Goal: Task Accomplishment & Management: Manage account settings

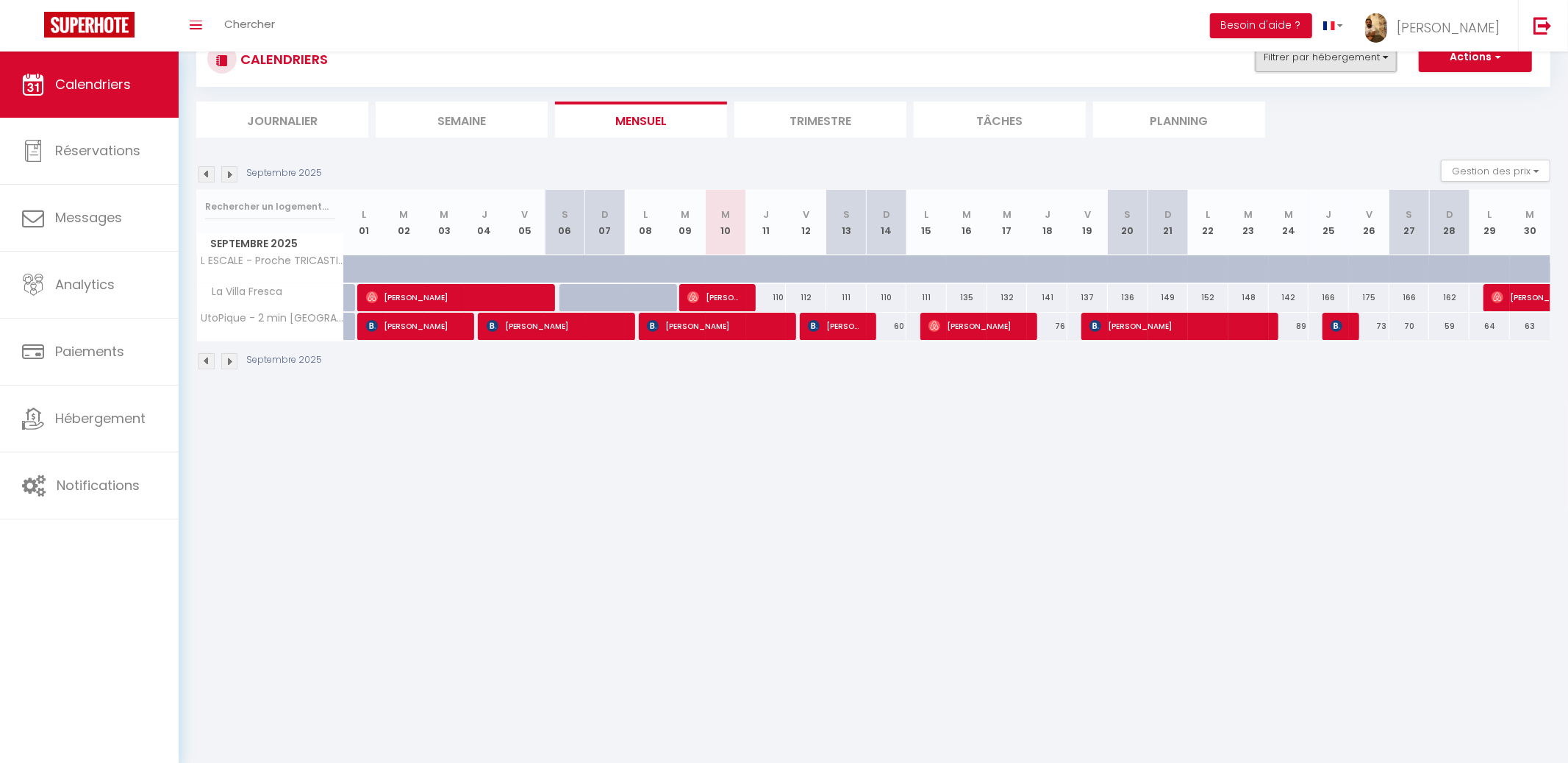
click at [1338, 54] on button "Filtrer par hébergement" at bounding box center [1326, 57] width 141 height 29
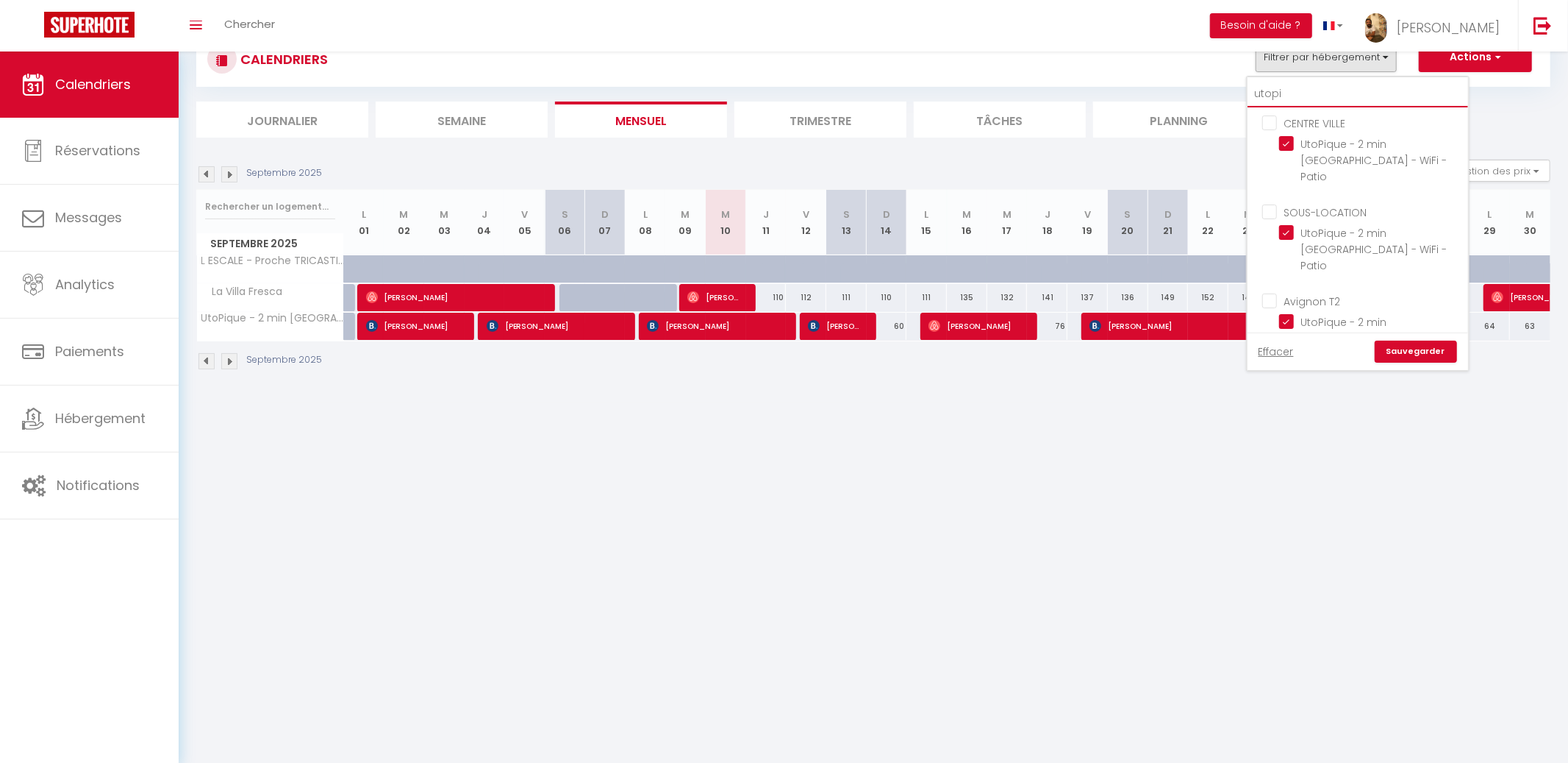
click at [1346, 91] on input "utopi" at bounding box center [1358, 93] width 221 height 26
type input "P"
checkbox input "false"
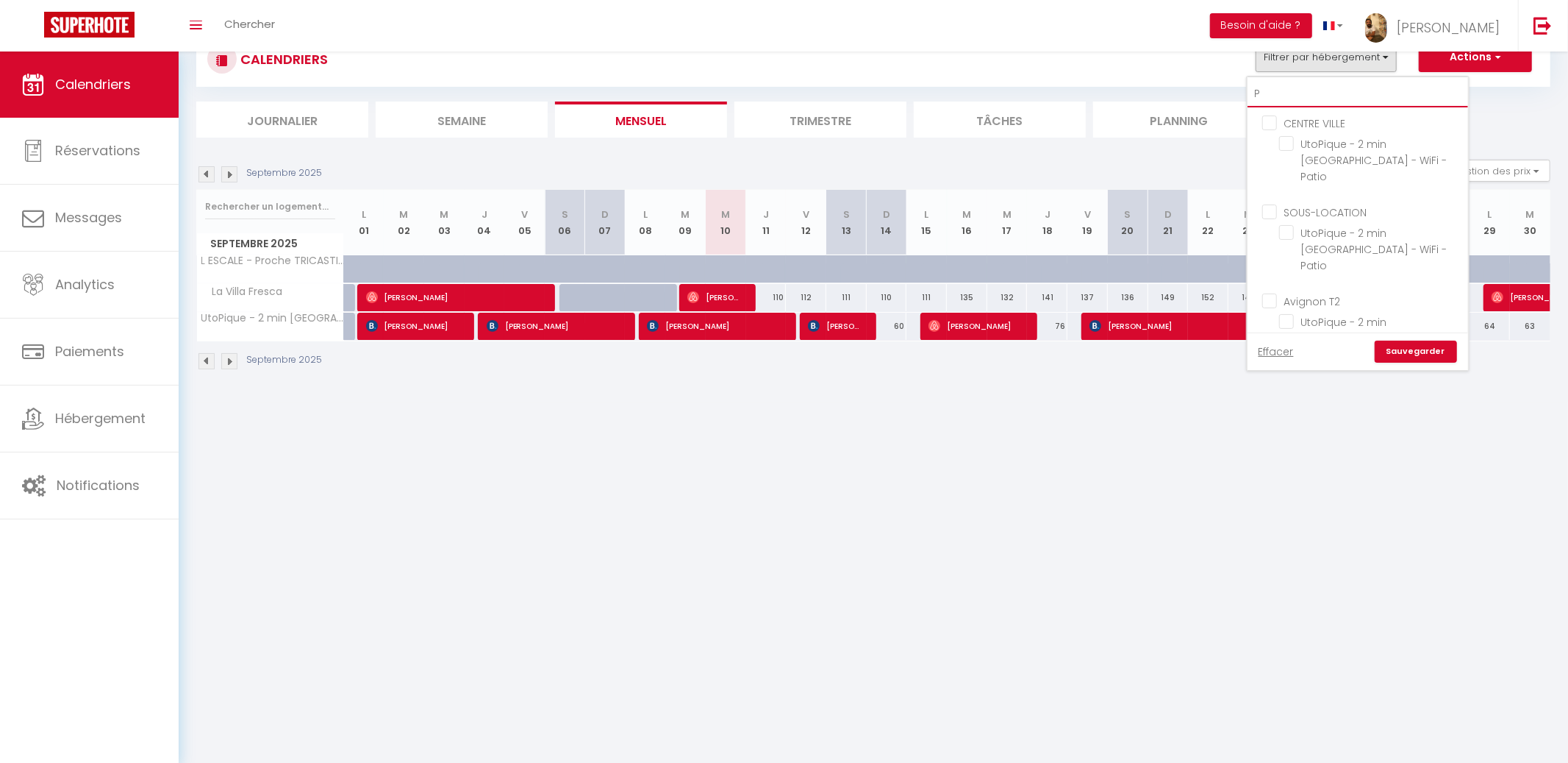
checkbox input "false"
type input "PR"
checkbox input "false"
type input "PRO"
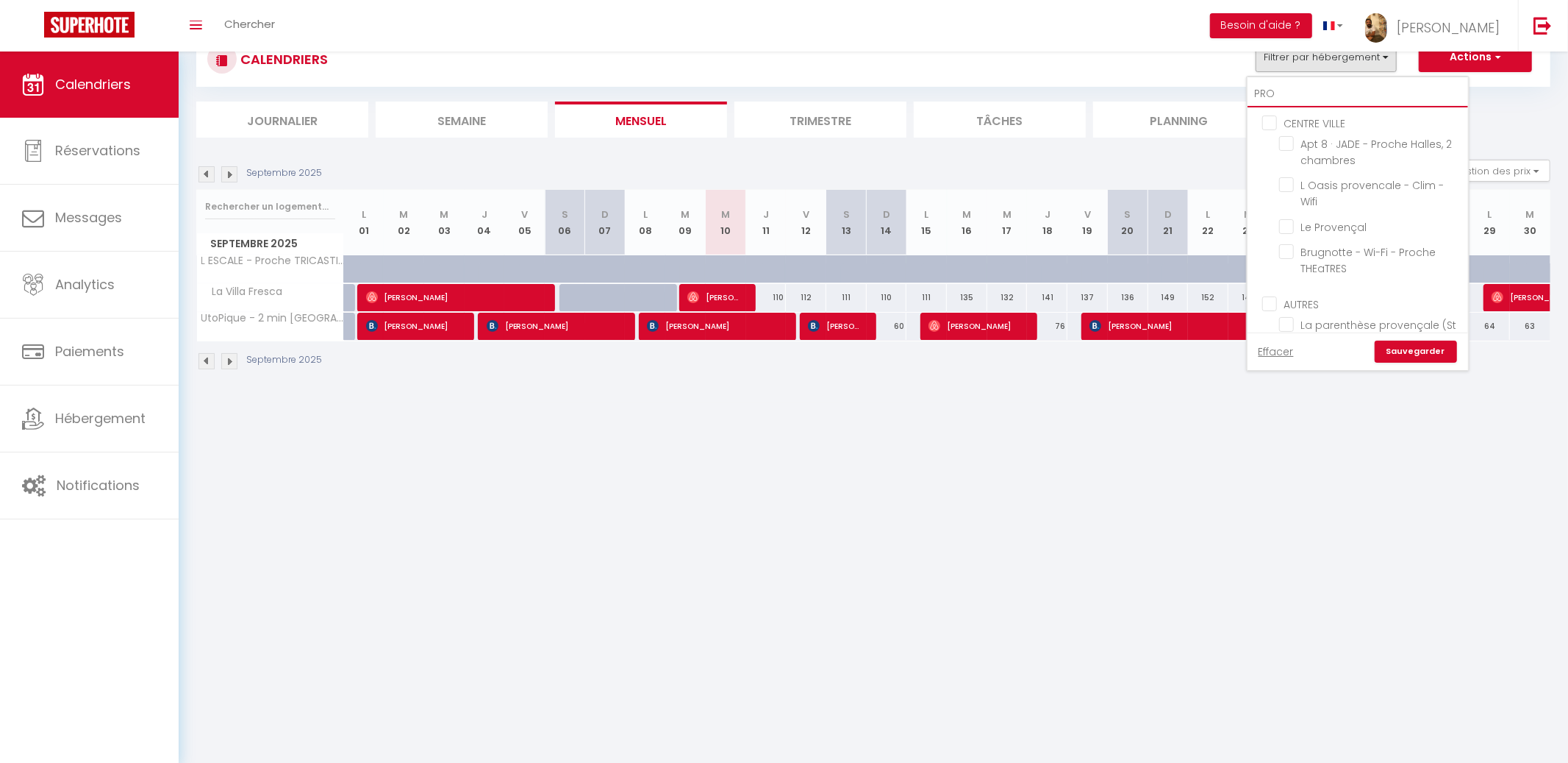
checkbox input "false"
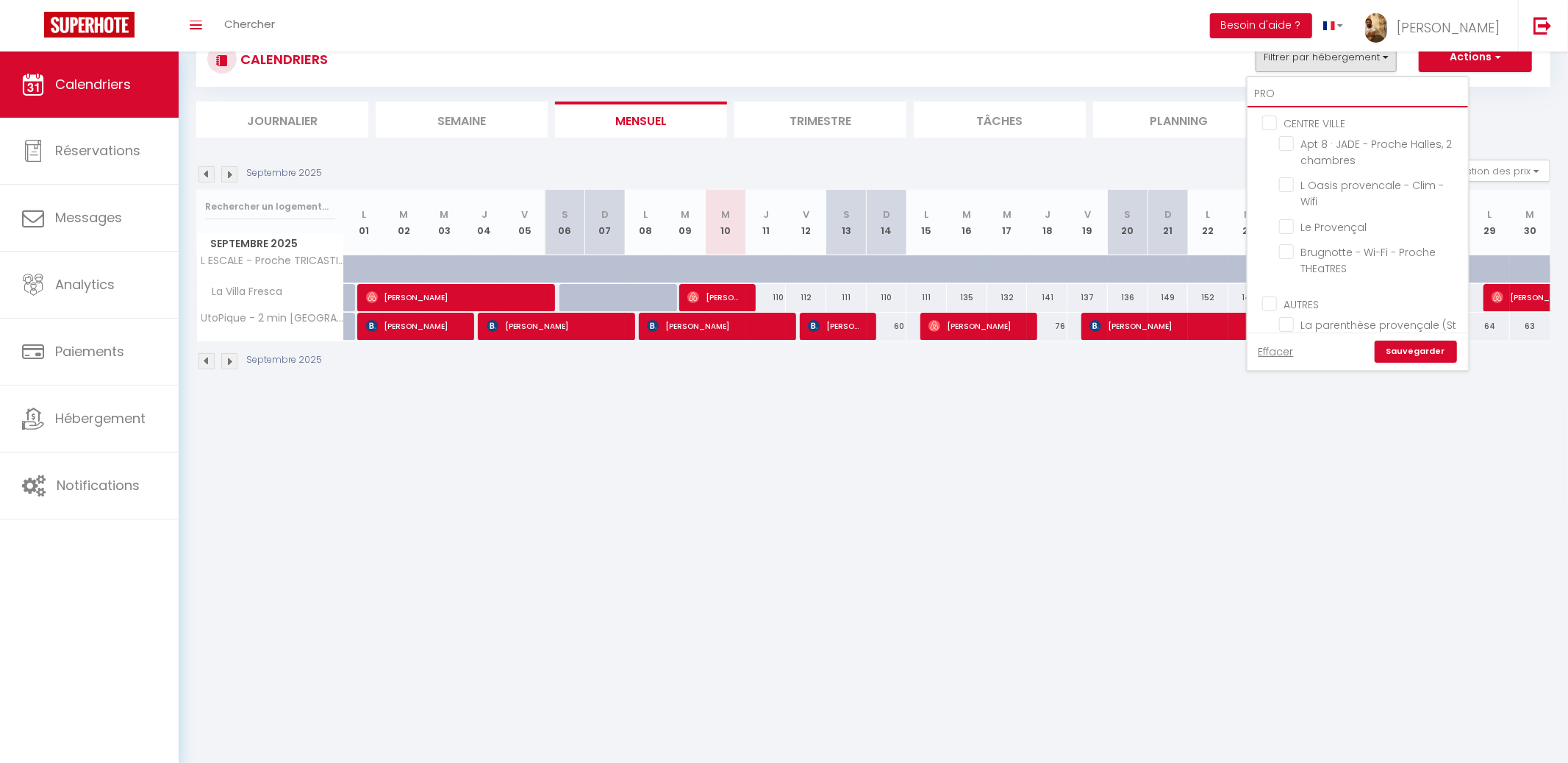
checkbox input "false"
type input "PROV"
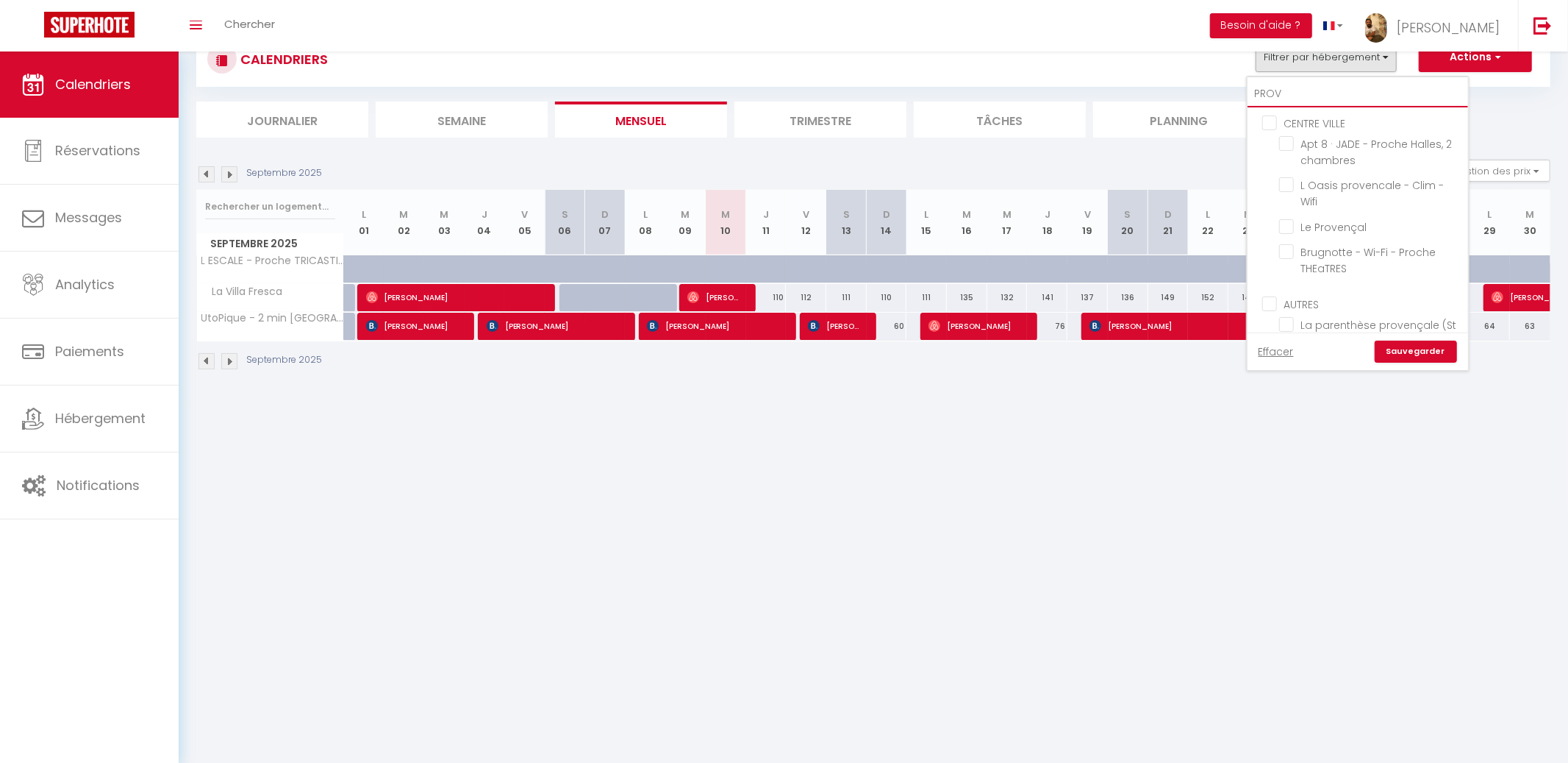
checkbox input "false"
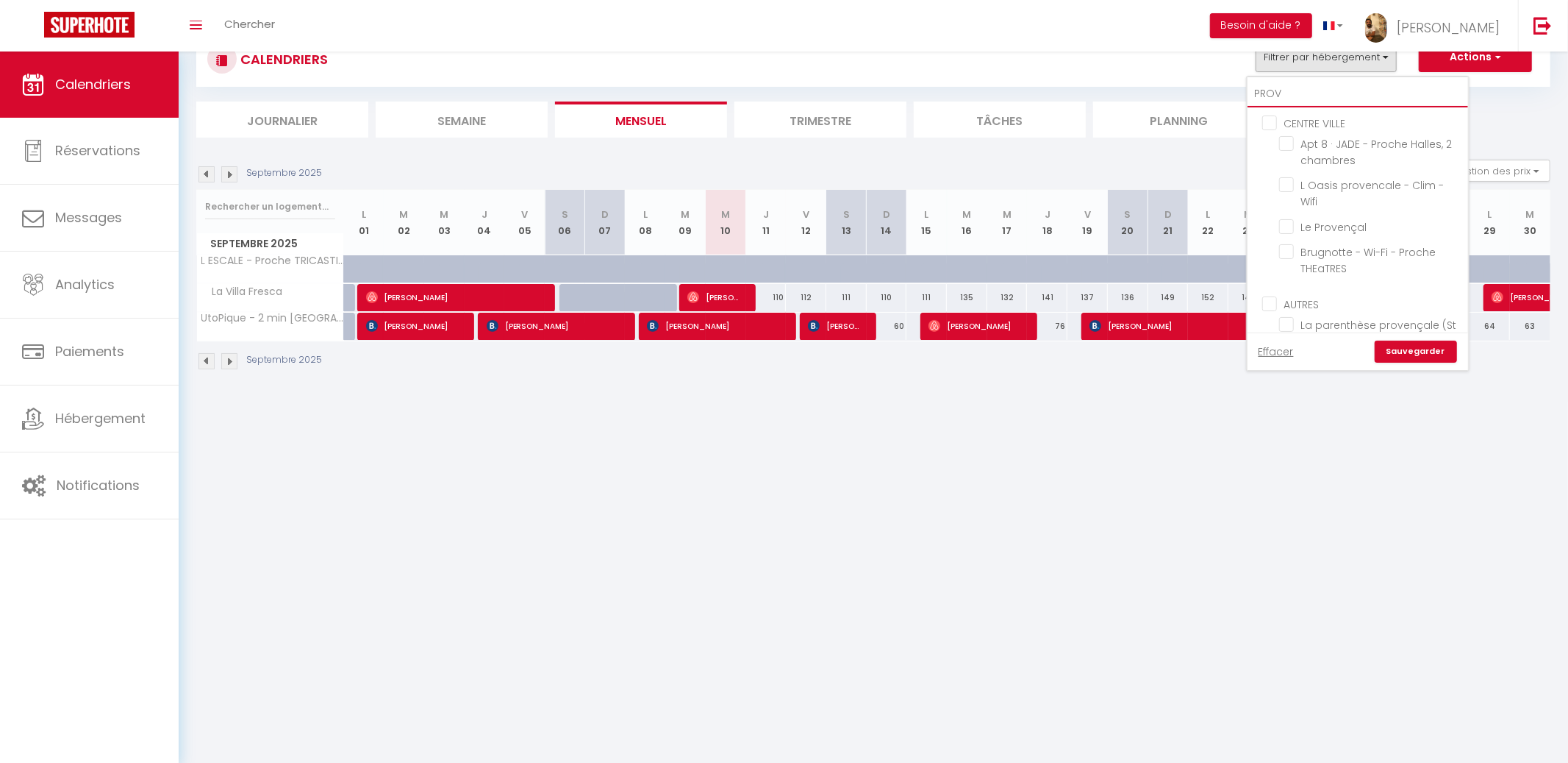
checkbox input "false"
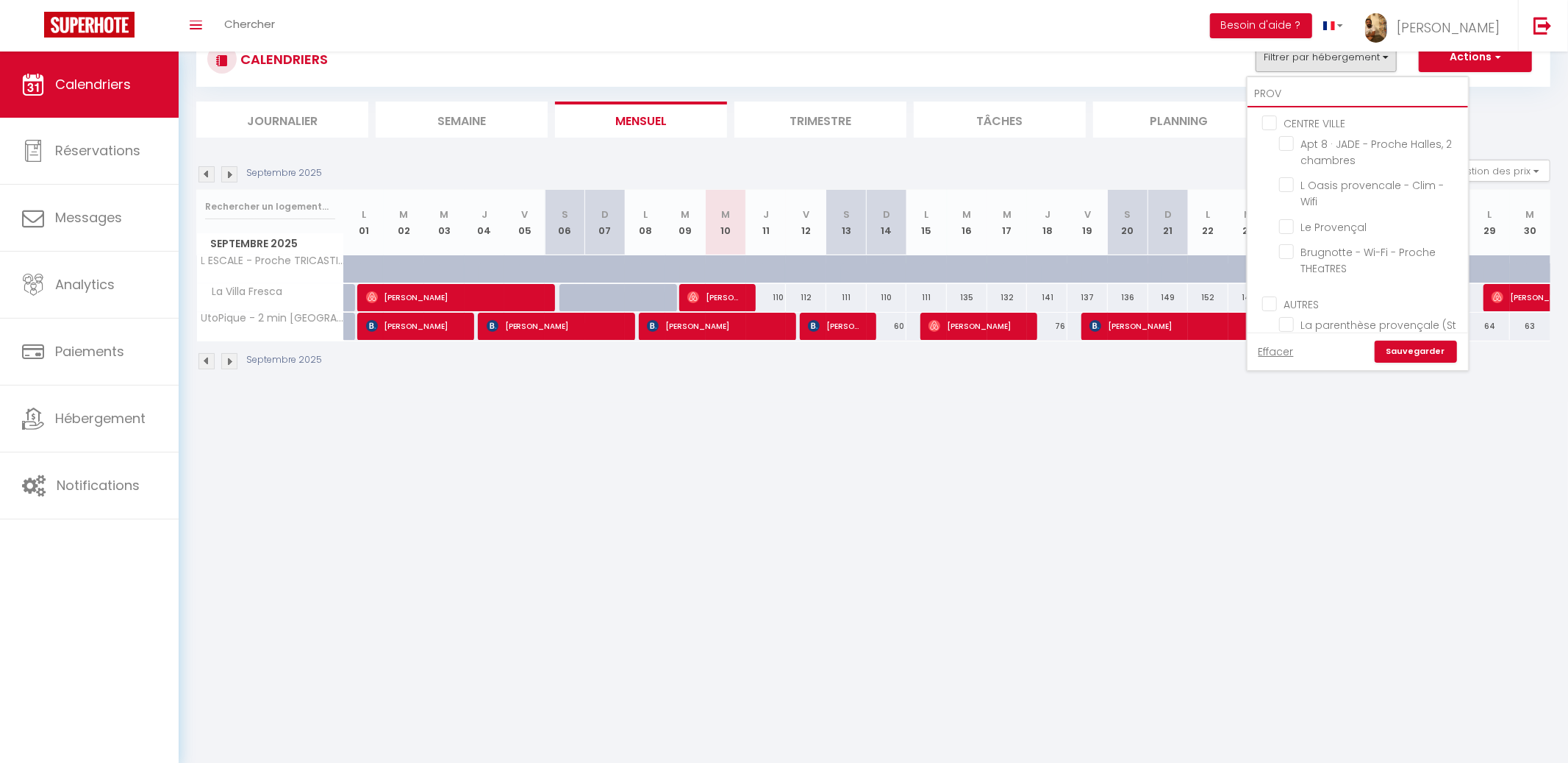
checkbox input "false"
type input "PROVE"
checkbox input "false"
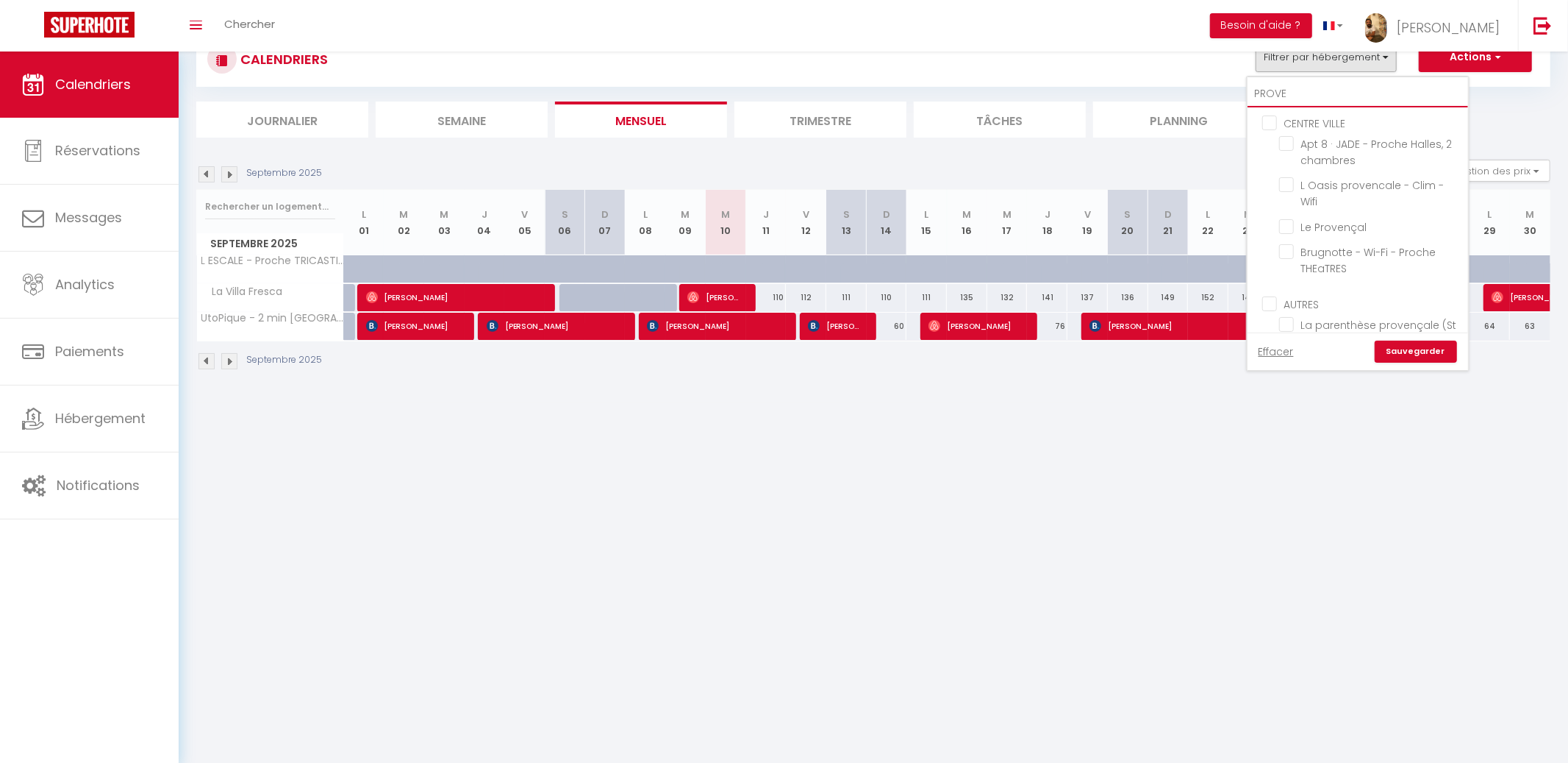
checkbox input "false"
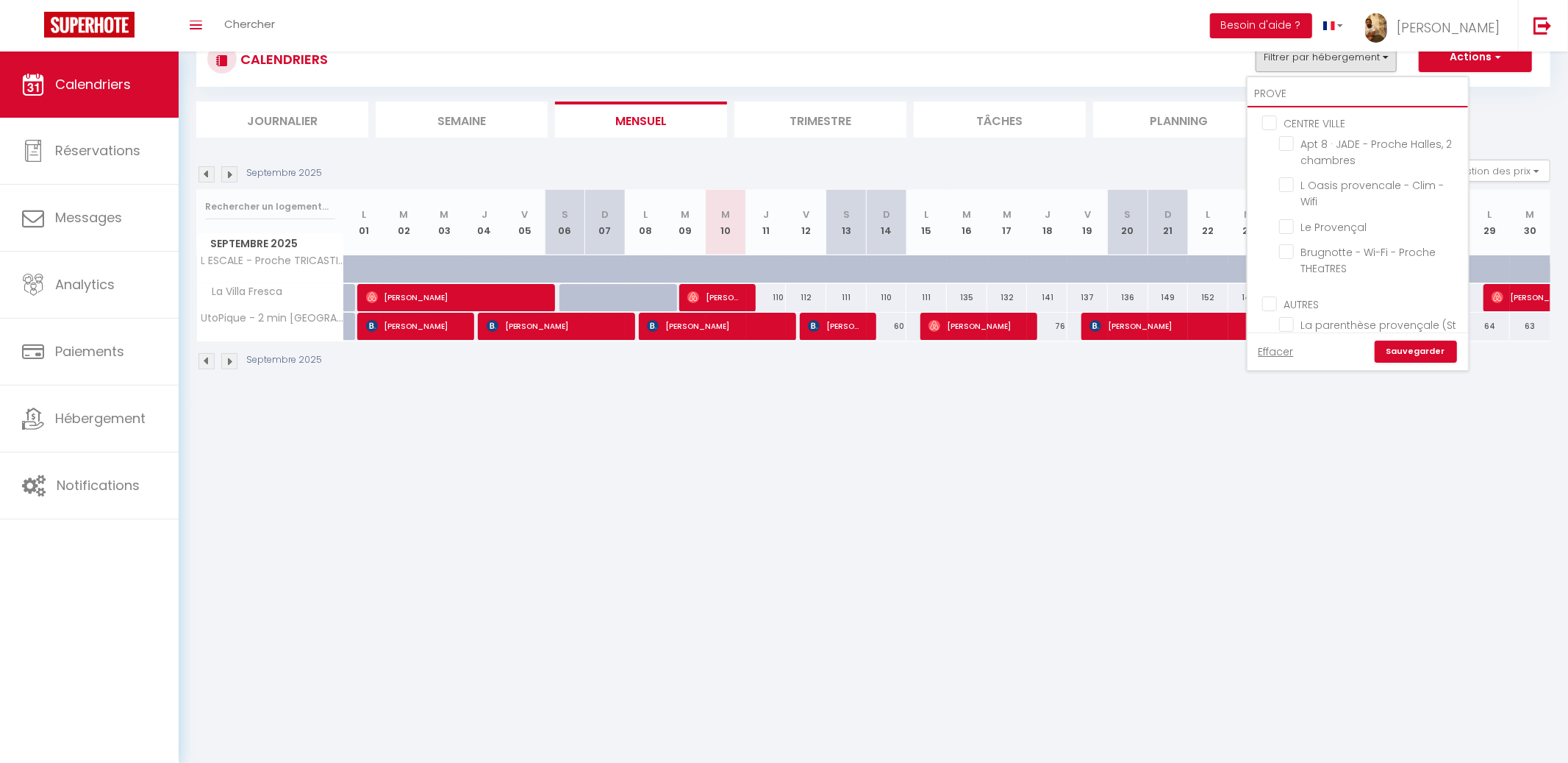
checkbox input "false"
type input "PROVE"
click at [1342, 285] on input "Provence - Le Mas de l'étang, chic et authentique" at bounding box center [1371, 283] width 183 height 14
checkbox input "true"
checkbox input "false"
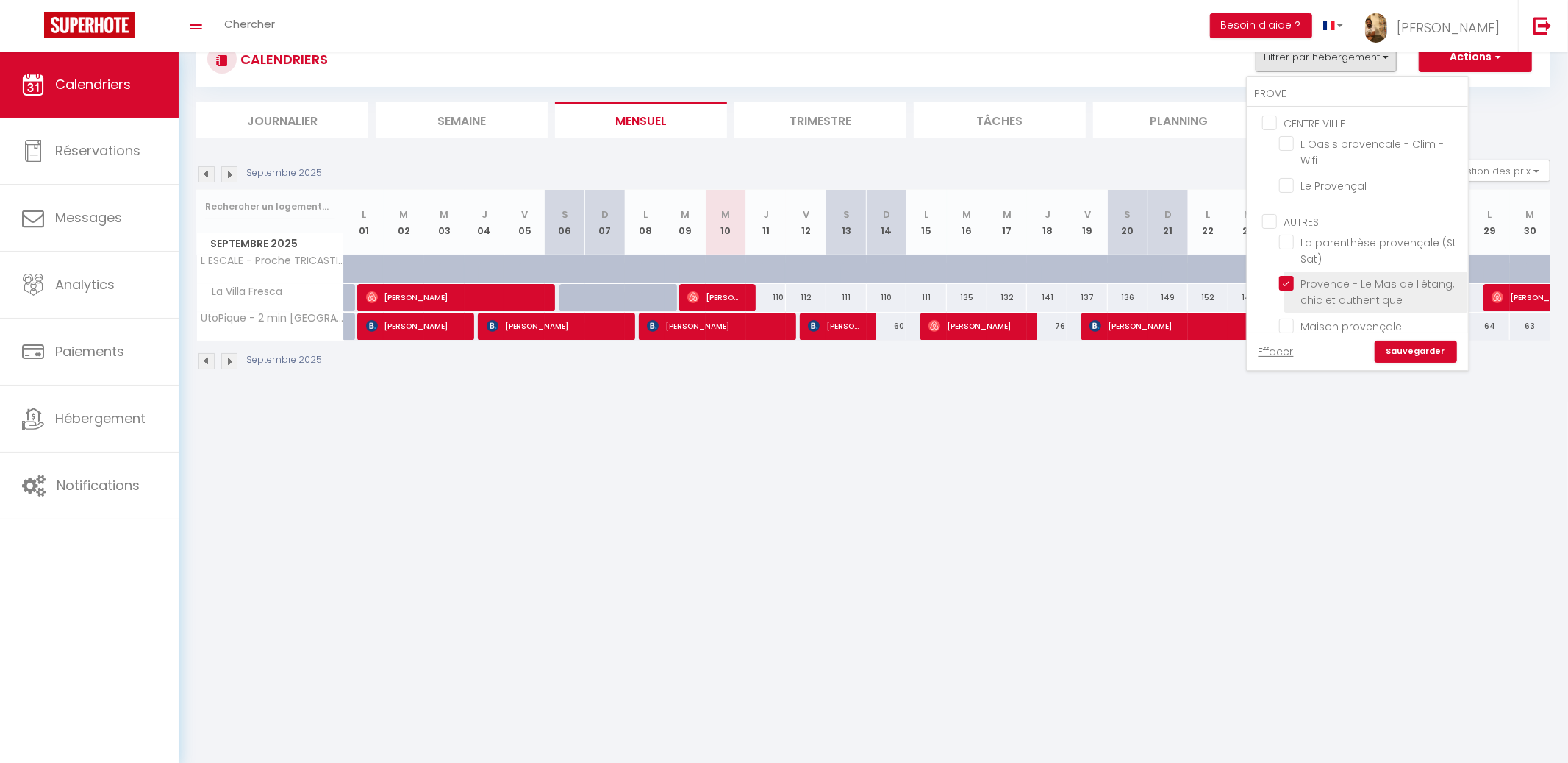
checkbox input "false"
checkbox input "true"
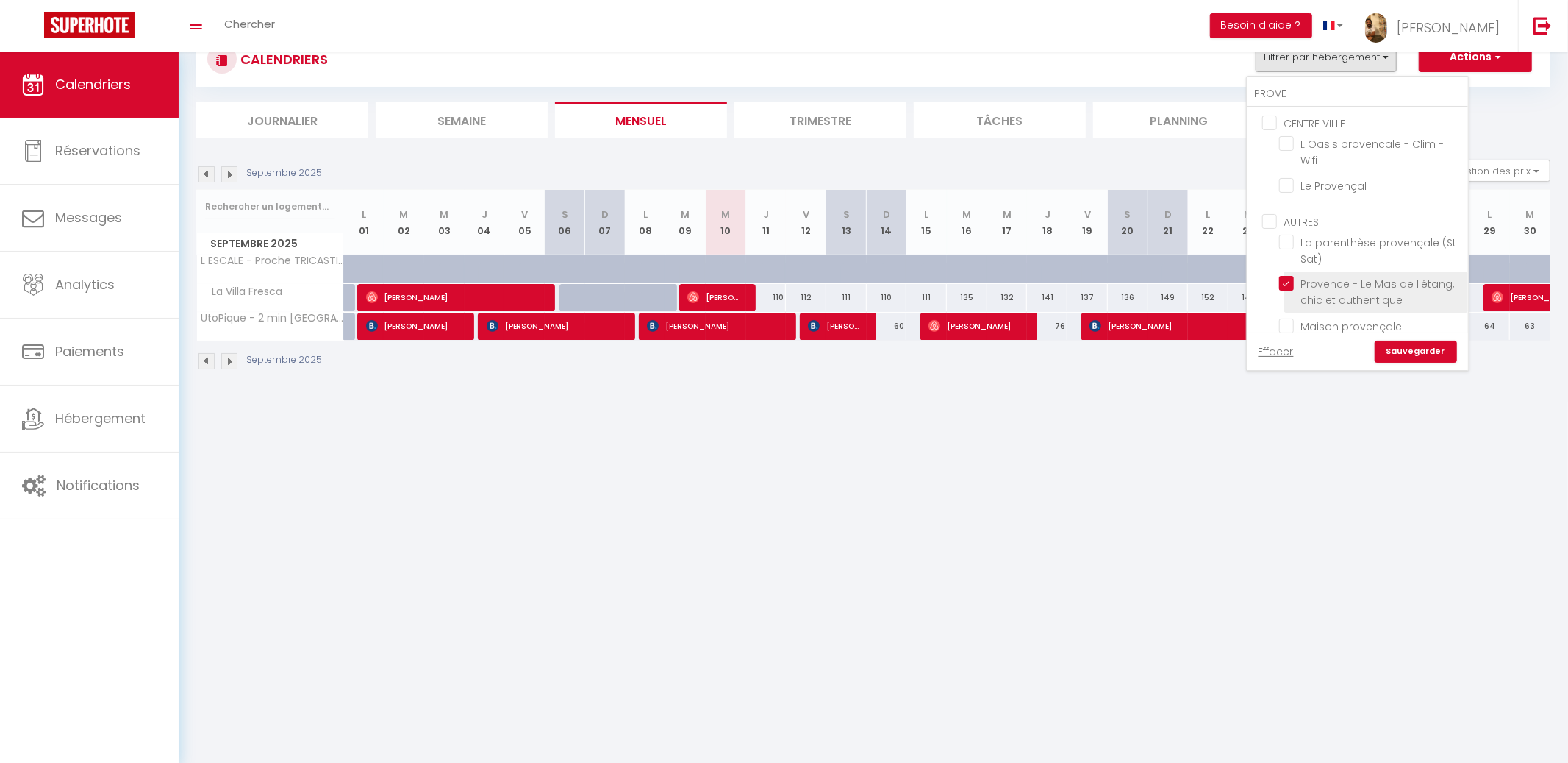
checkbox input "false"
checkbox input "true"
click at [1406, 349] on link "Sauvegarder" at bounding box center [1416, 351] width 82 height 22
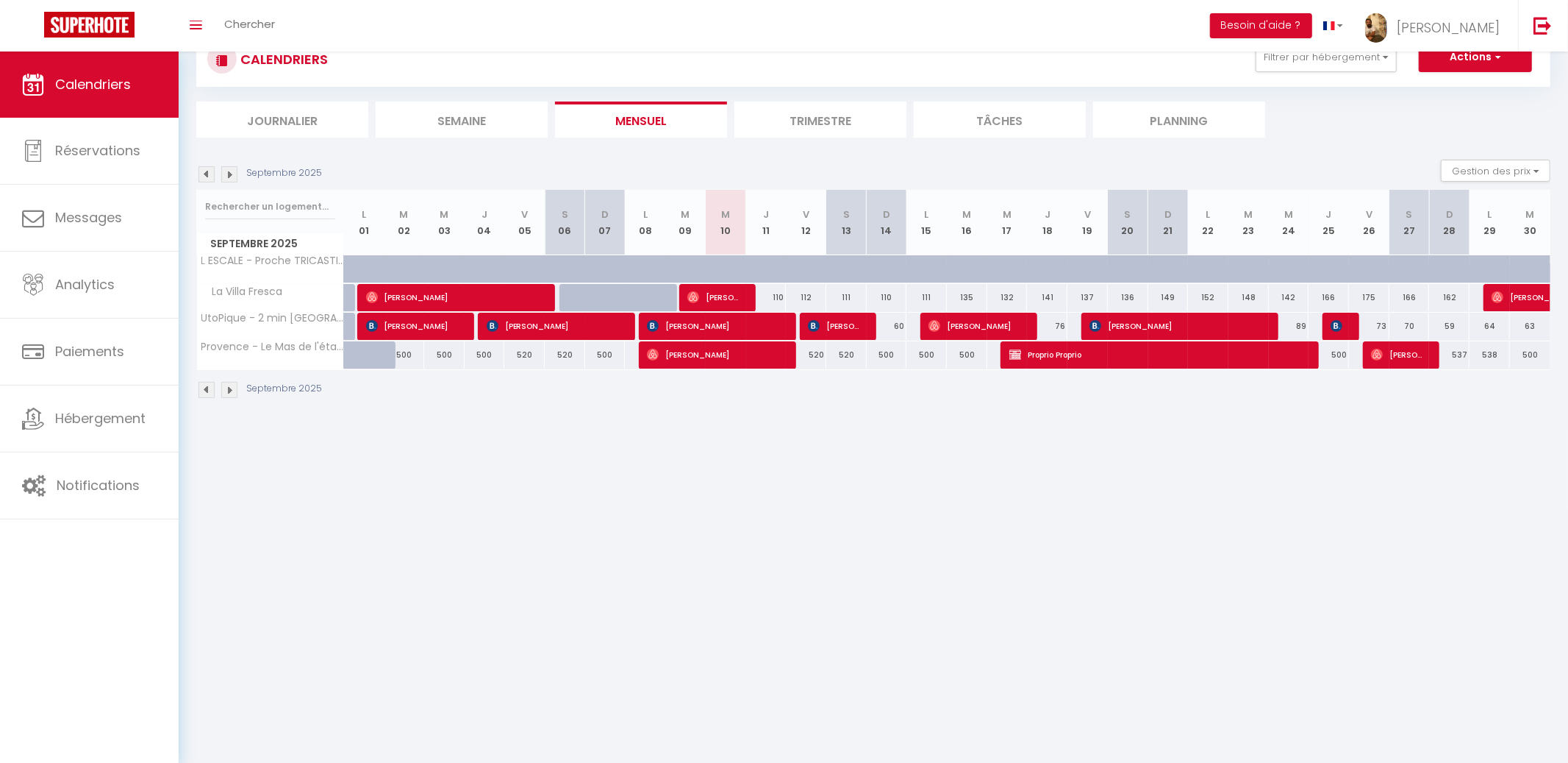
click at [227, 181] on img at bounding box center [229, 173] width 16 height 16
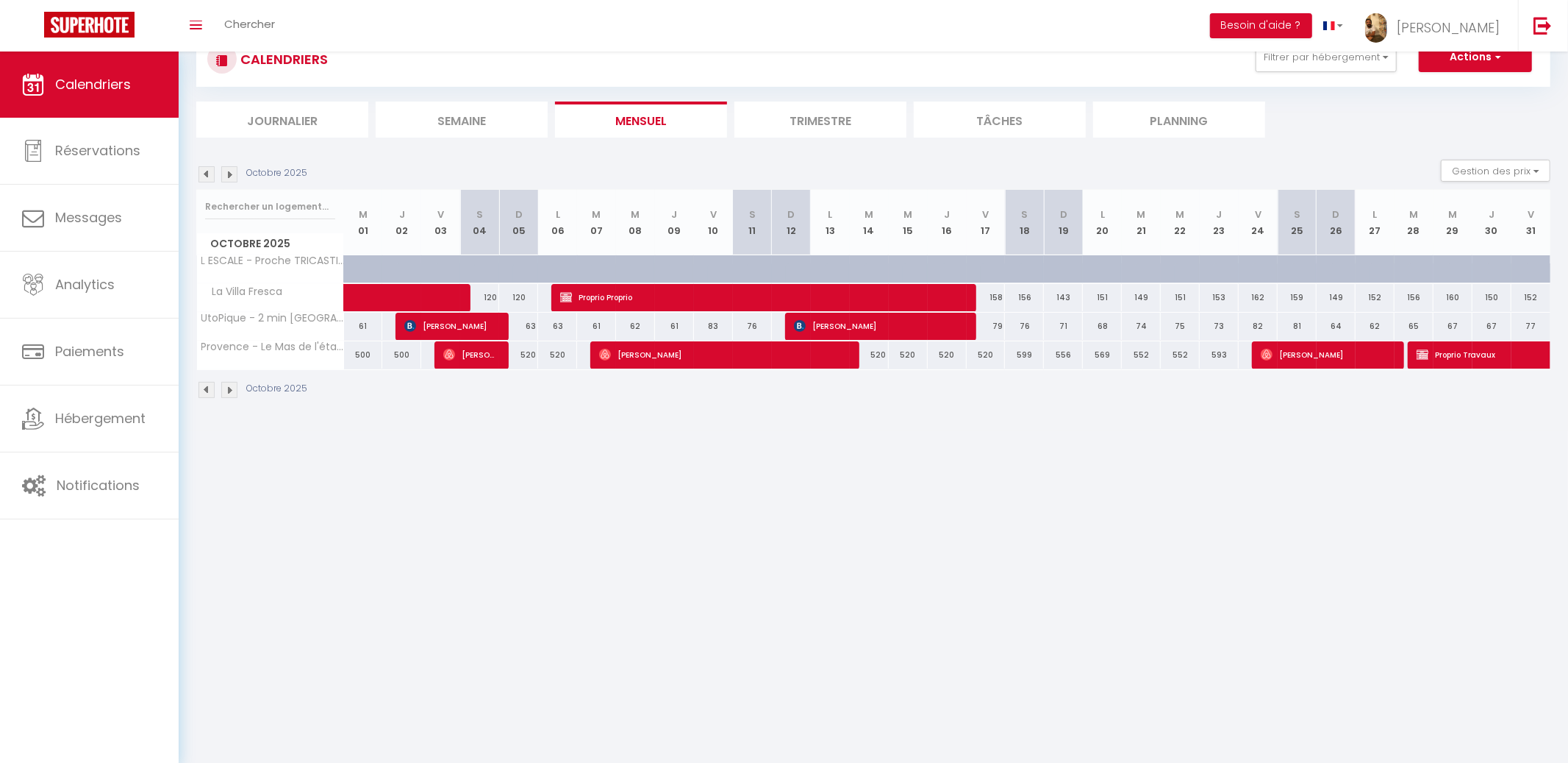
click at [235, 171] on img at bounding box center [229, 173] width 16 height 16
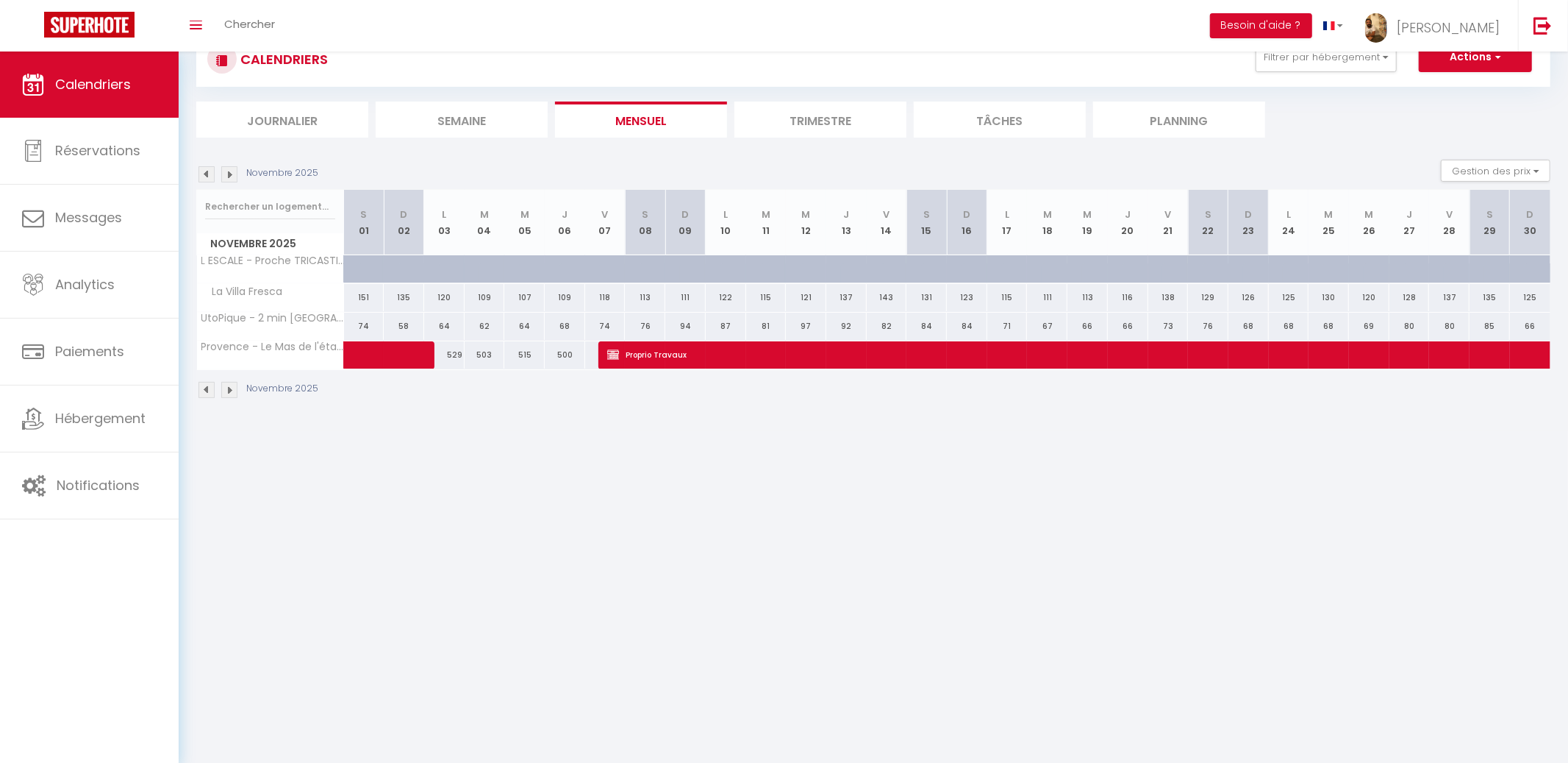
click at [235, 171] on img at bounding box center [229, 173] width 16 height 16
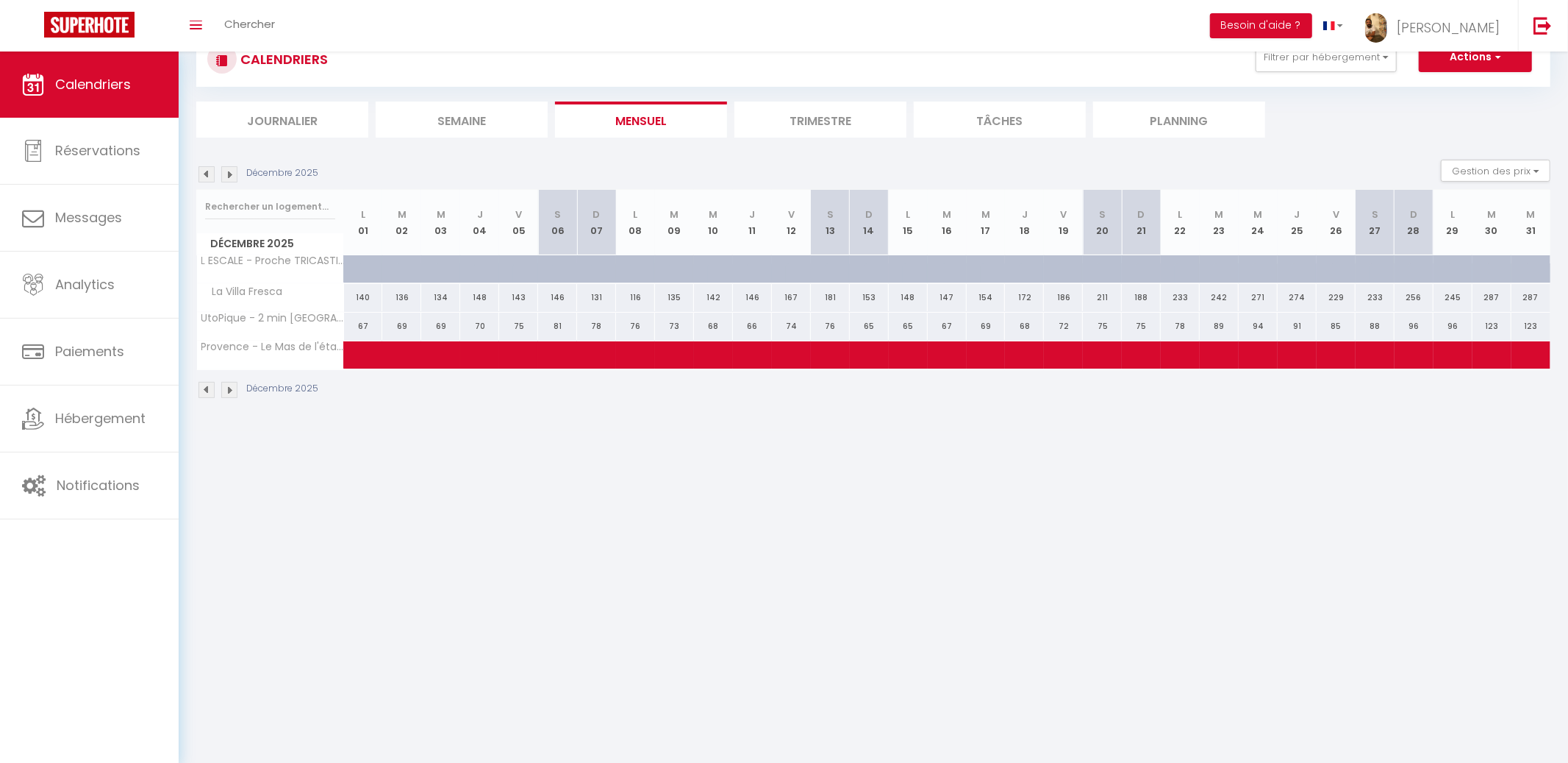
click at [235, 171] on img at bounding box center [229, 173] width 16 height 16
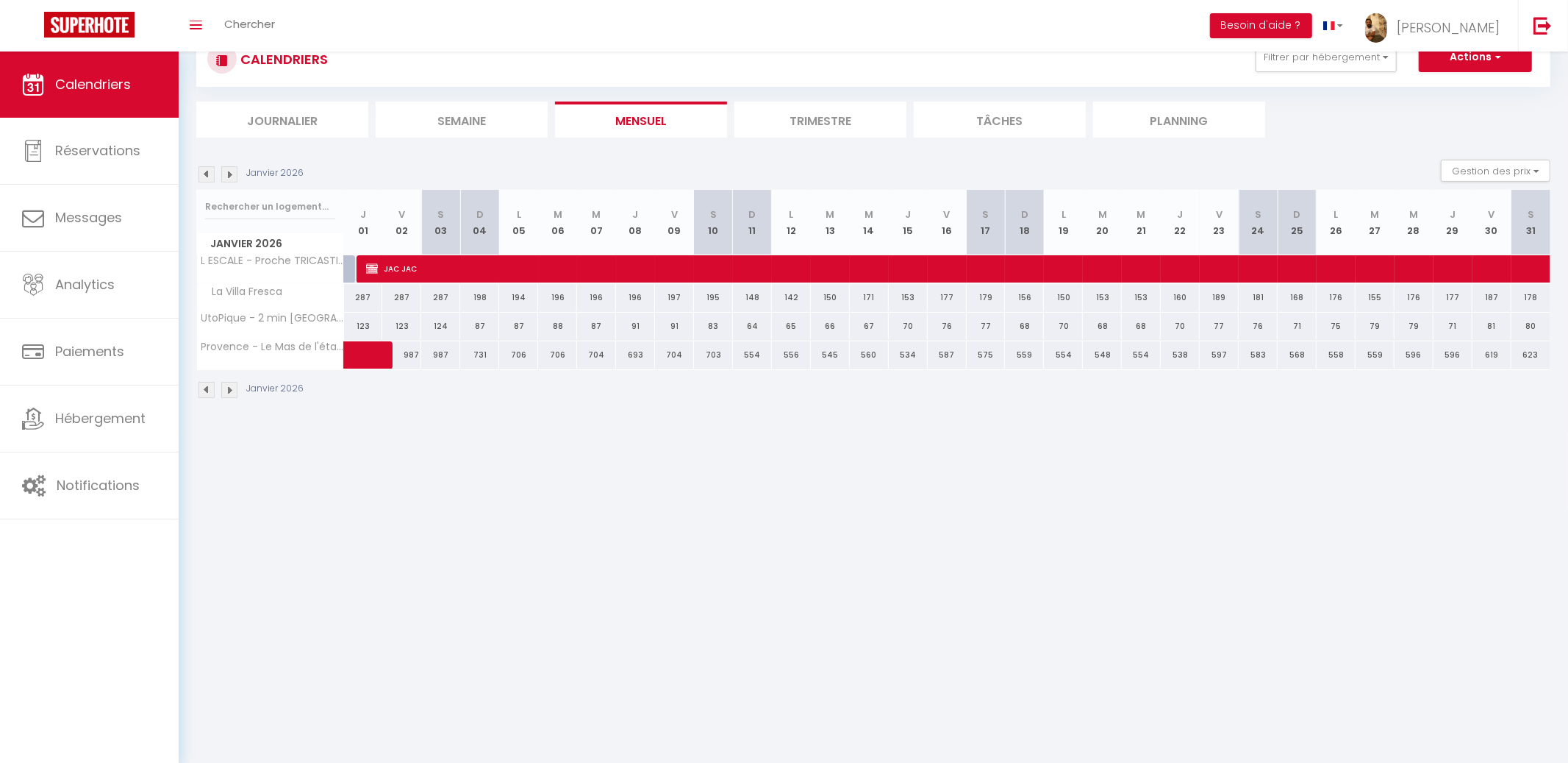
click at [415, 354] on div "987" at bounding box center [401, 355] width 39 height 27
type input "987"
type input "Ven 02 Janvier 2026"
type input "Sam 03 Janvier 2026"
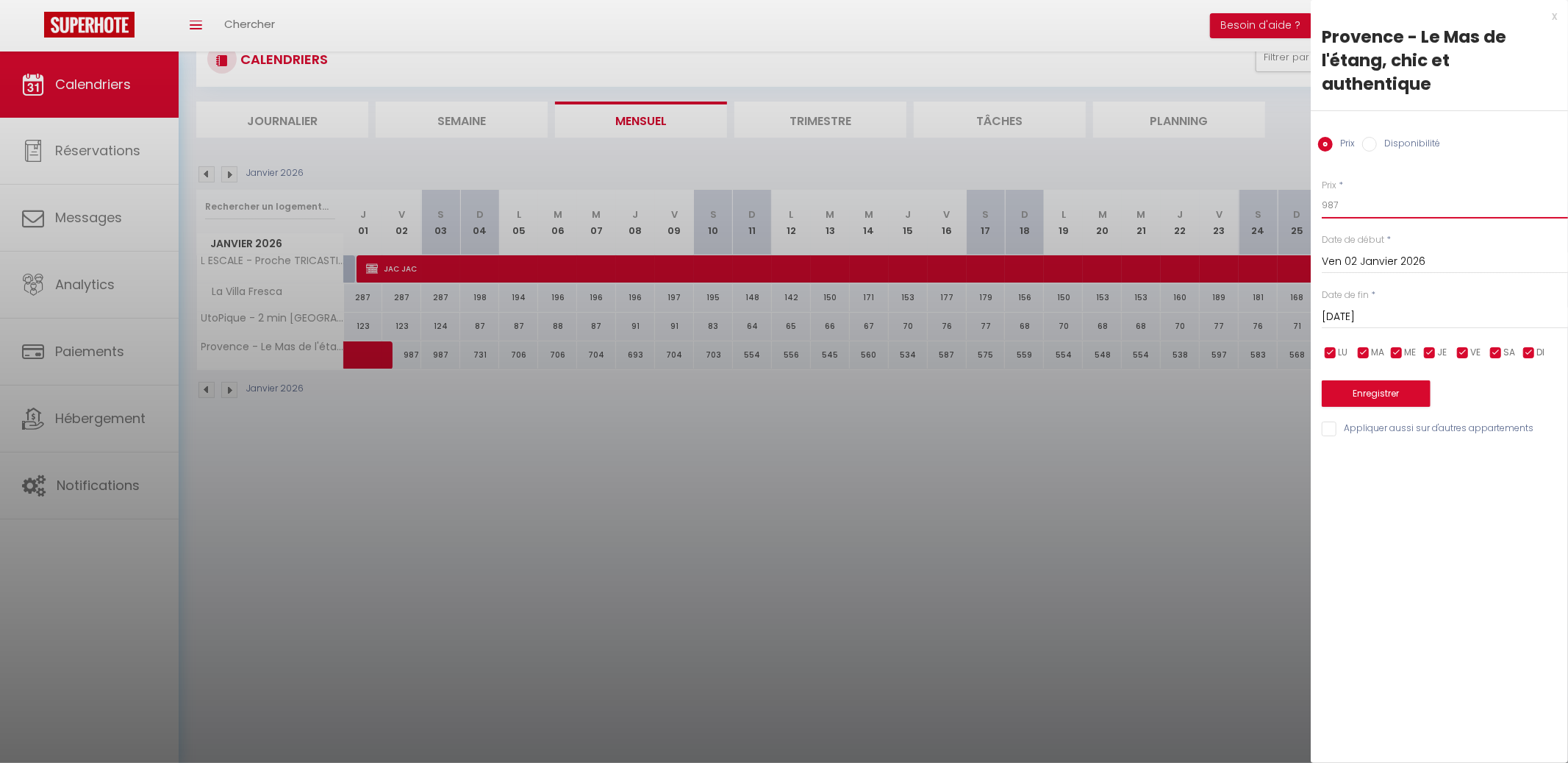
click at [1362, 199] on input "987" at bounding box center [1444, 205] width 247 height 26
drag, startPoint x: 1362, startPoint y: 199, endPoint x: 1361, endPoint y: 207, distance: 8.1
click at [1362, 199] on input "987" at bounding box center [1444, 205] width 247 height 26
click at [1361, 207] on input "987" at bounding box center [1444, 205] width 247 height 26
drag, startPoint x: 1361, startPoint y: 207, endPoint x: 1291, endPoint y: 210, distance: 70.1
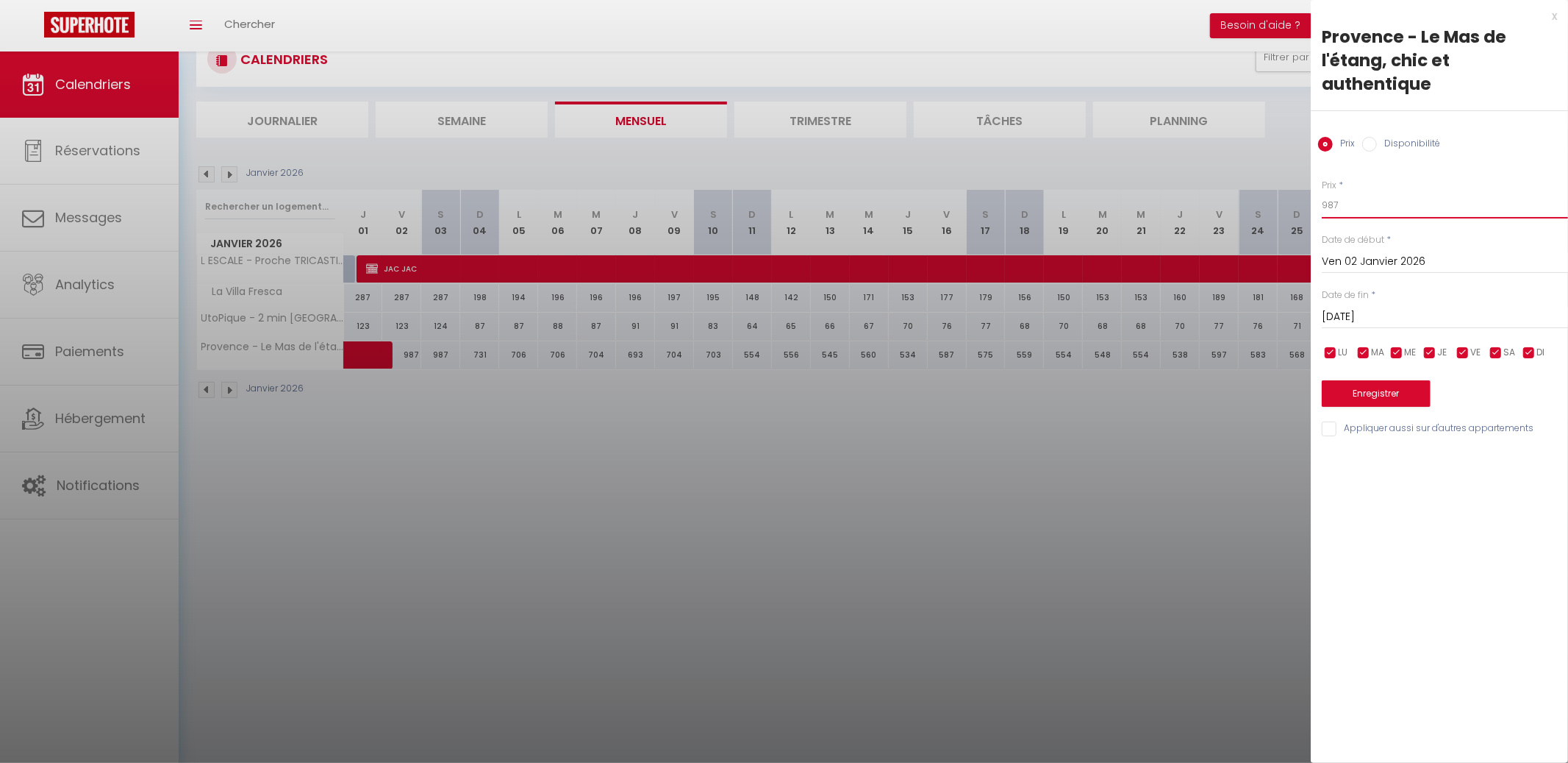
click at [1286, 208] on body "🟢 Des questions ou besoin d'assistance pour la migration AirBnB? Connectez-vous…" at bounding box center [784, 382] width 1568 height 763
type input "1200"
click at [1406, 315] on input "Sam 03 Janvier 2026" at bounding box center [1444, 317] width 247 height 19
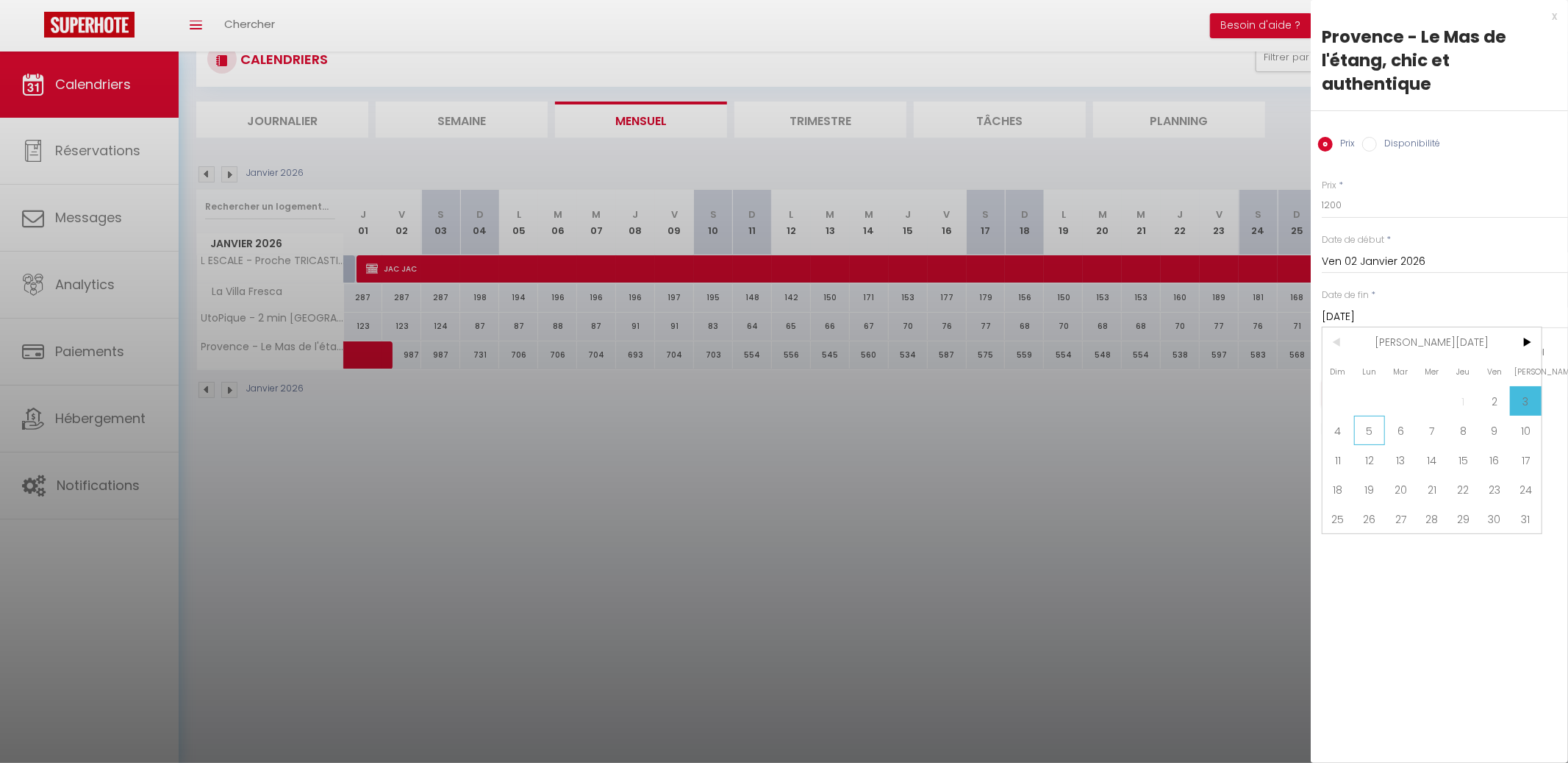
click at [1363, 424] on span "5" at bounding box center [1370, 430] width 32 height 29
type input "Lun 05 Janvier 2026"
click at [1370, 395] on button "Enregistrer" at bounding box center [1375, 393] width 109 height 26
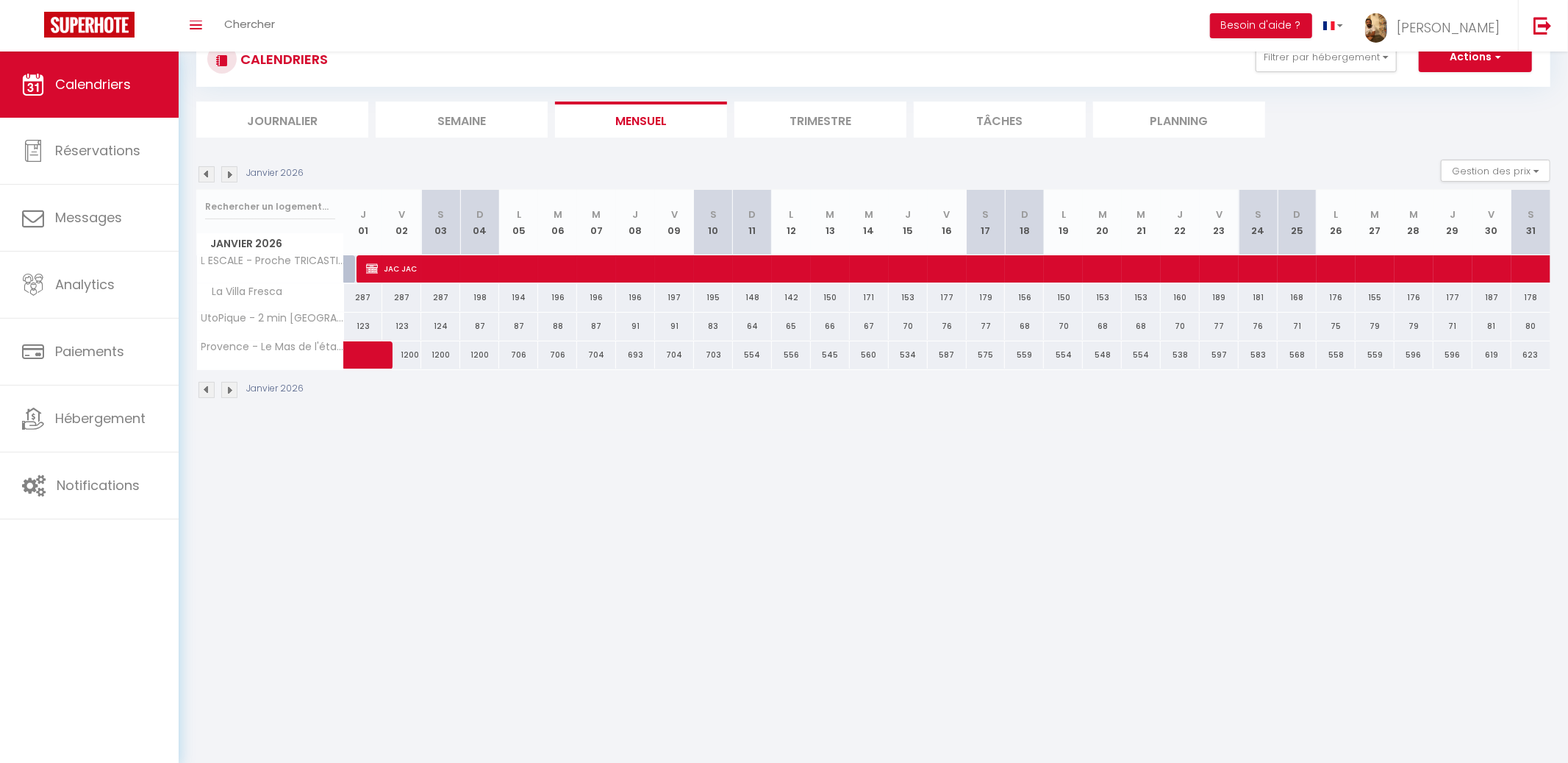
click at [212, 176] on img at bounding box center [206, 173] width 16 height 16
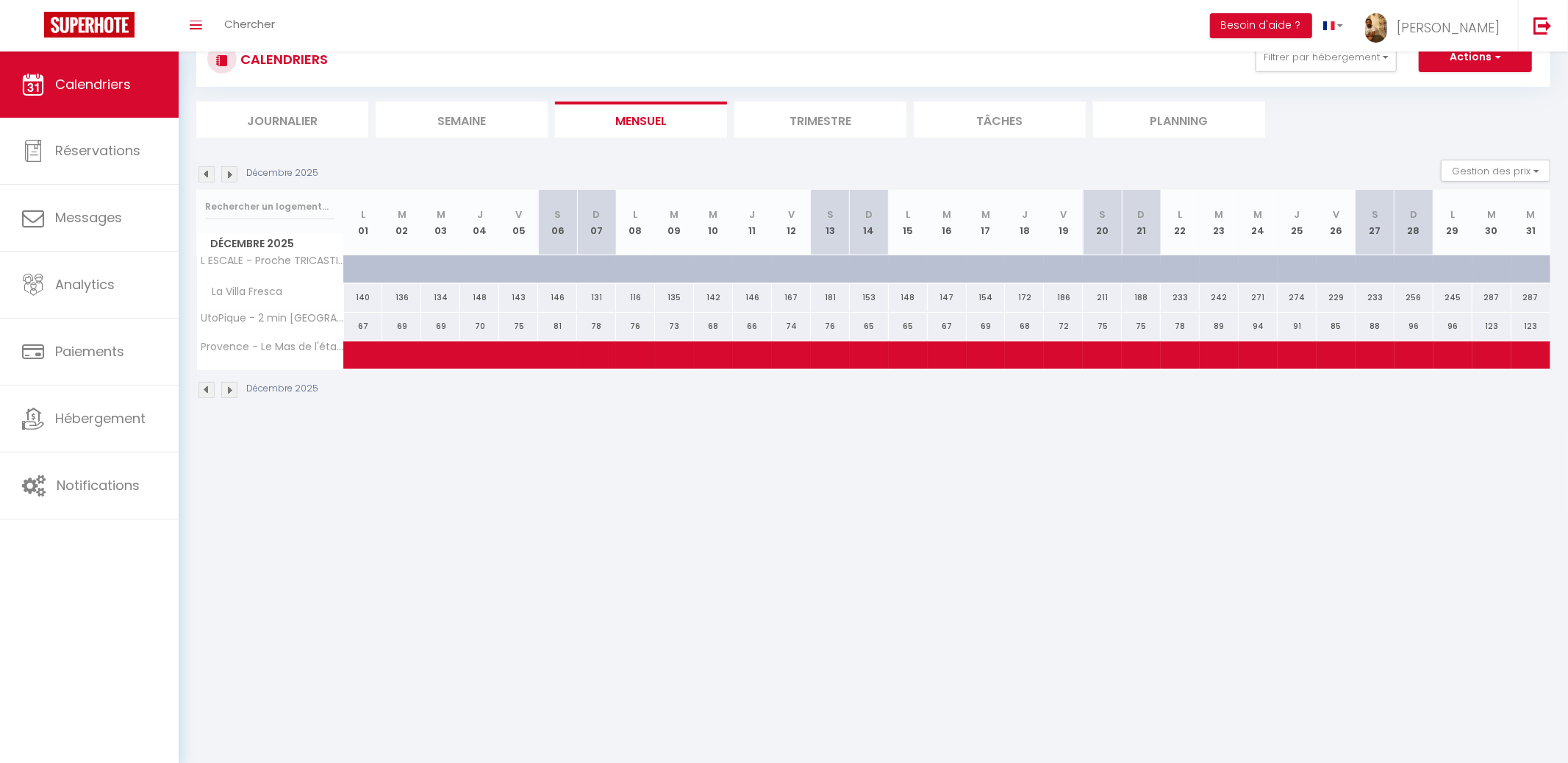
click at [206, 173] on img at bounding box center [206, 173] width 16 height 16
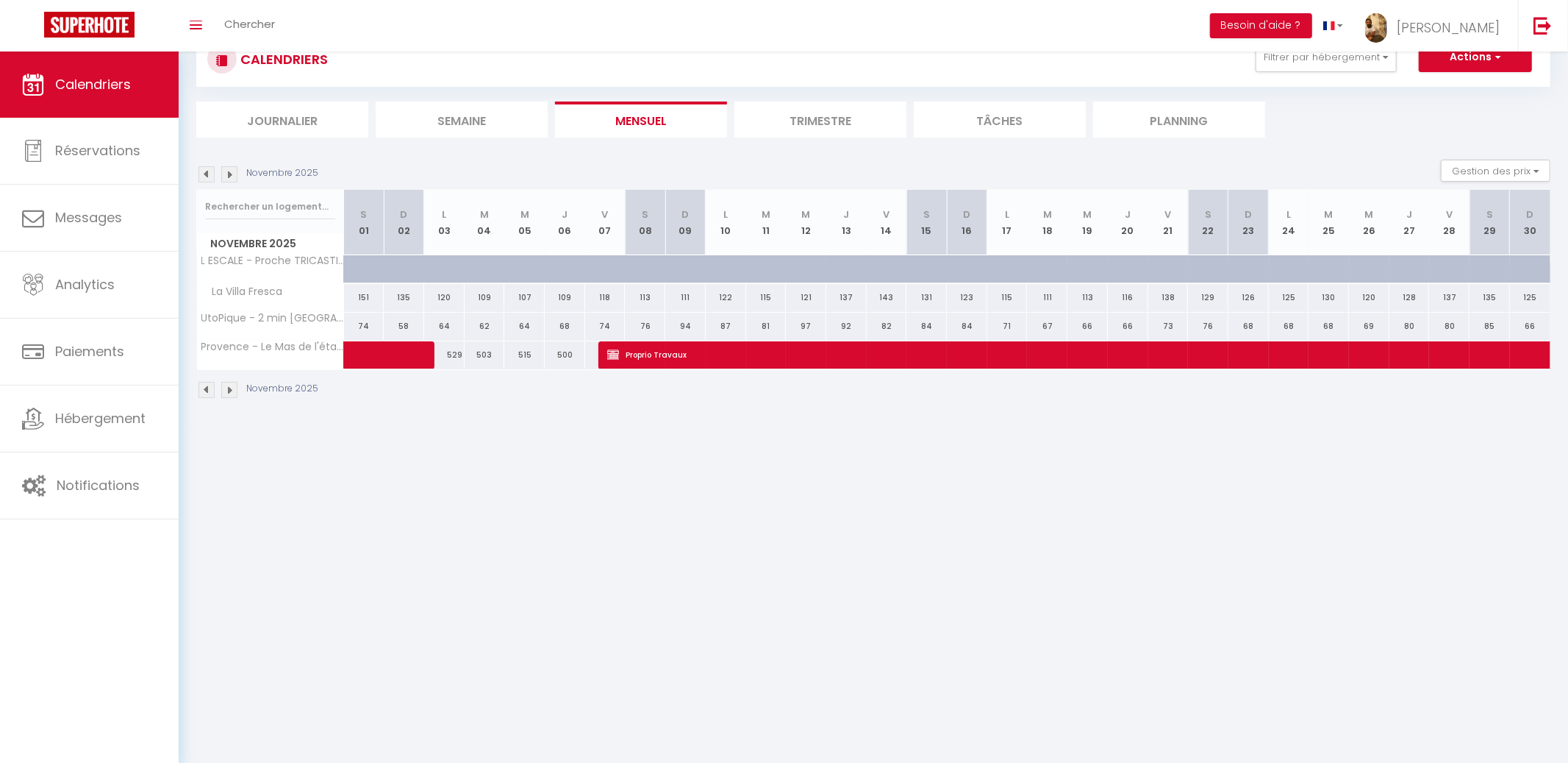
click at [206, 173] on img at bounding box center [206, 173] width 16 height 16
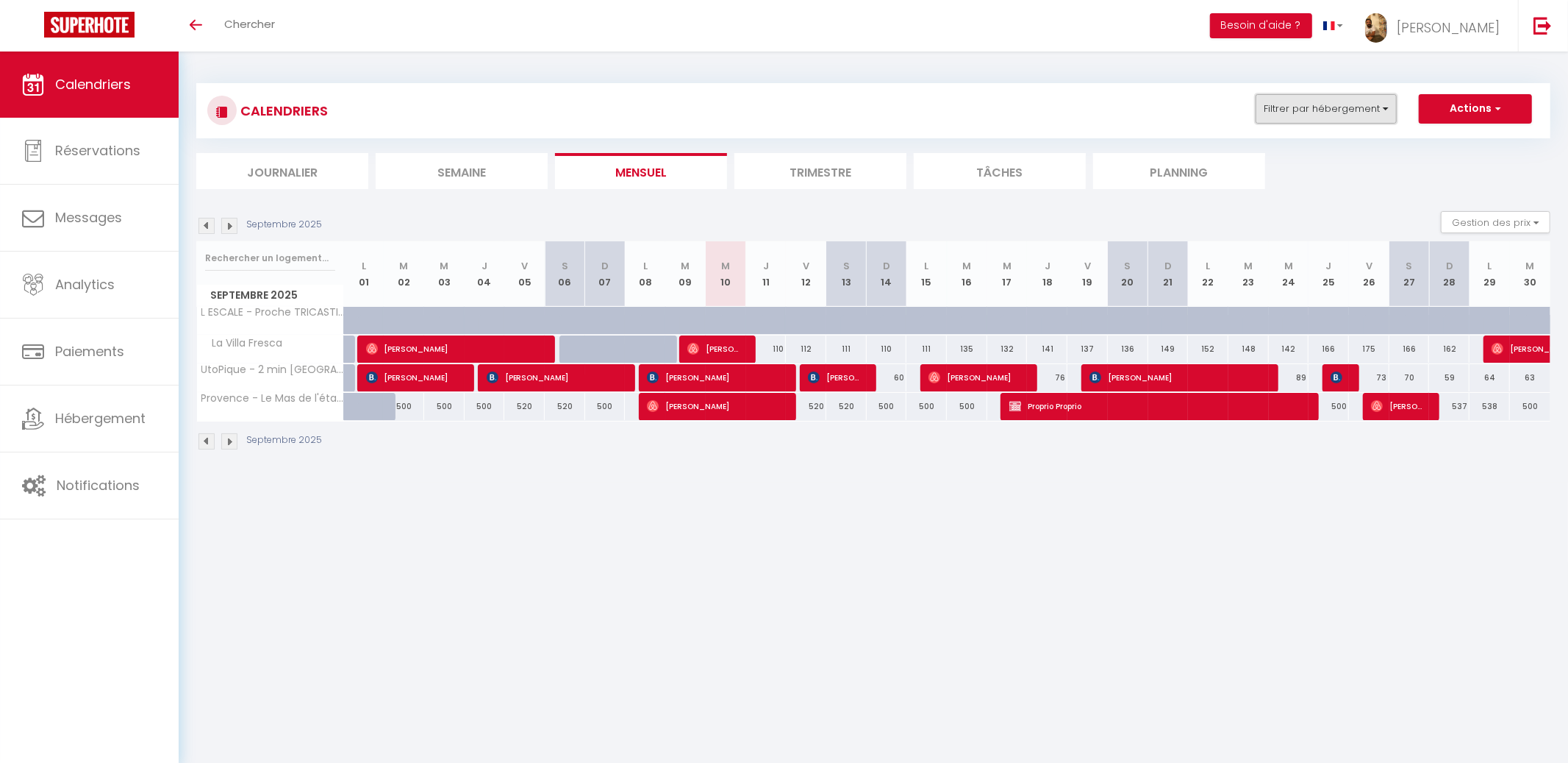
click at [1326, 114] on button "Filtrer par hébergement" at bounding box center [1326, 109] width 141 height 29
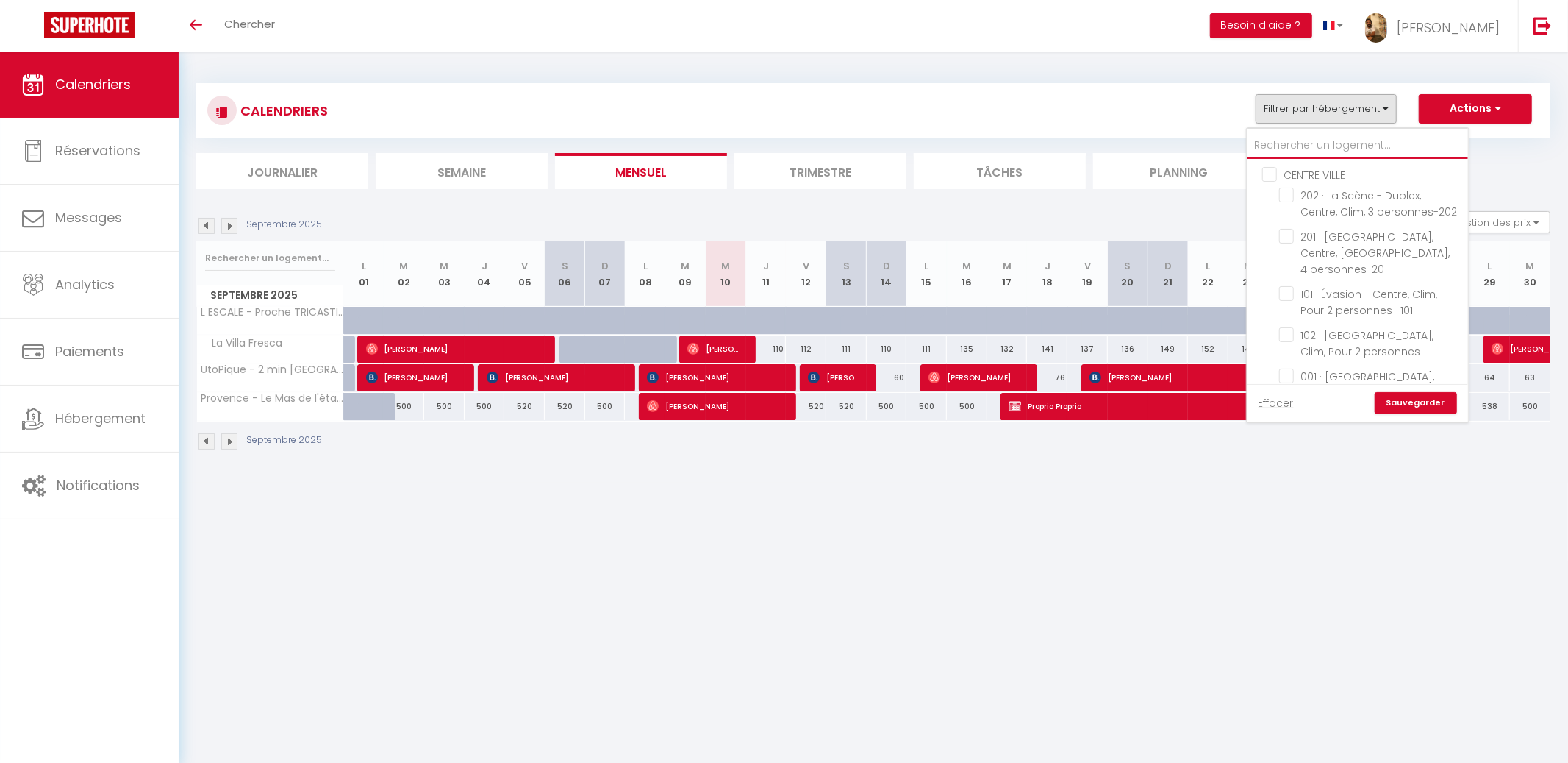
click at [1310, 138] on input "text" at bounding box center [1358, 145] width 221 height 26
type input "s"
checkbox input "false"
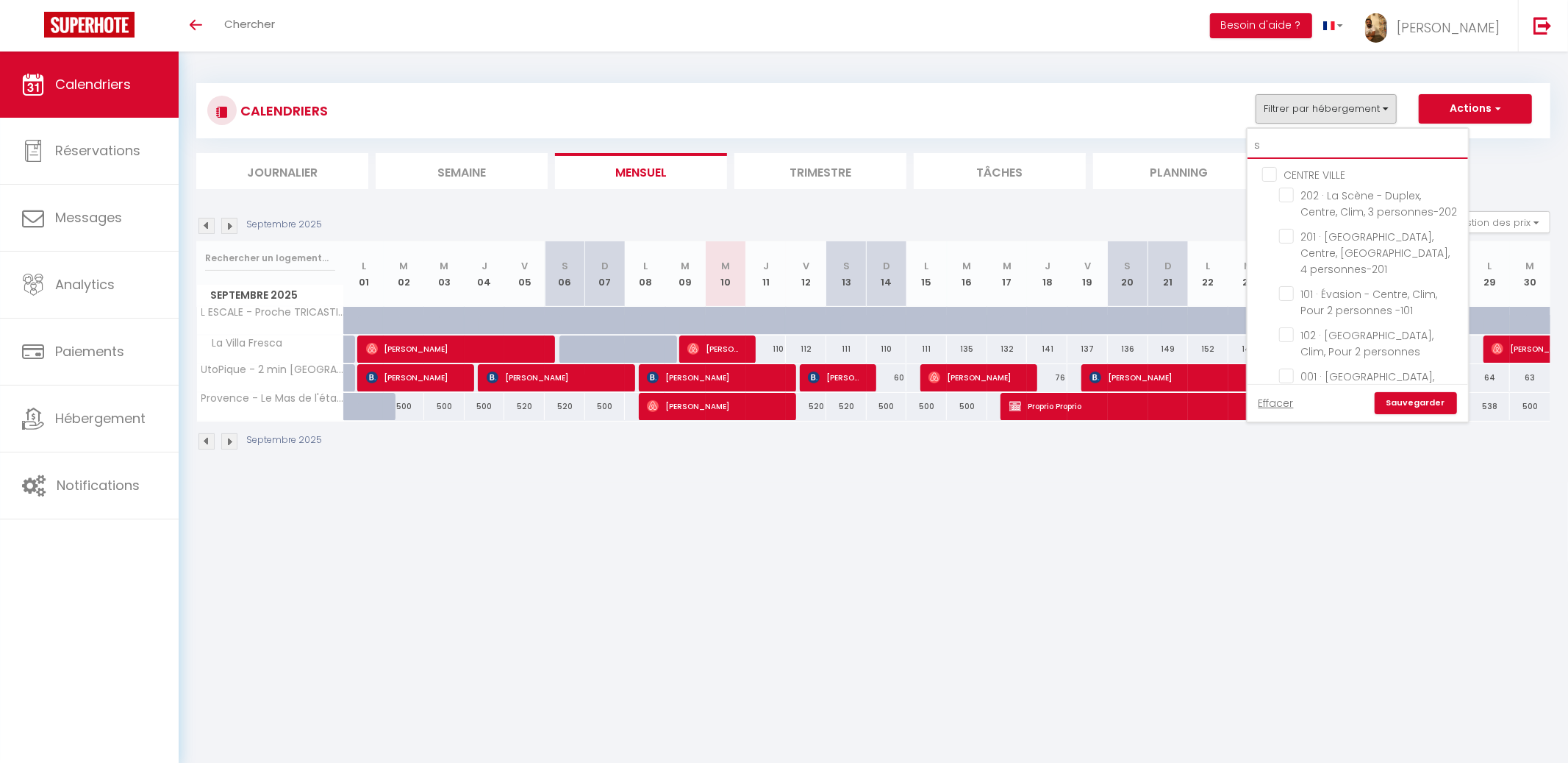
checkbox input "false"
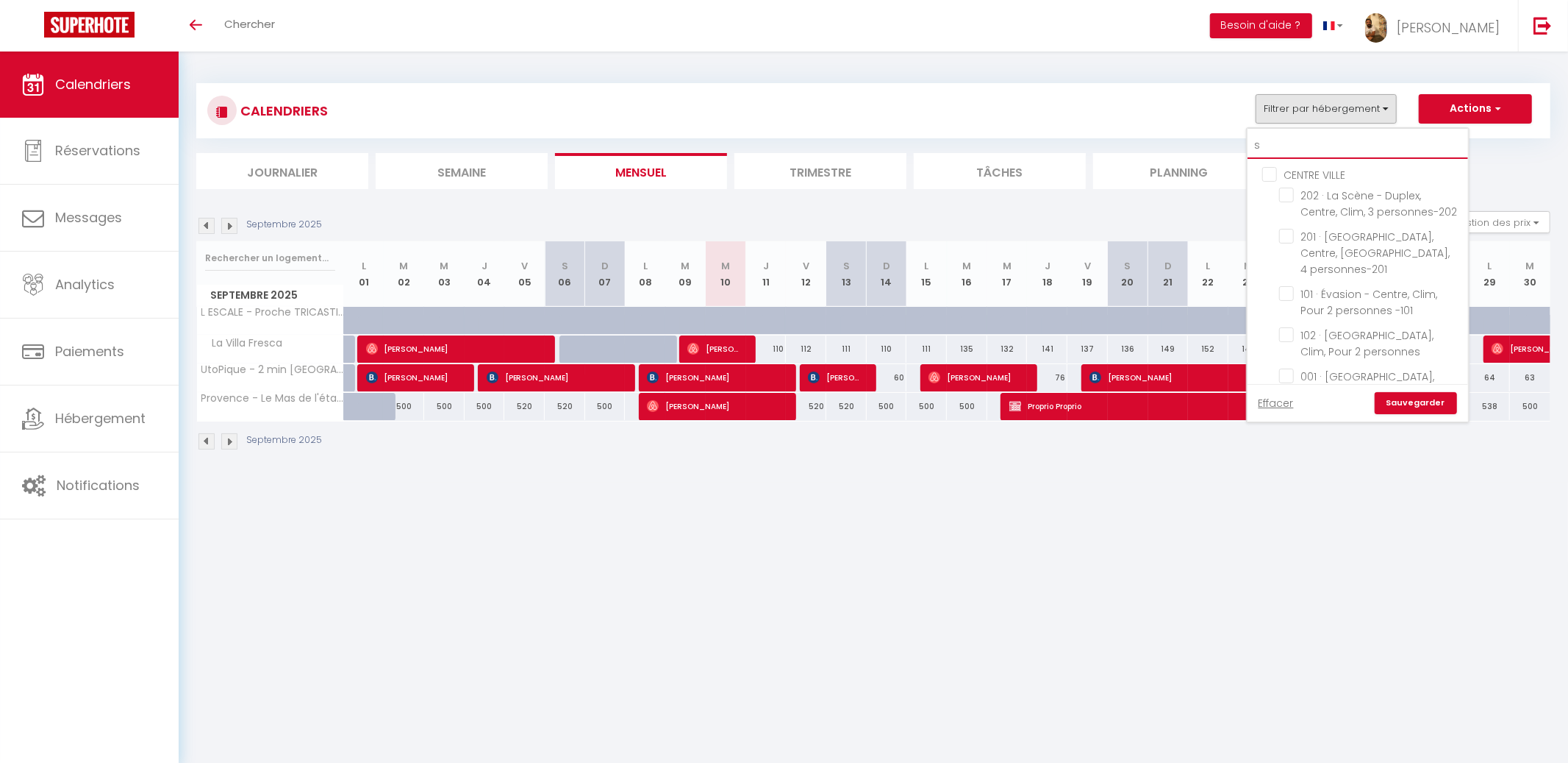
checkbox input "false"
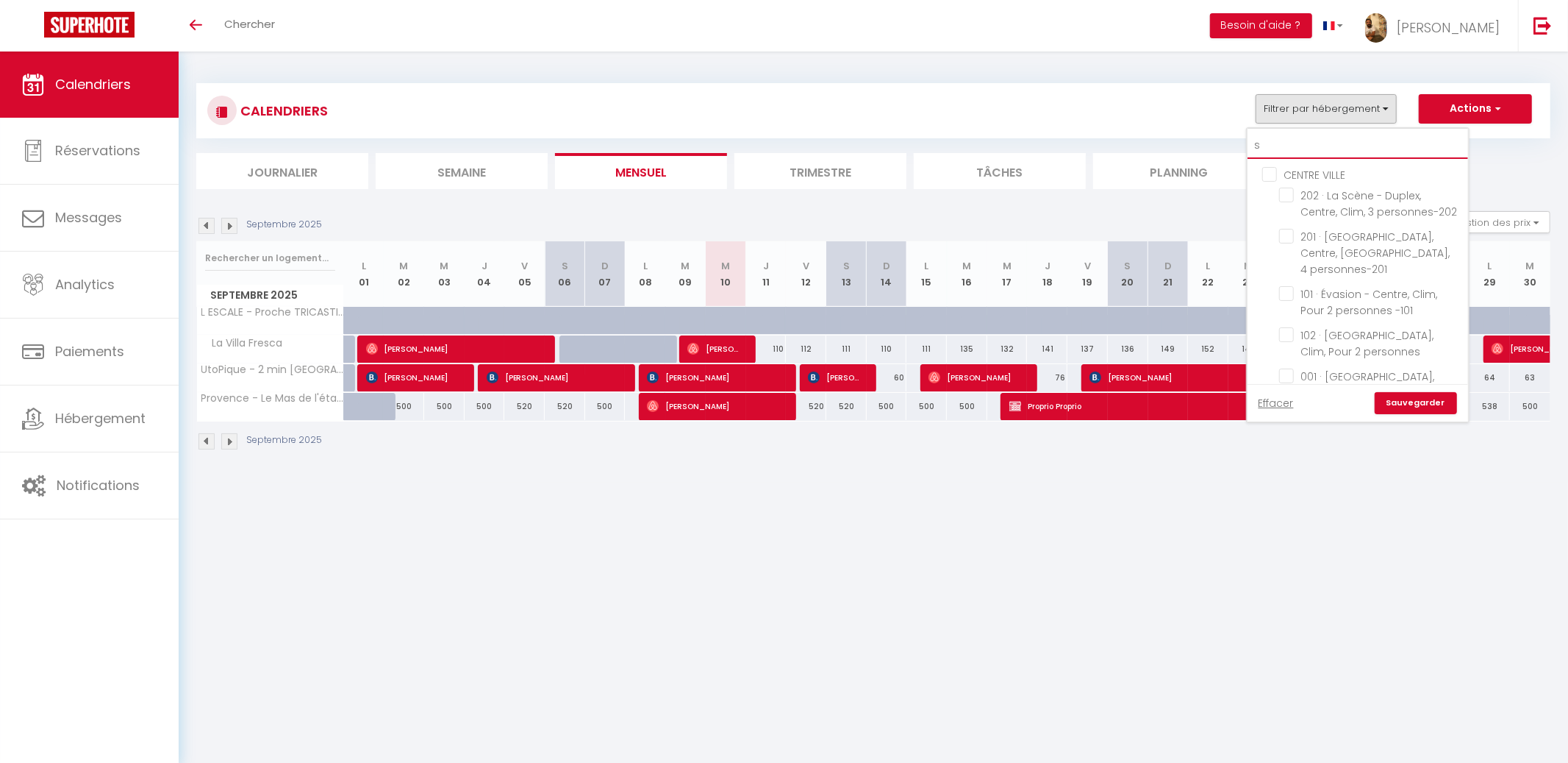
checkbox input "false"
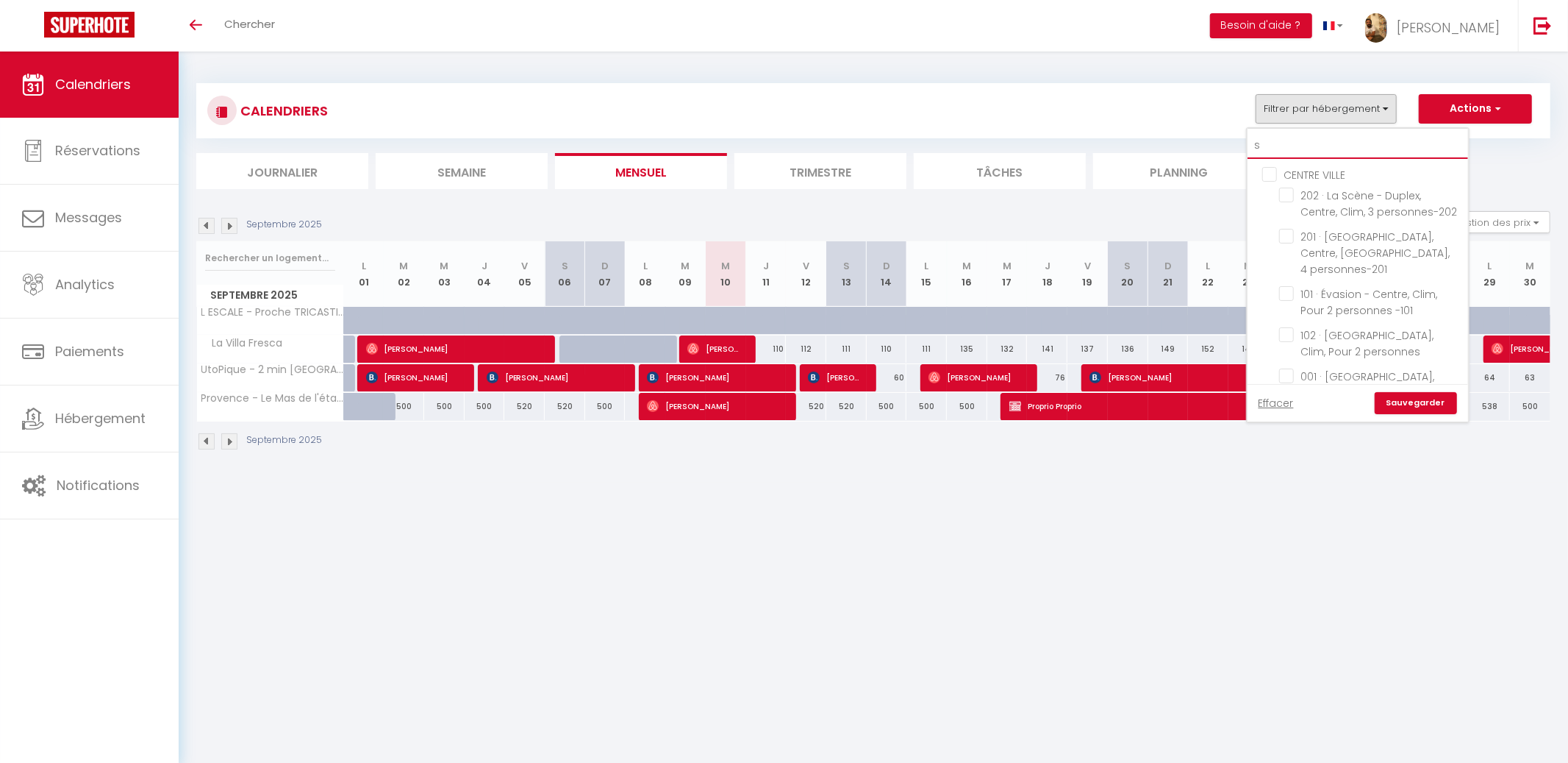
checkbox input "false"
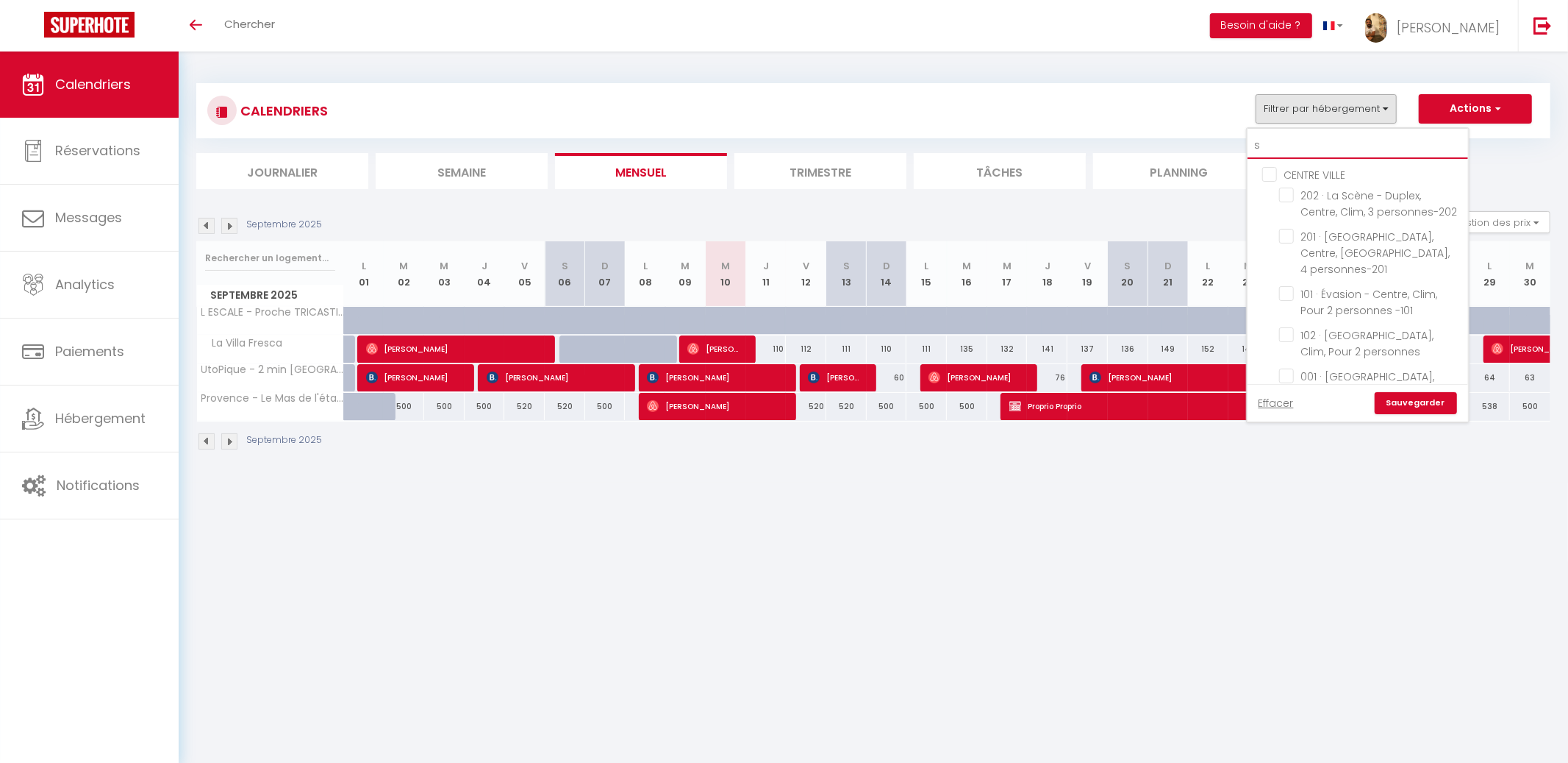
checkbox input "false"
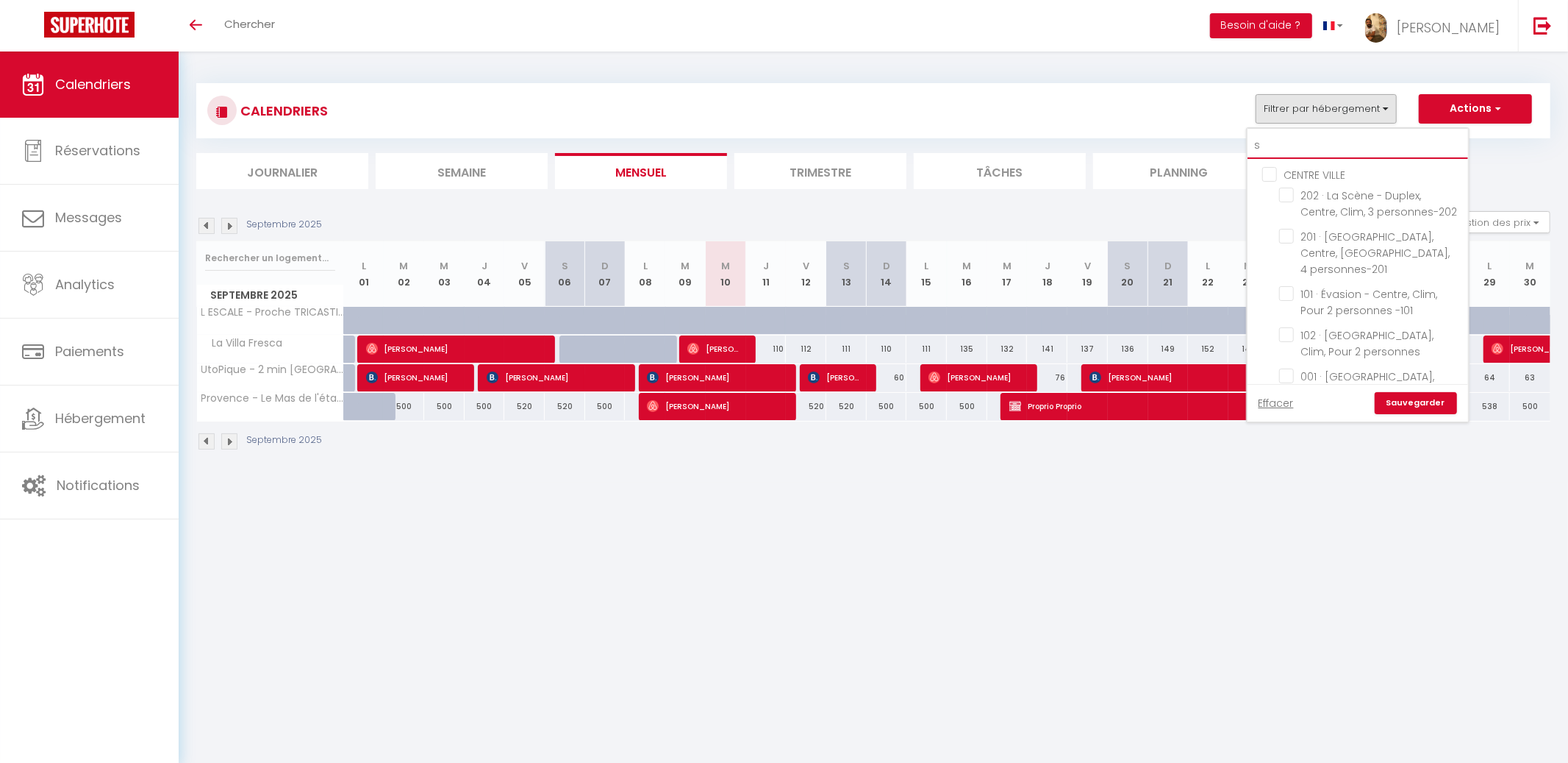
checkbox input "false"
checkbox input "true"
checkbox input "false"
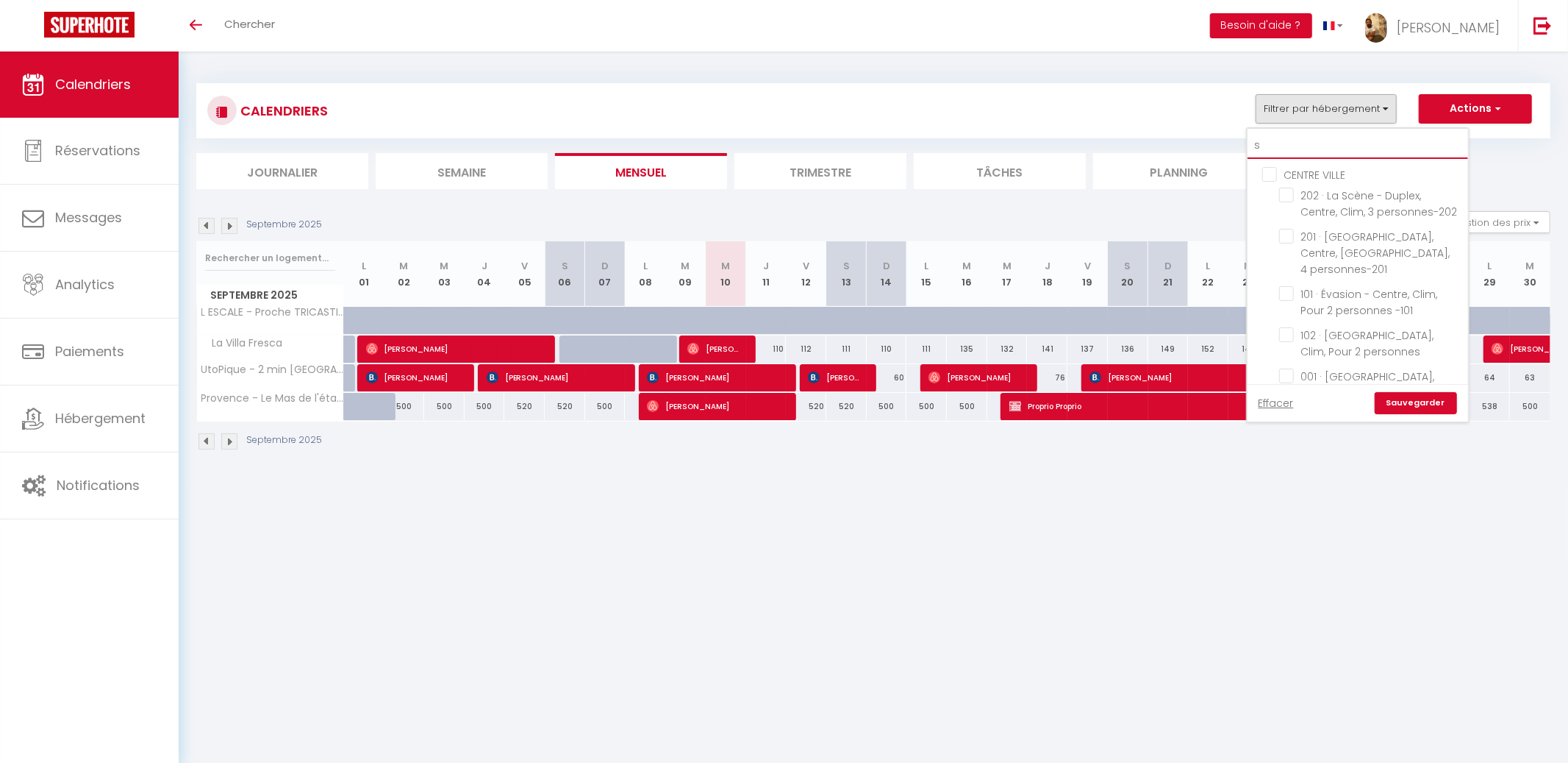
checkbox input "false"
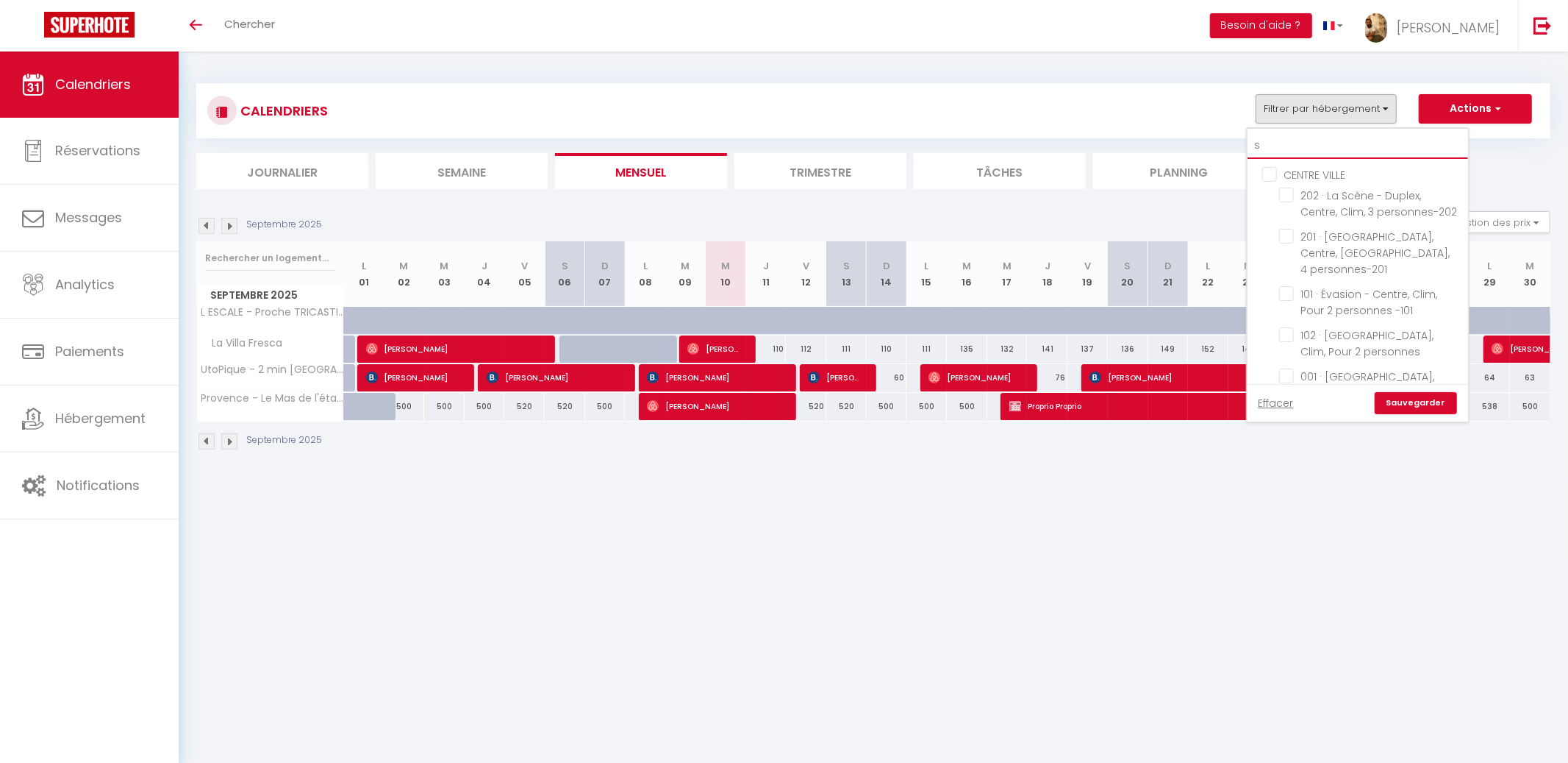
checkbox input "false"
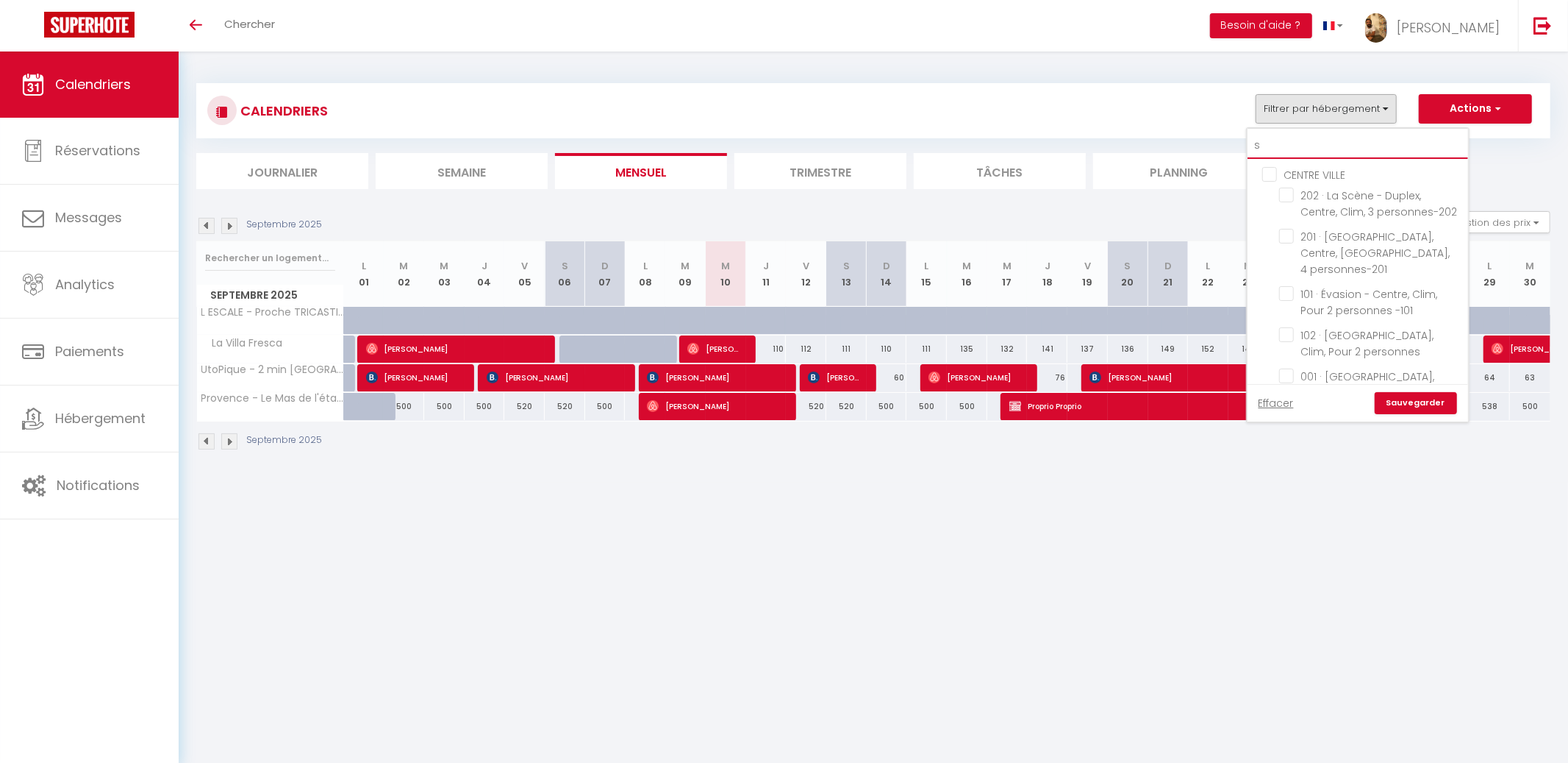
checkbox input "false"
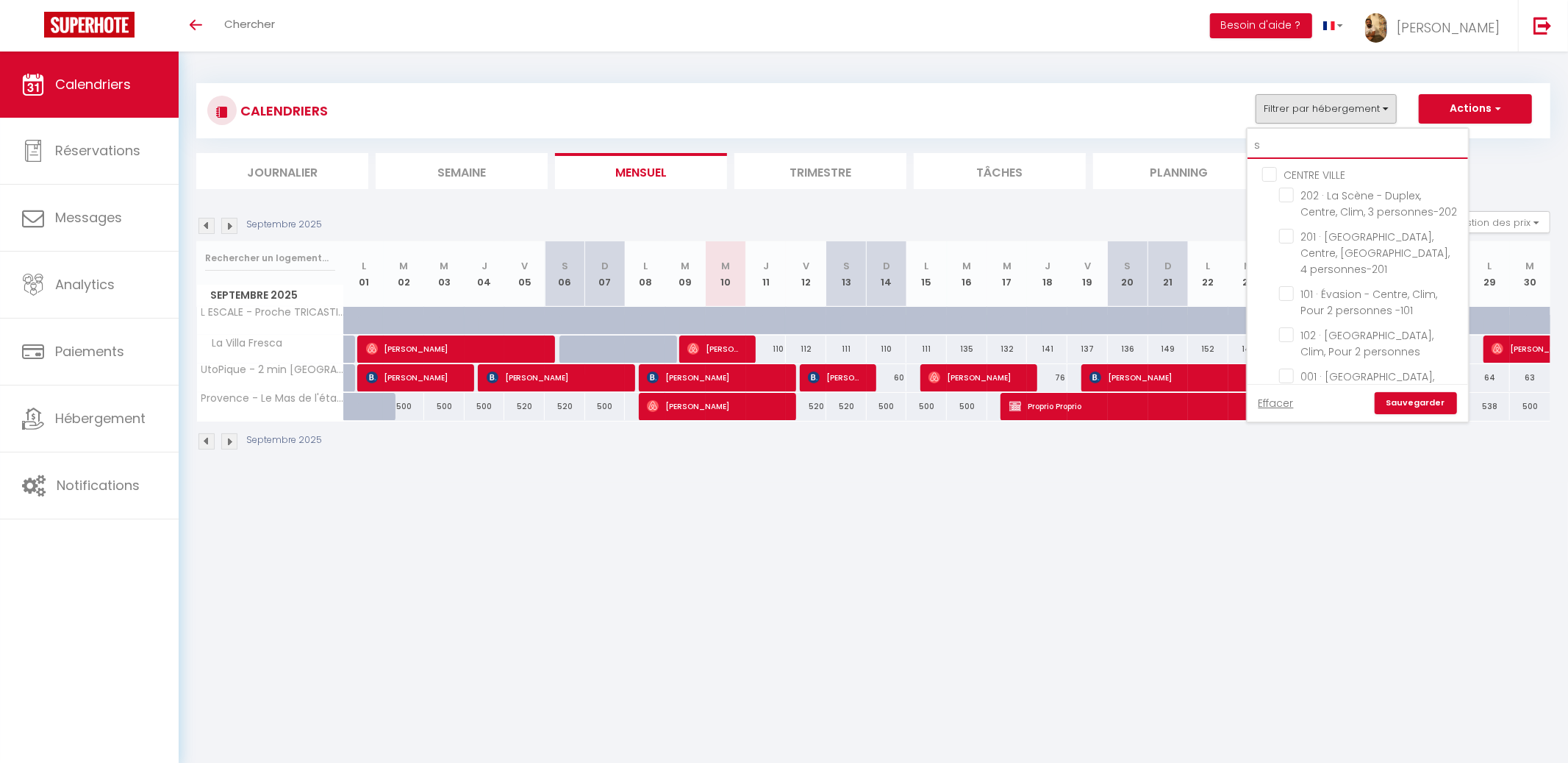
checkbox input "false"
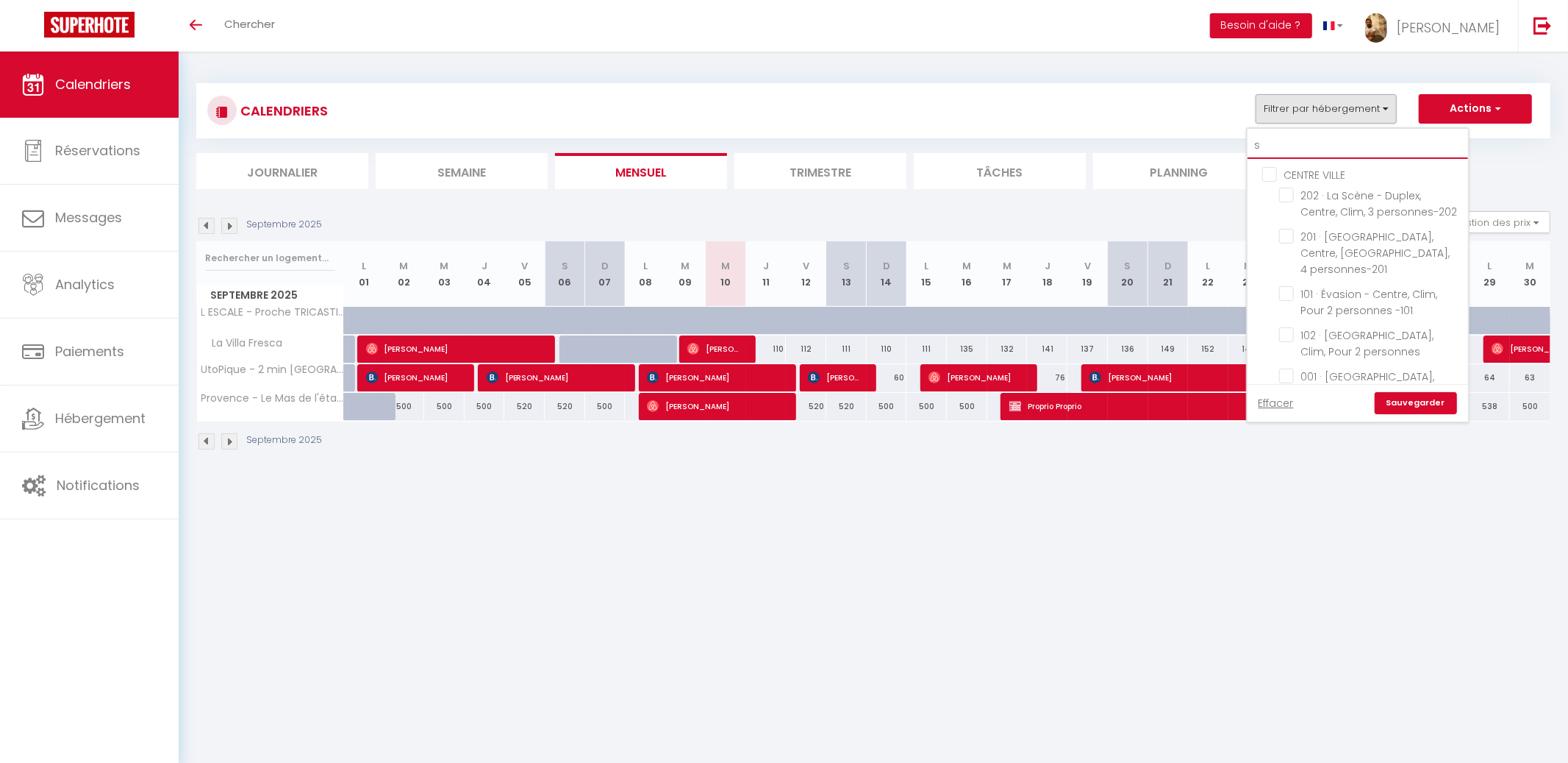
checkbox input "false"
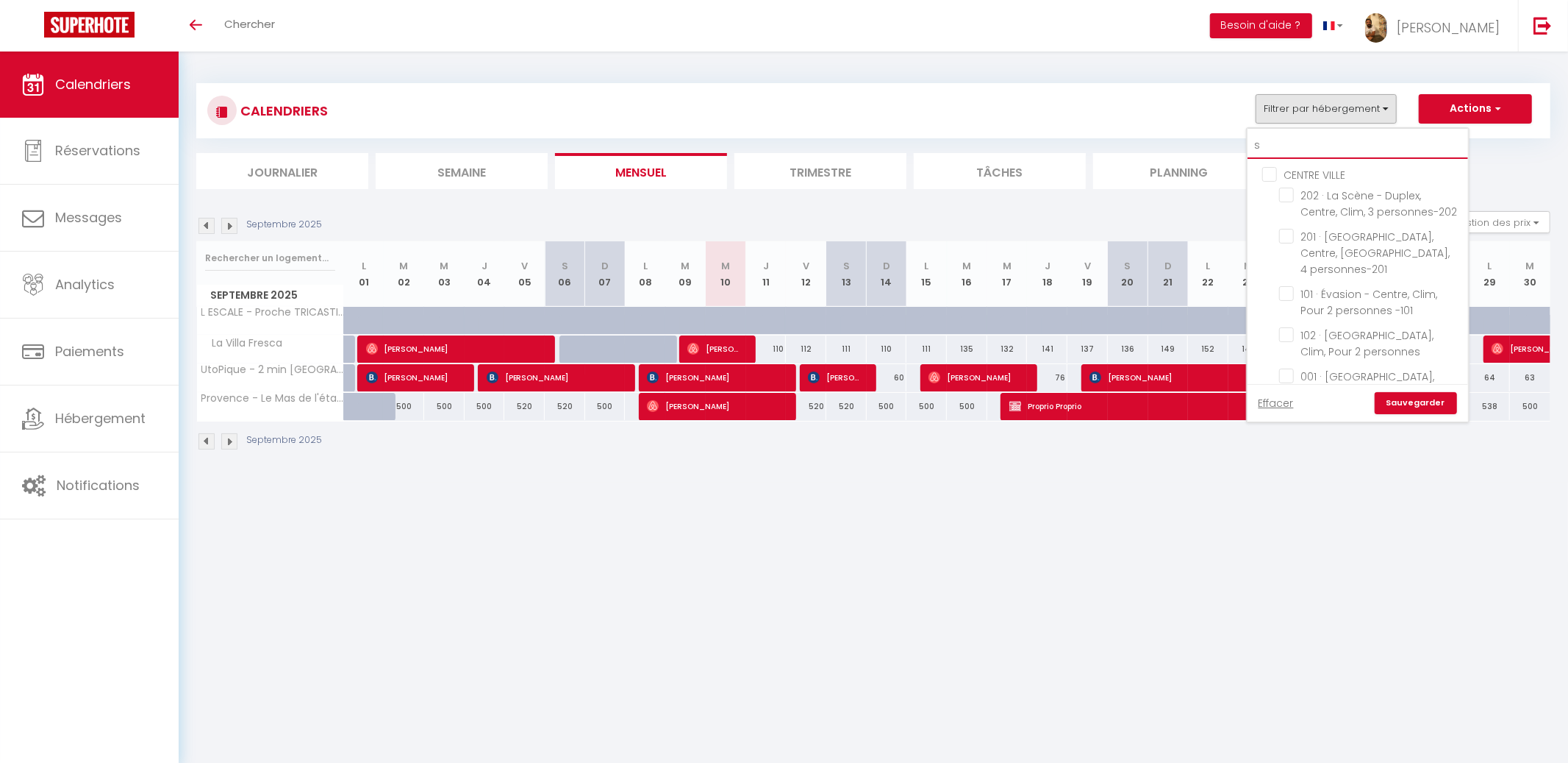
checkbox input "false"
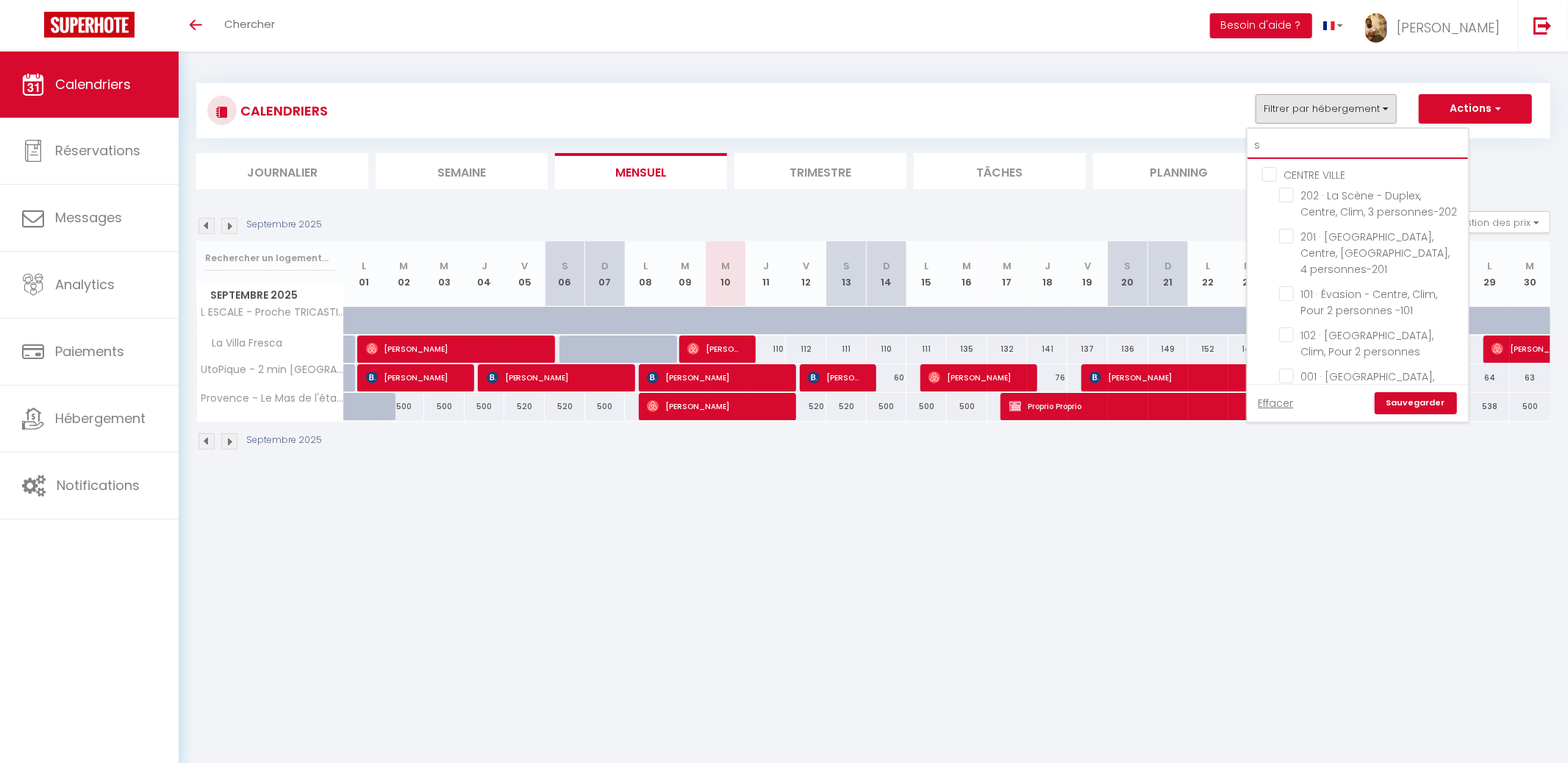
checkbox input "false"
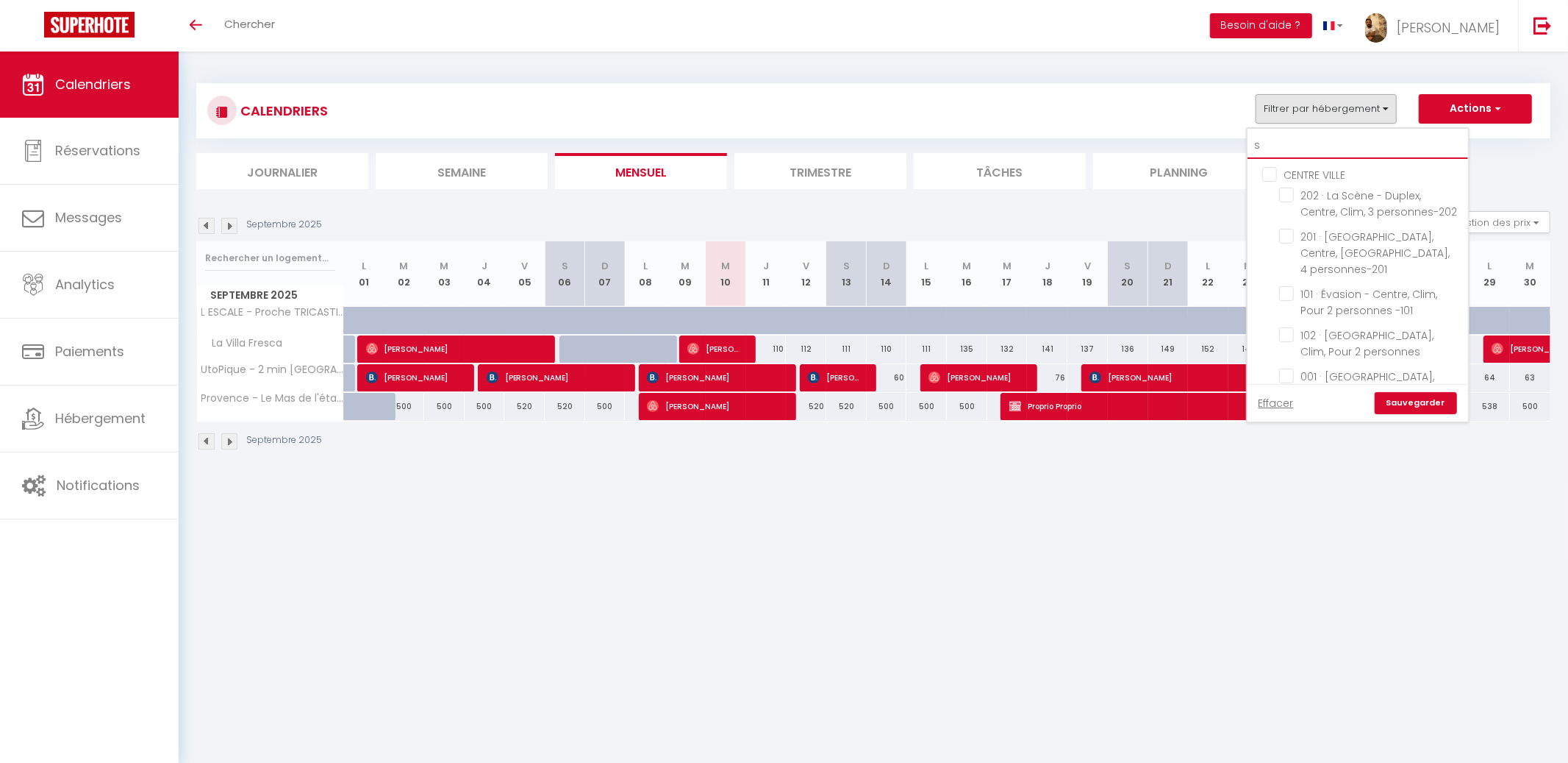
checkbox input "false"
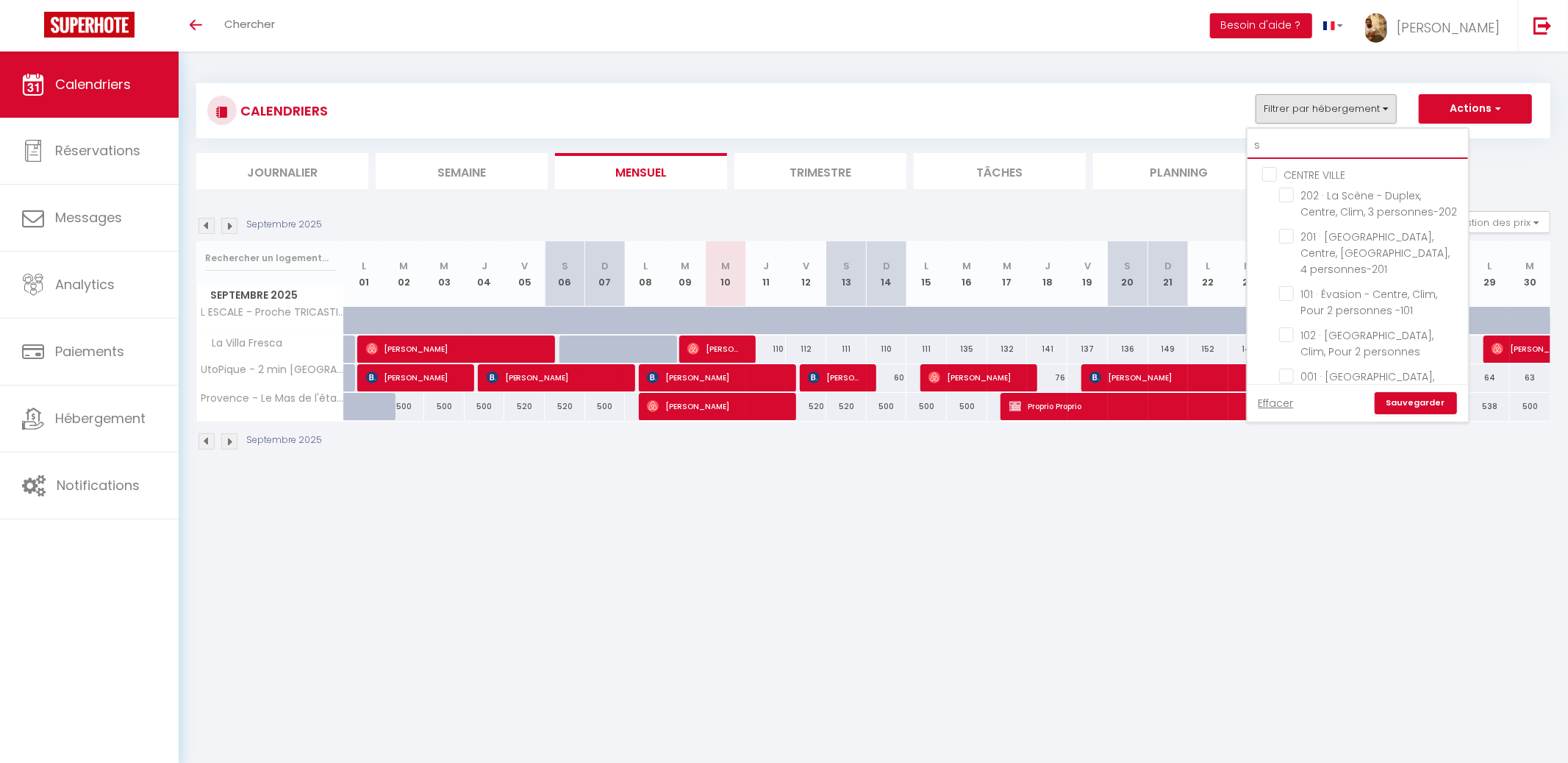
checkbox input "false"
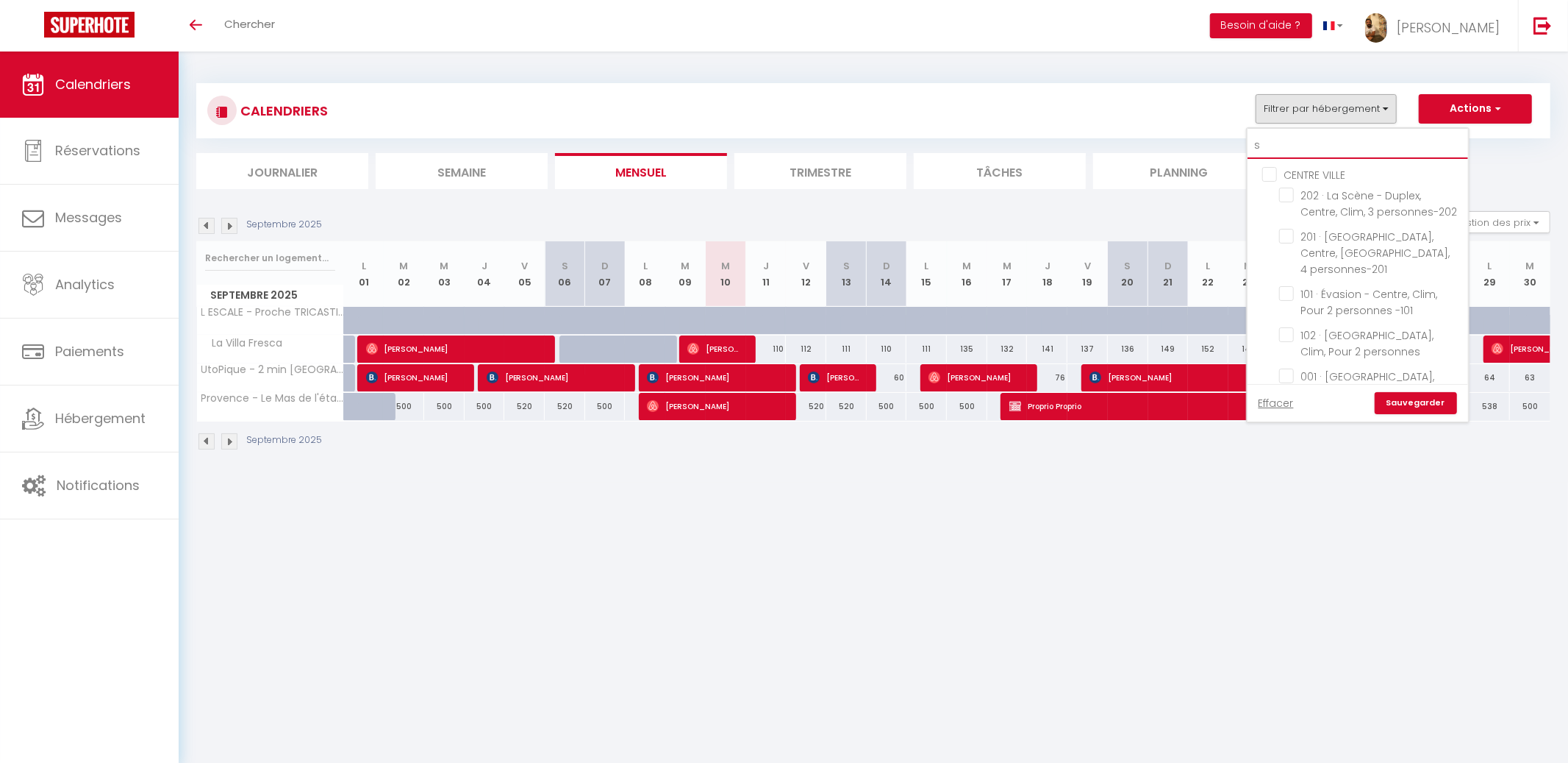
checkbox input "false"
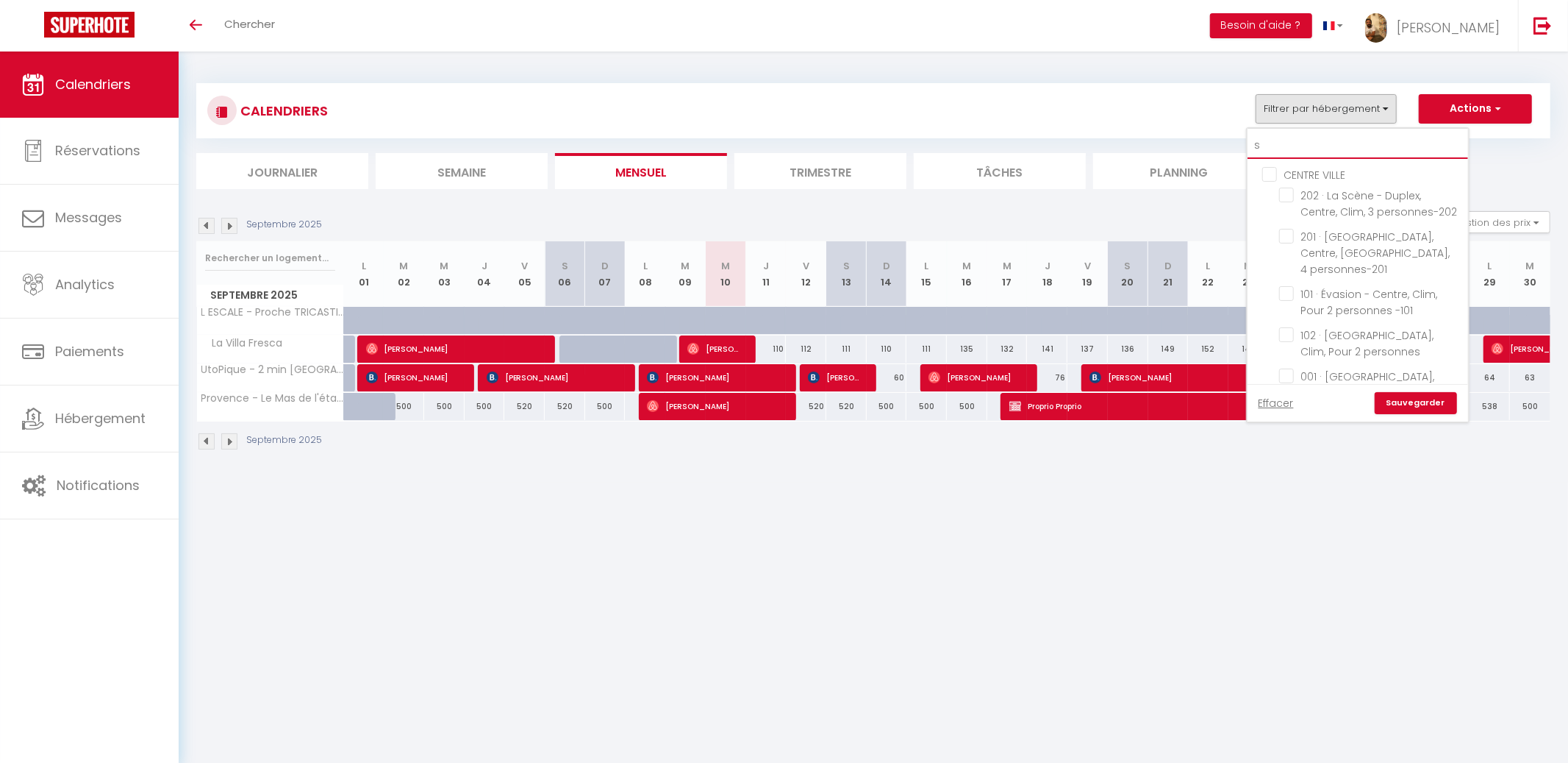
checkbox input "false"
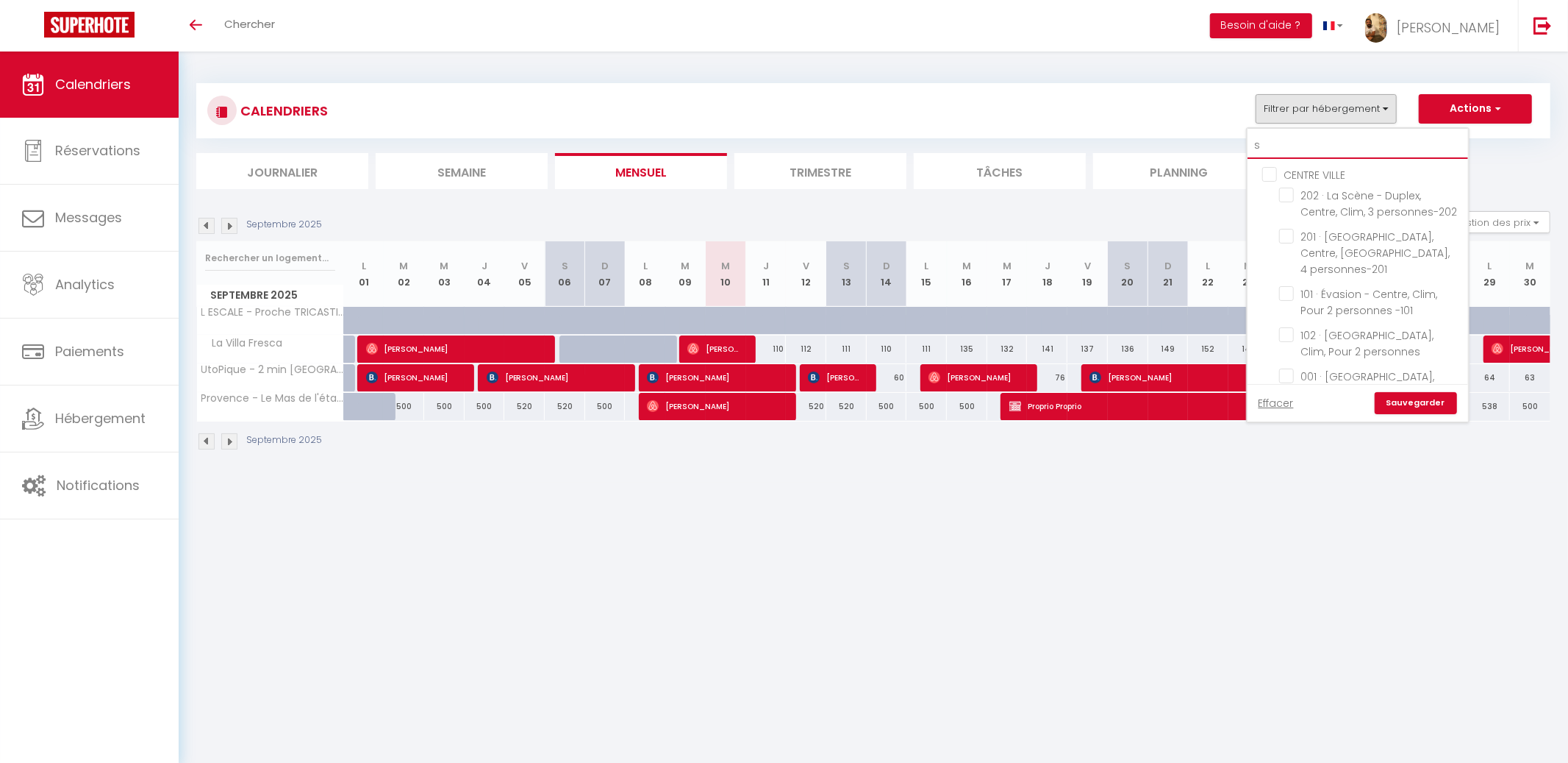
checkbox input "false"
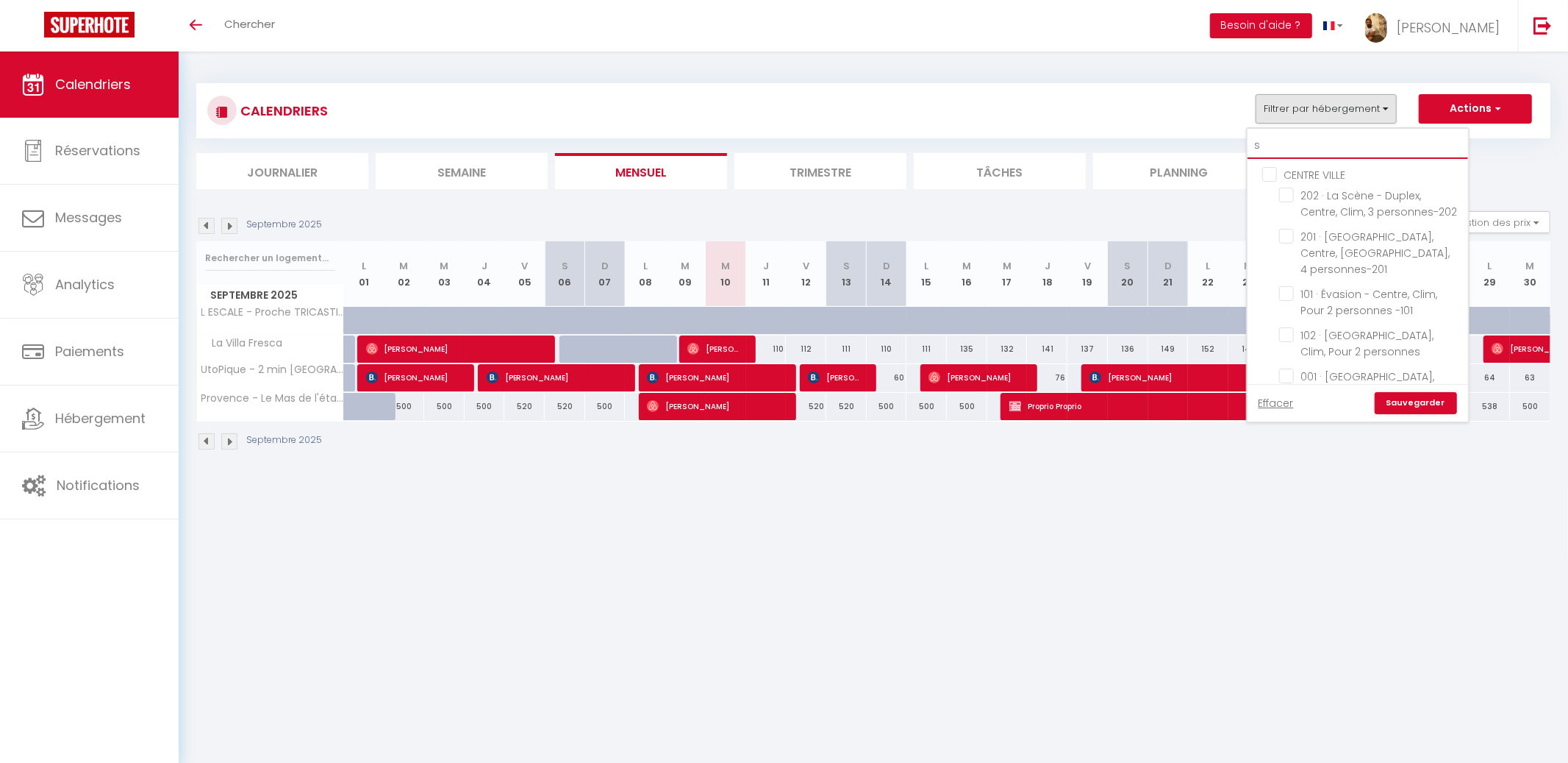
checkbox input "false"
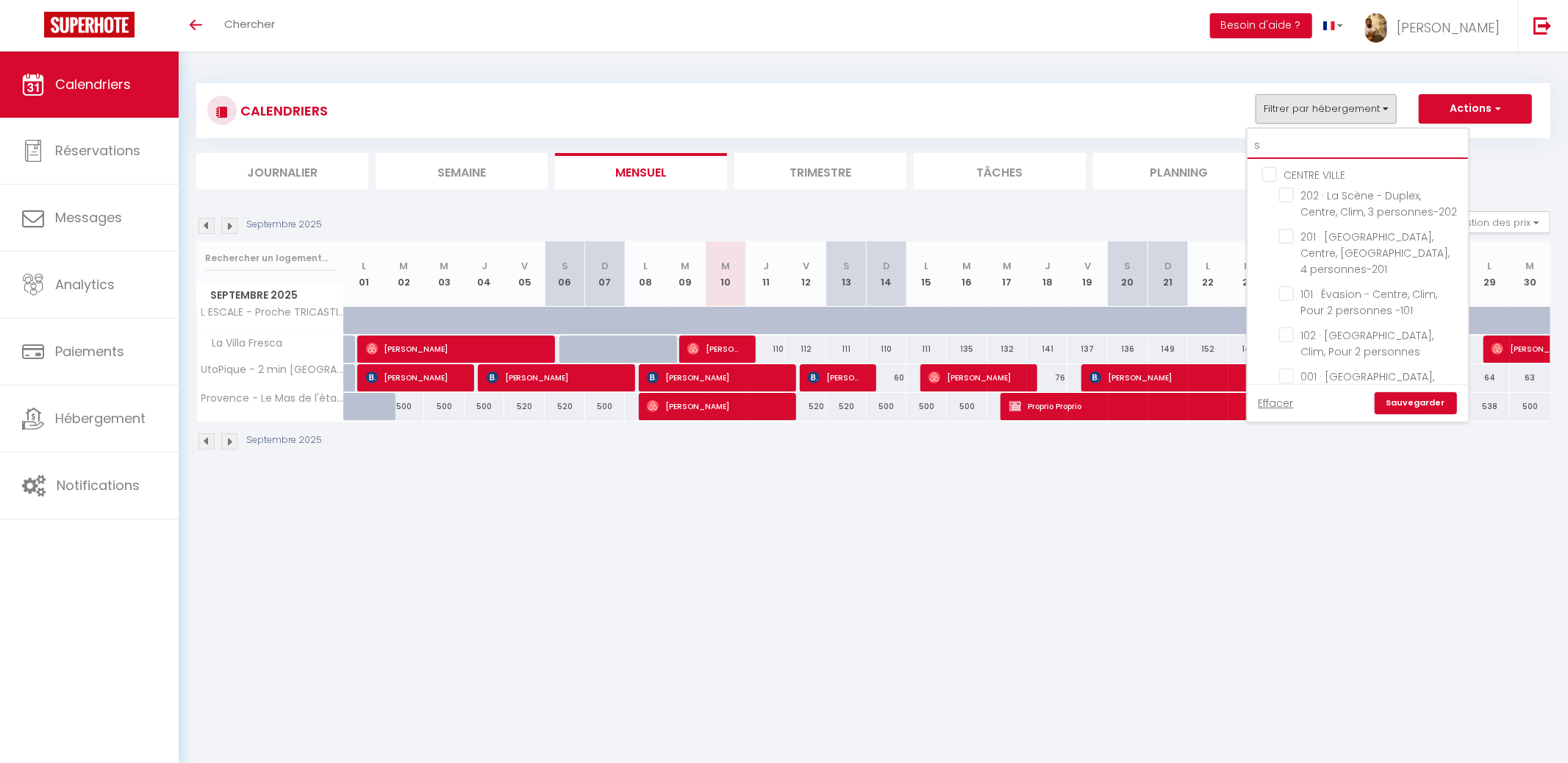
checkbox input "false"
checkbox input "true"
checkbox input "false"
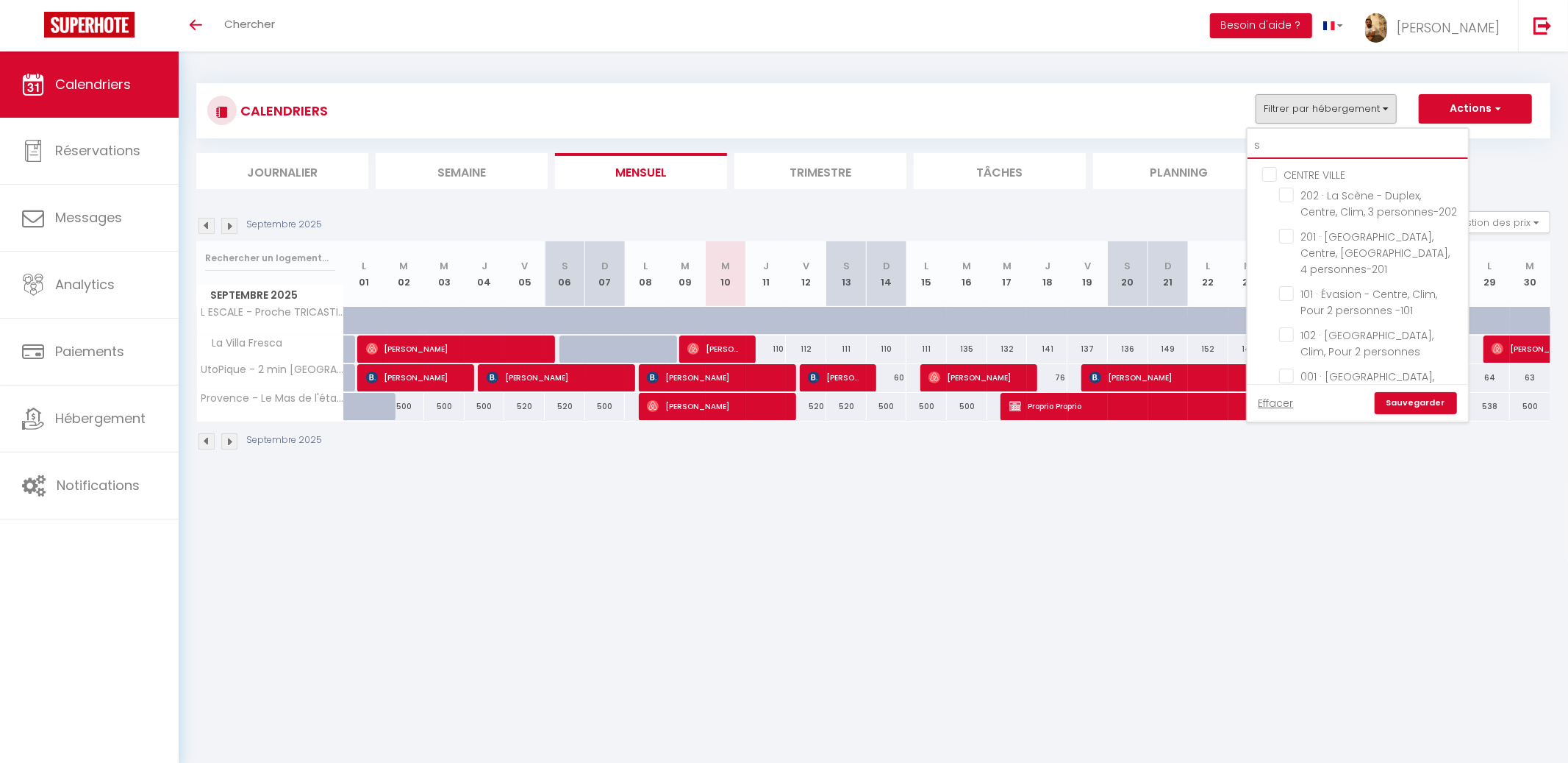
checkbox input "false"
checkbox input "true"
checkbox input "false"
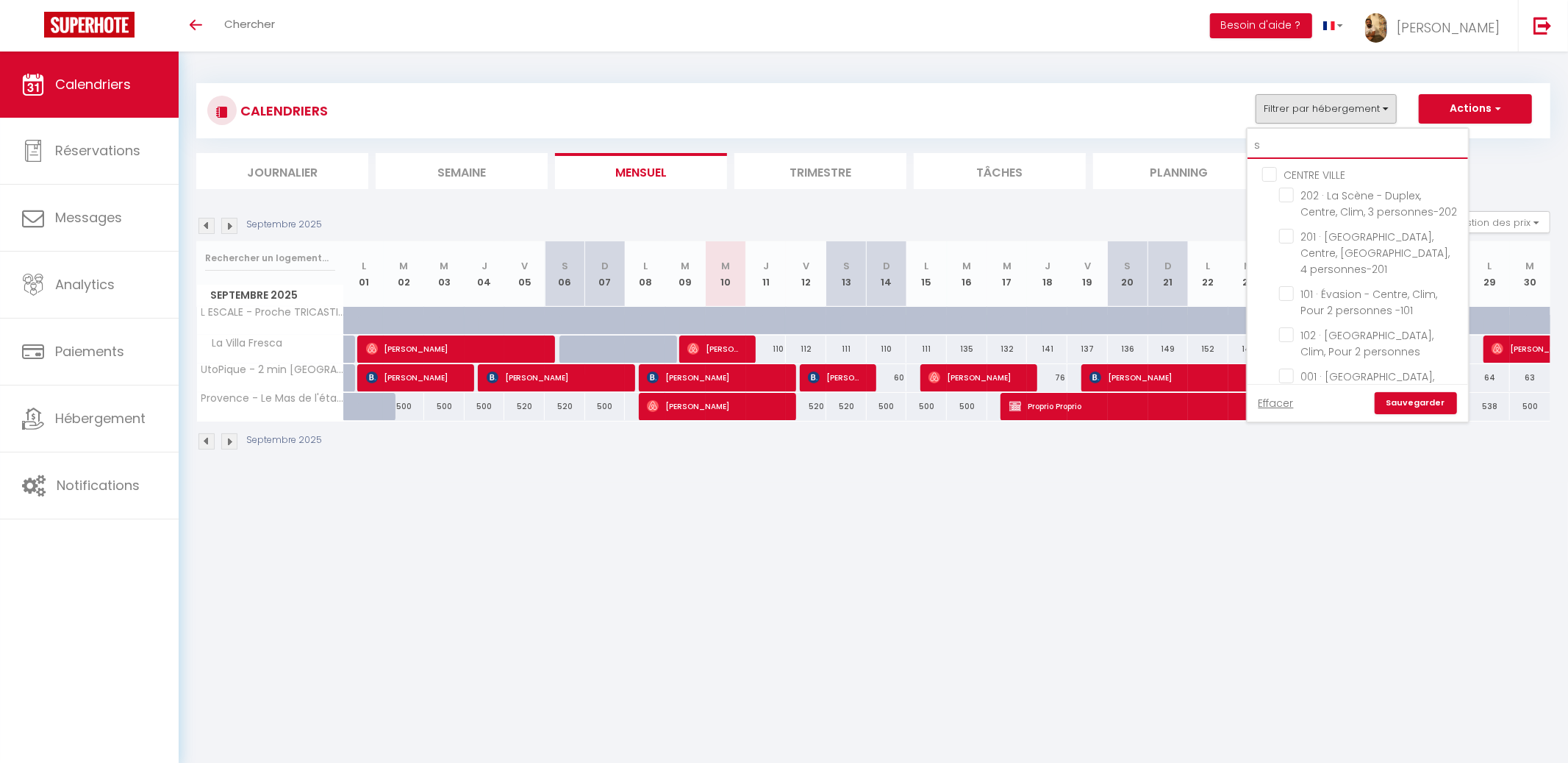
checkbox input "false"
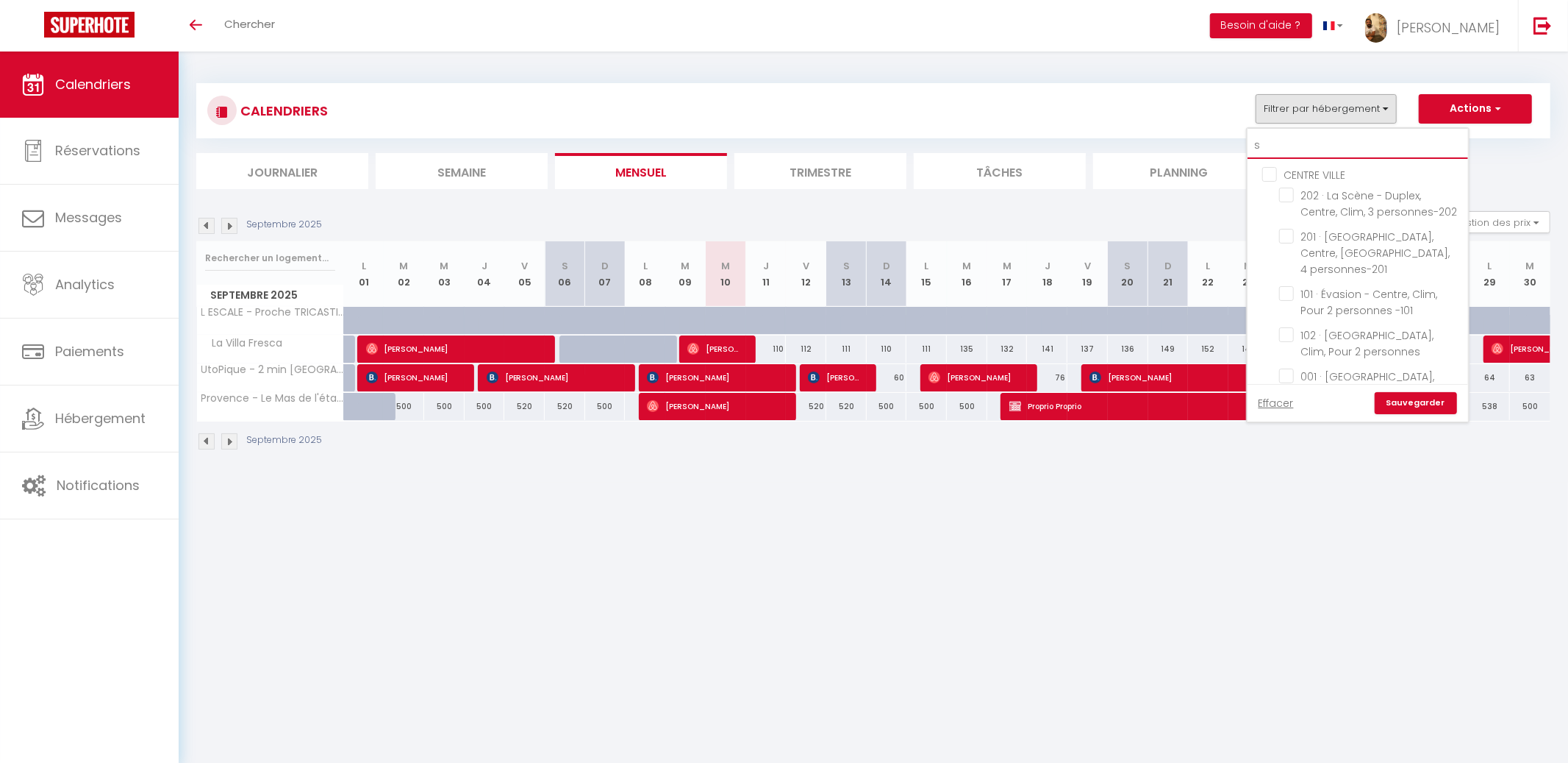
checkbox input "false"
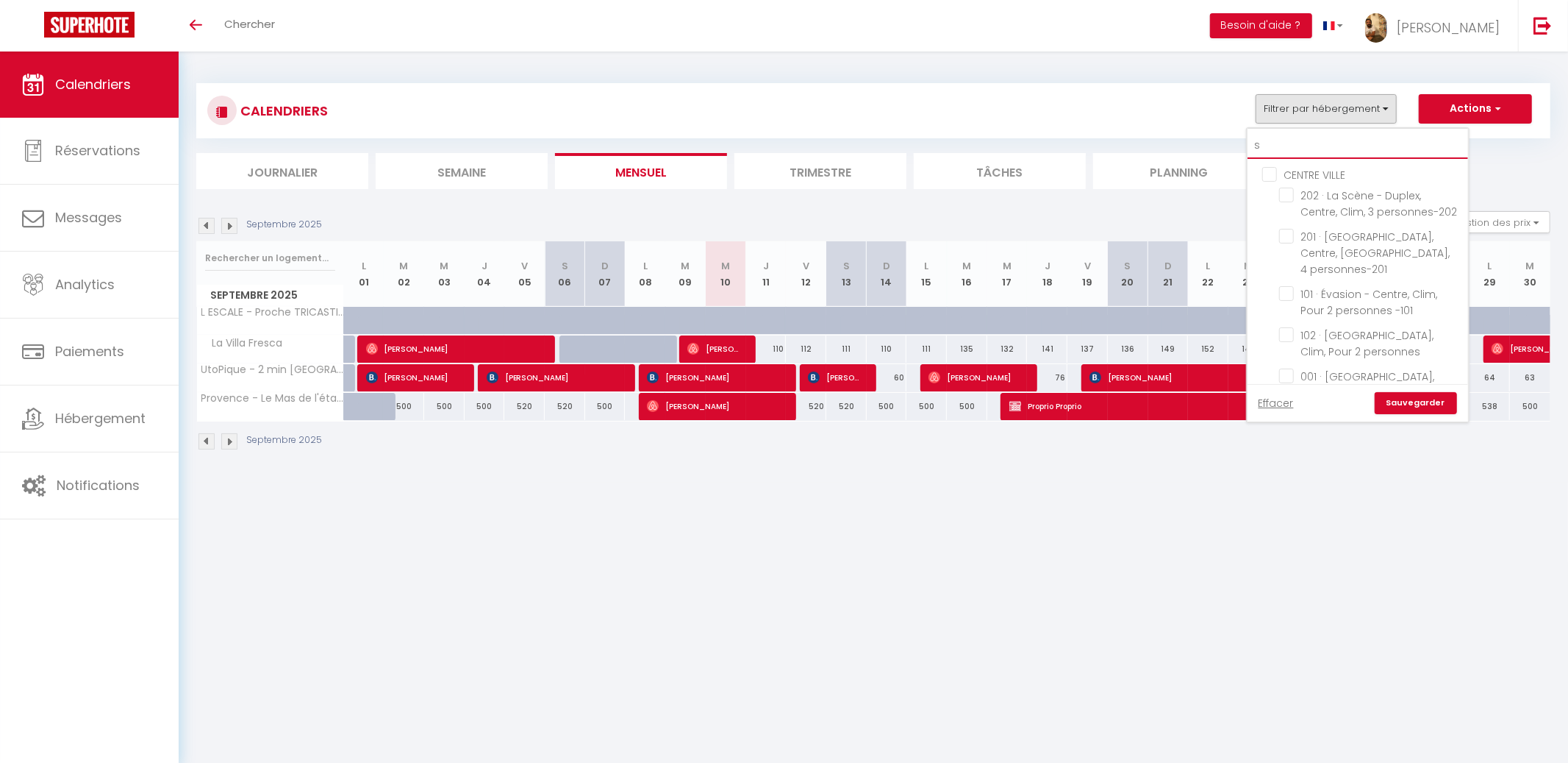
checkbox input "false"
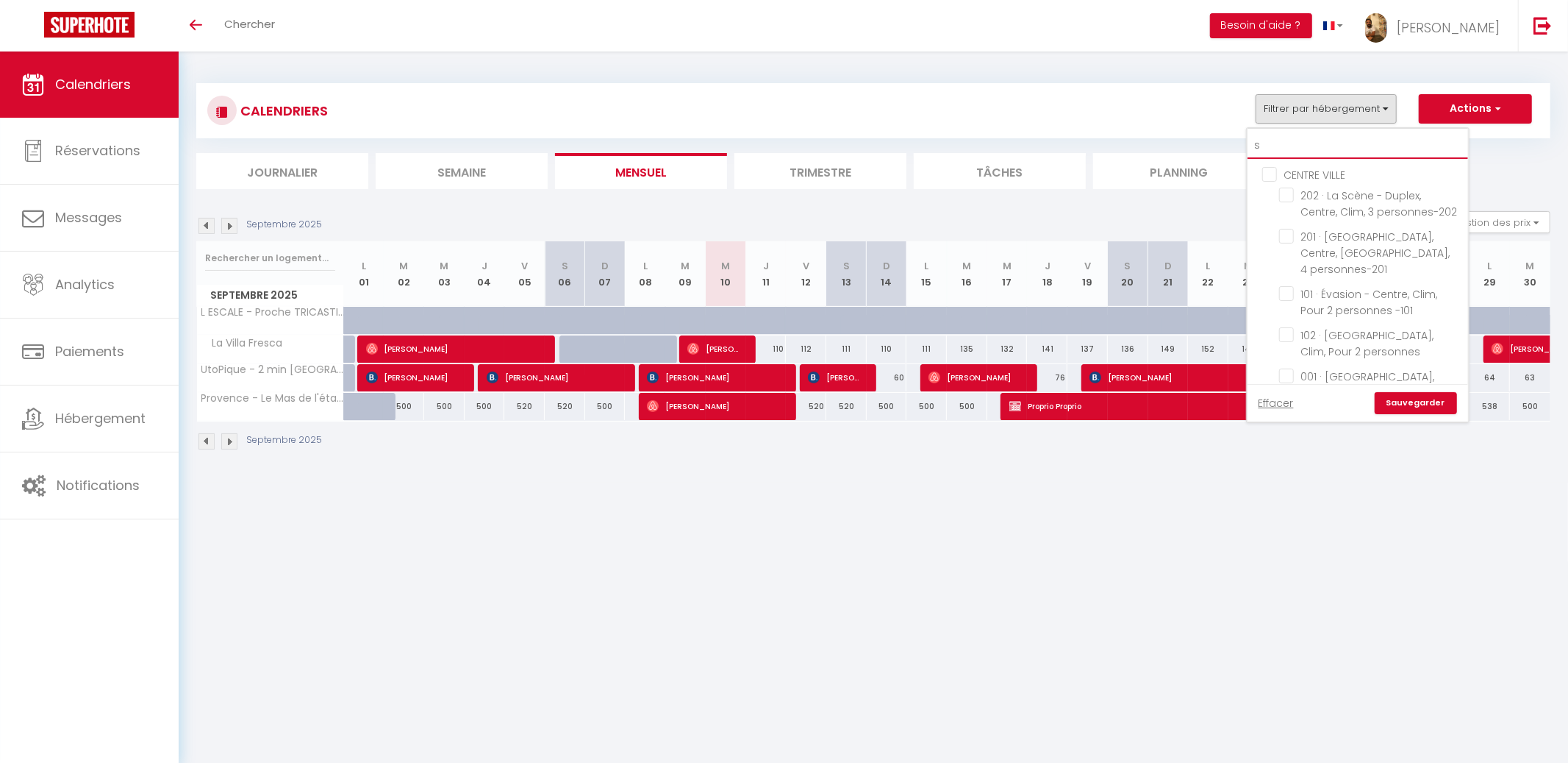
checkbox input "false"
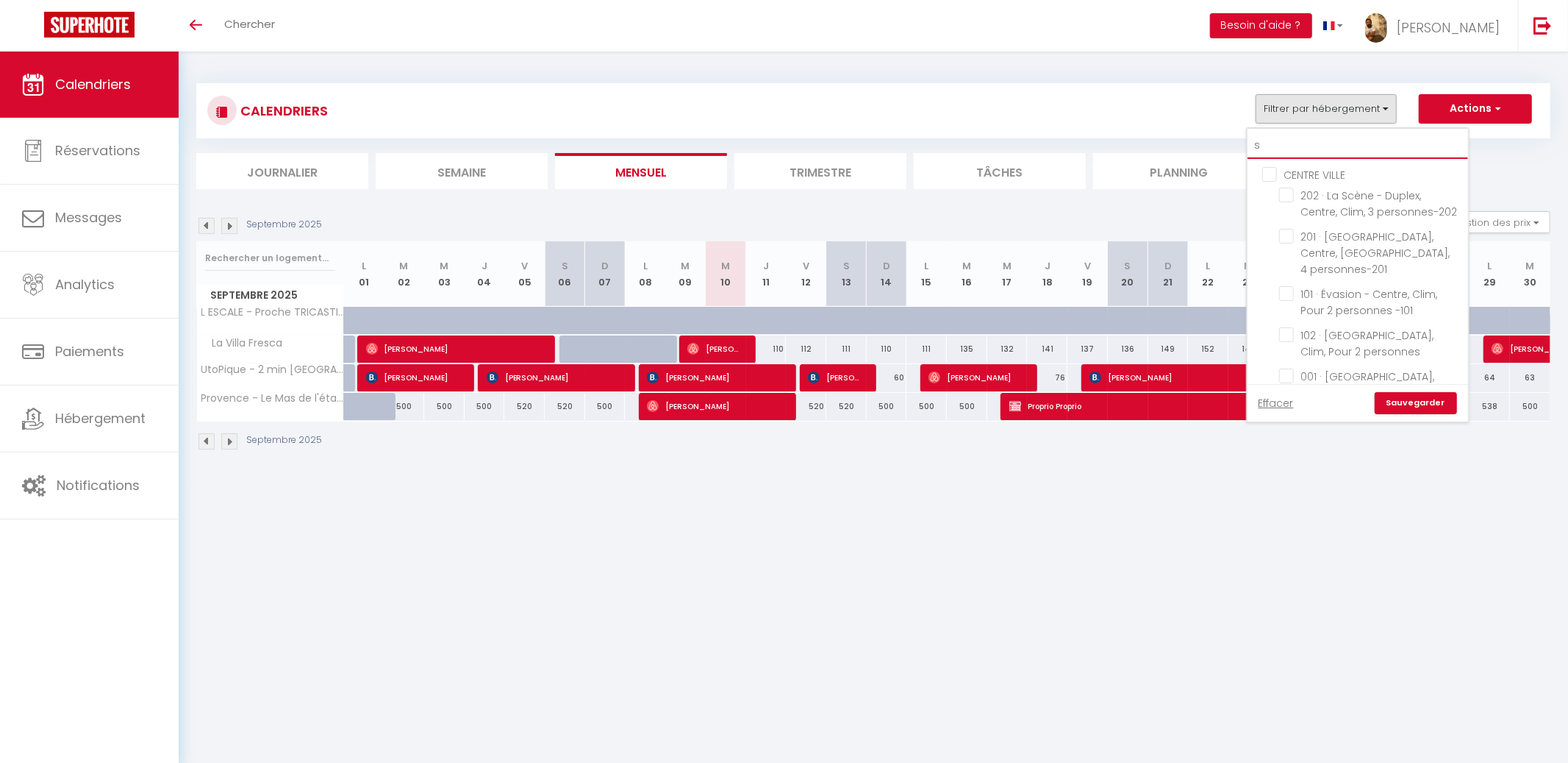
checkbox input "false"
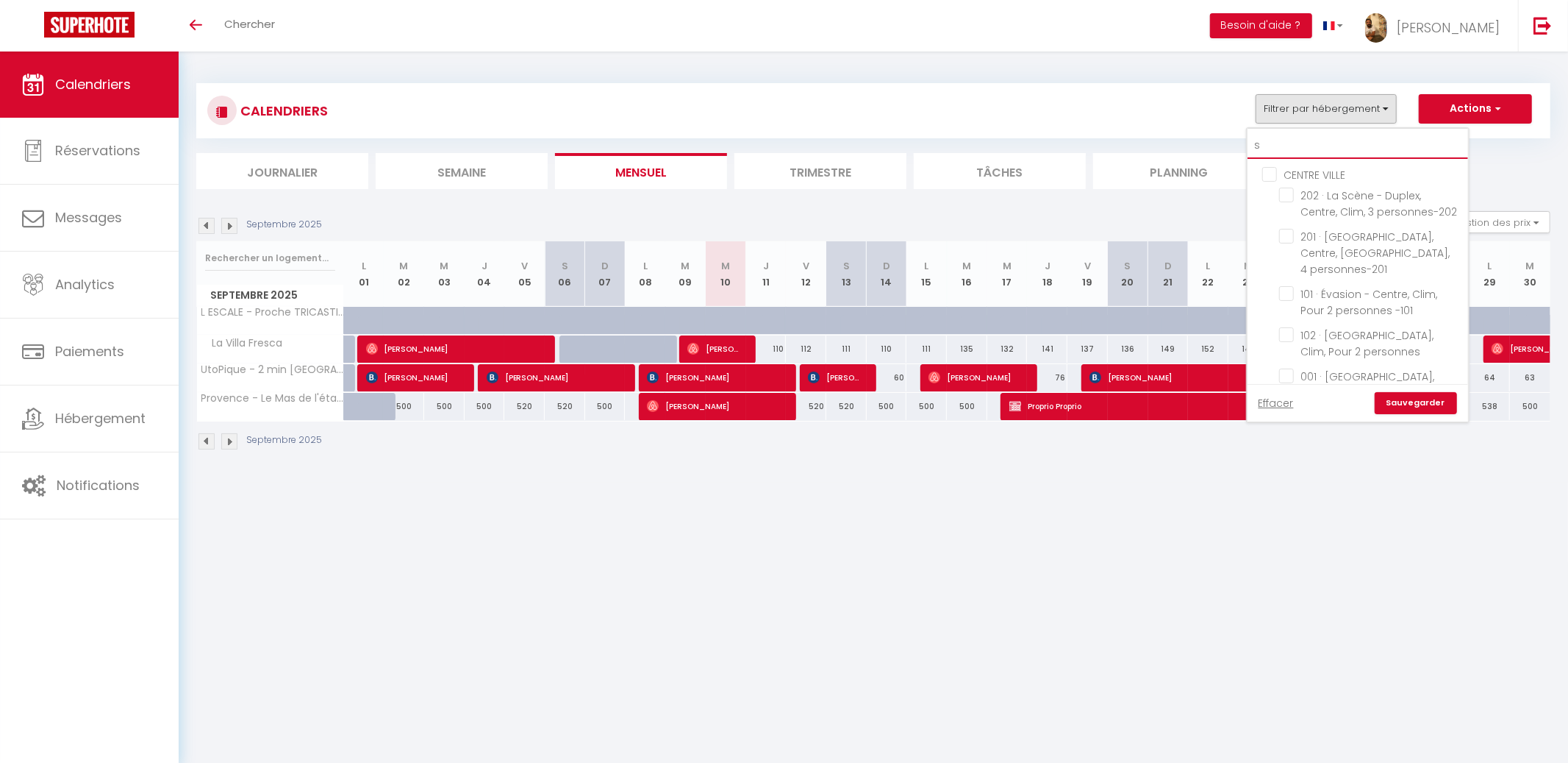
checkbox input "false"
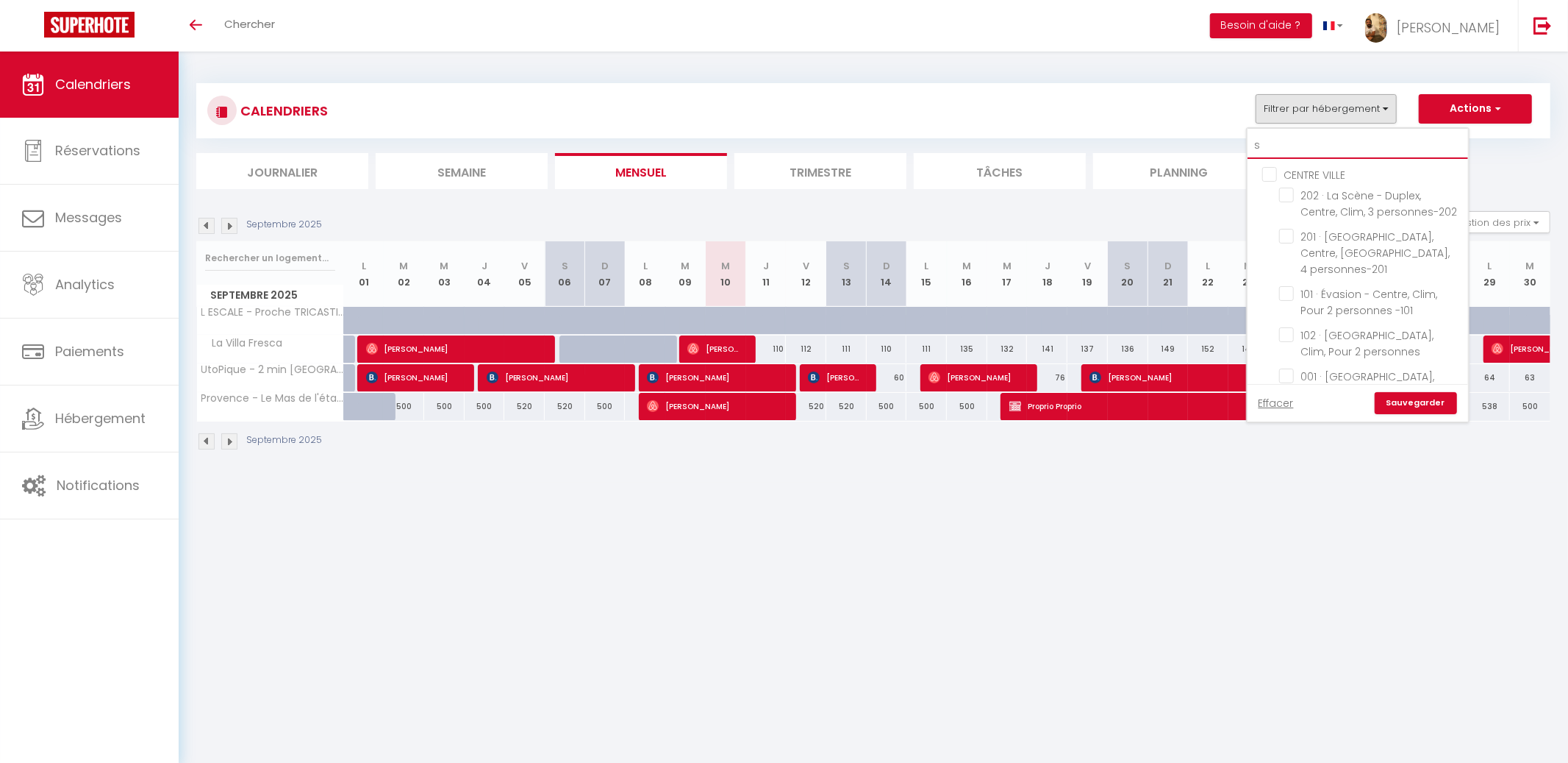
checkbox input "false"
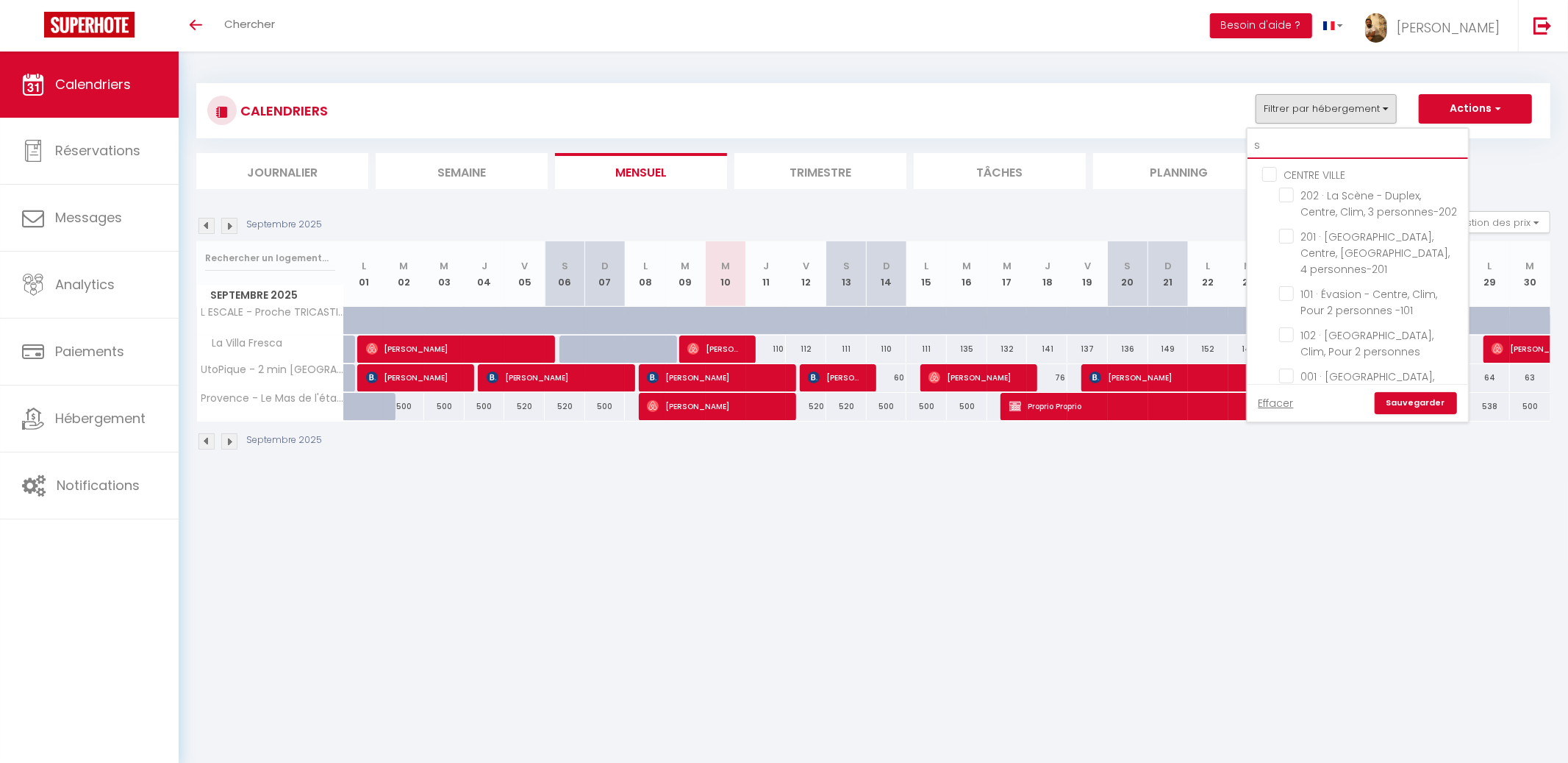
checkbox input "false"
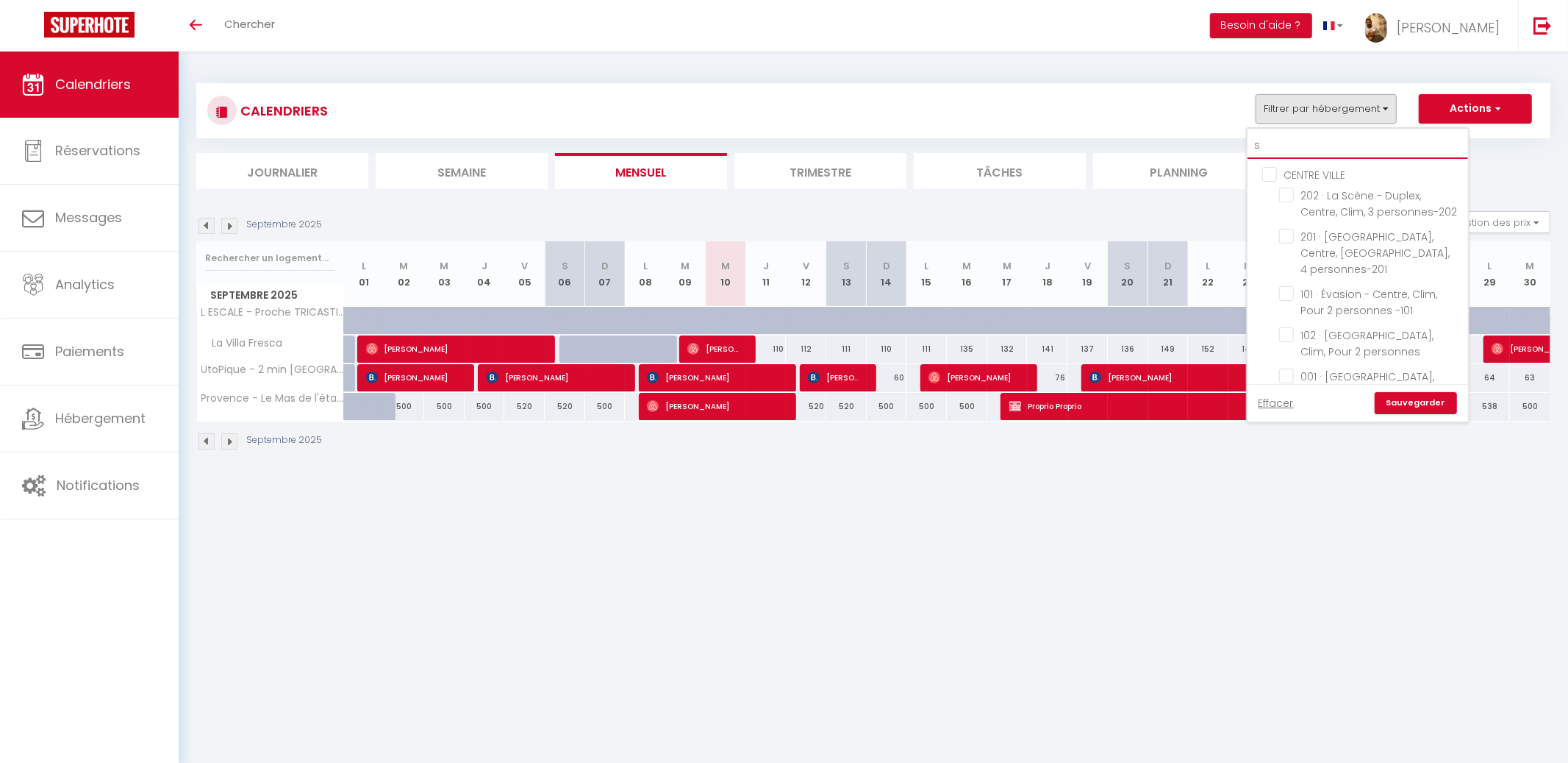
checkbox input "false"
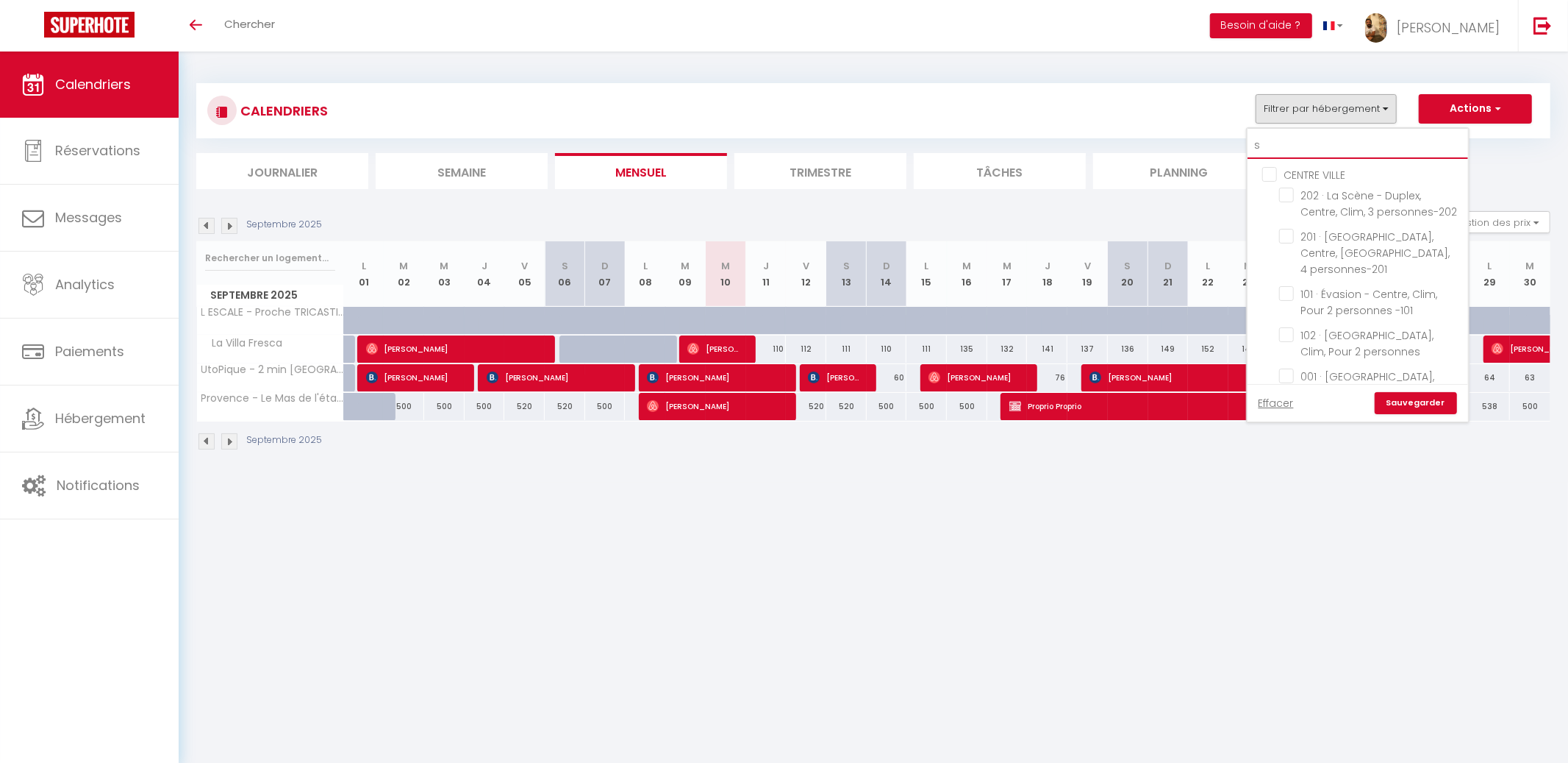
checkbox input "false"
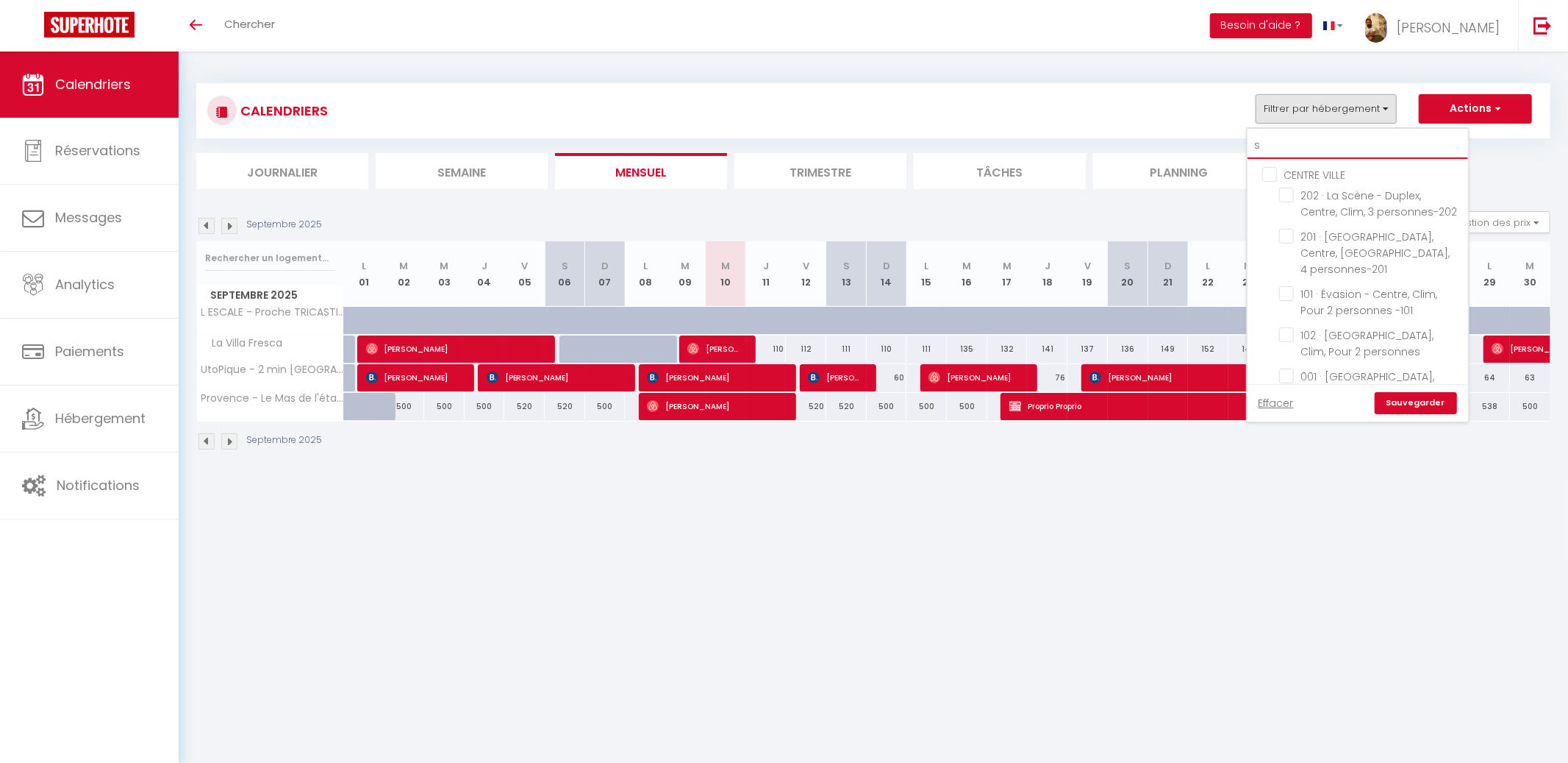
checkbox input "false"
checkbox input "true"
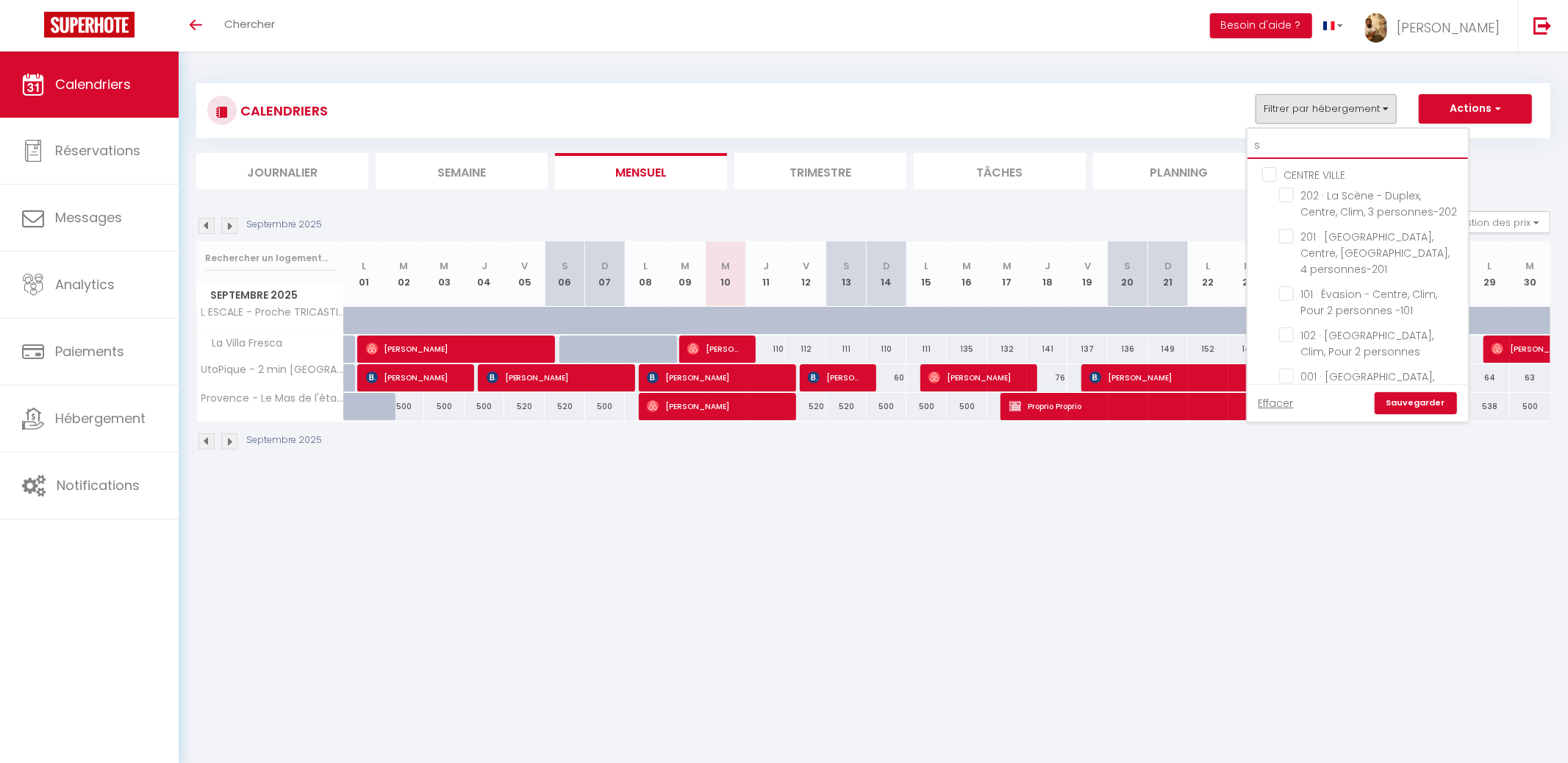
checkbox input "false"
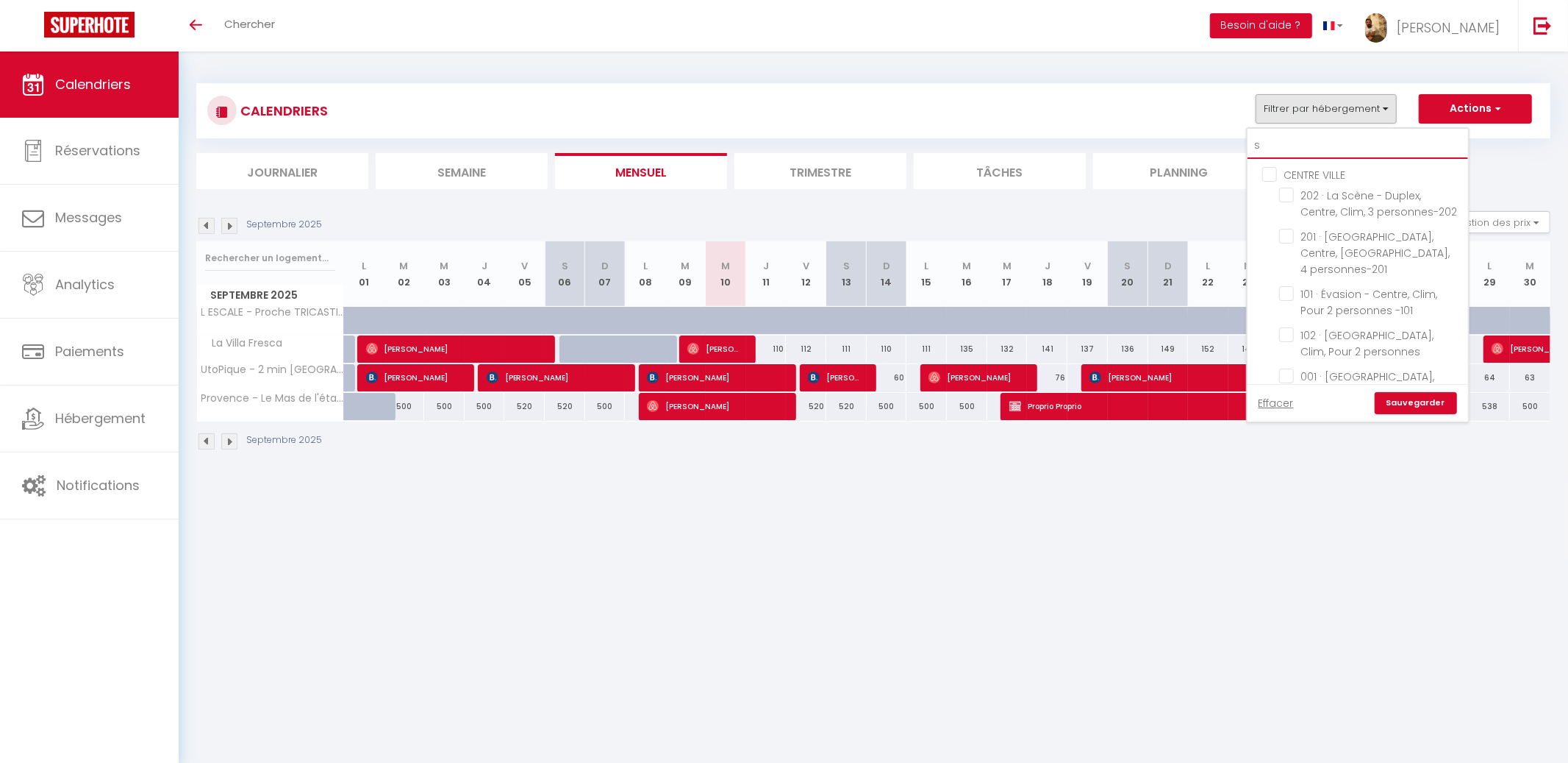
checkbox input "false"
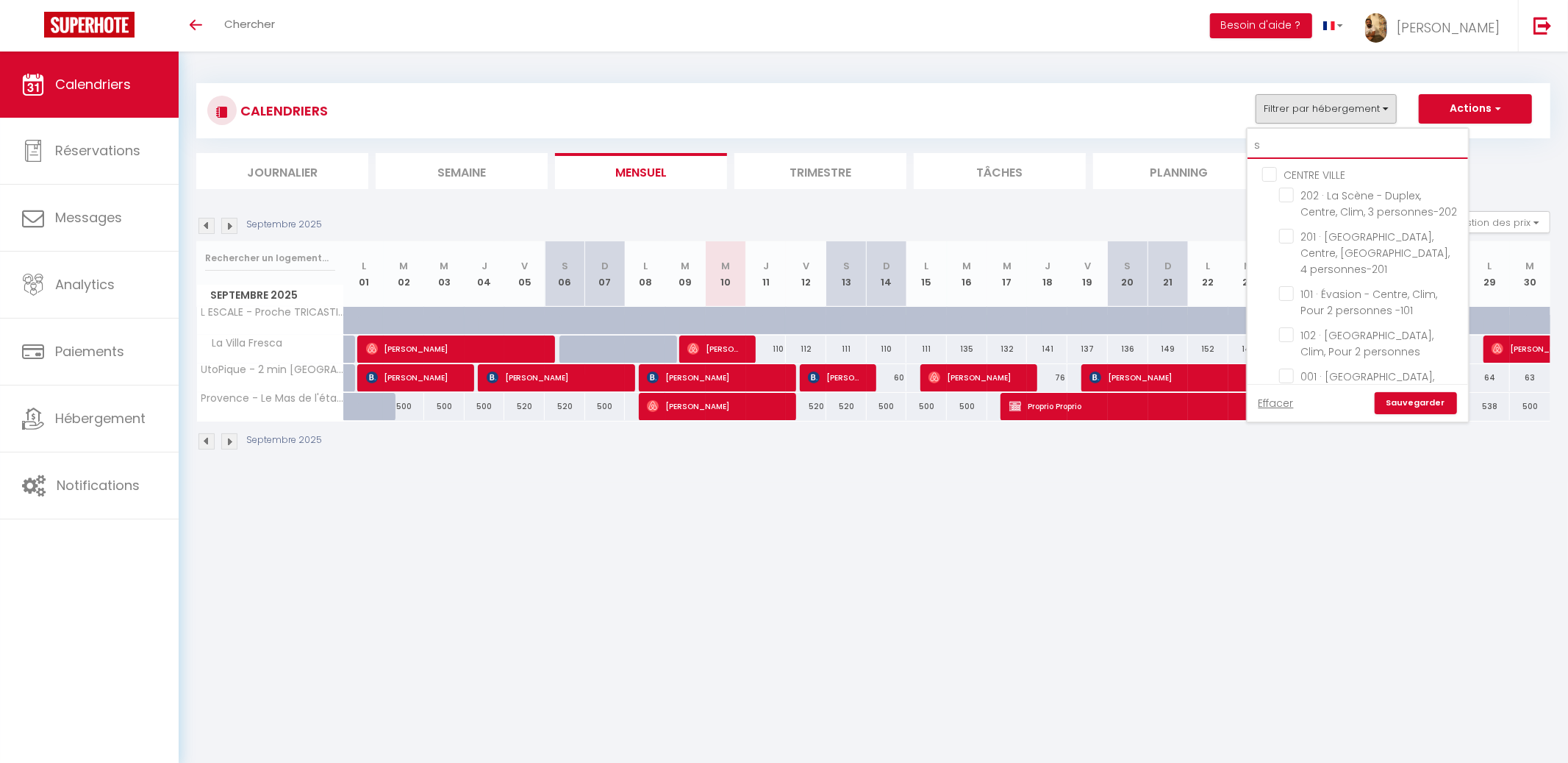
checkbox input "false"
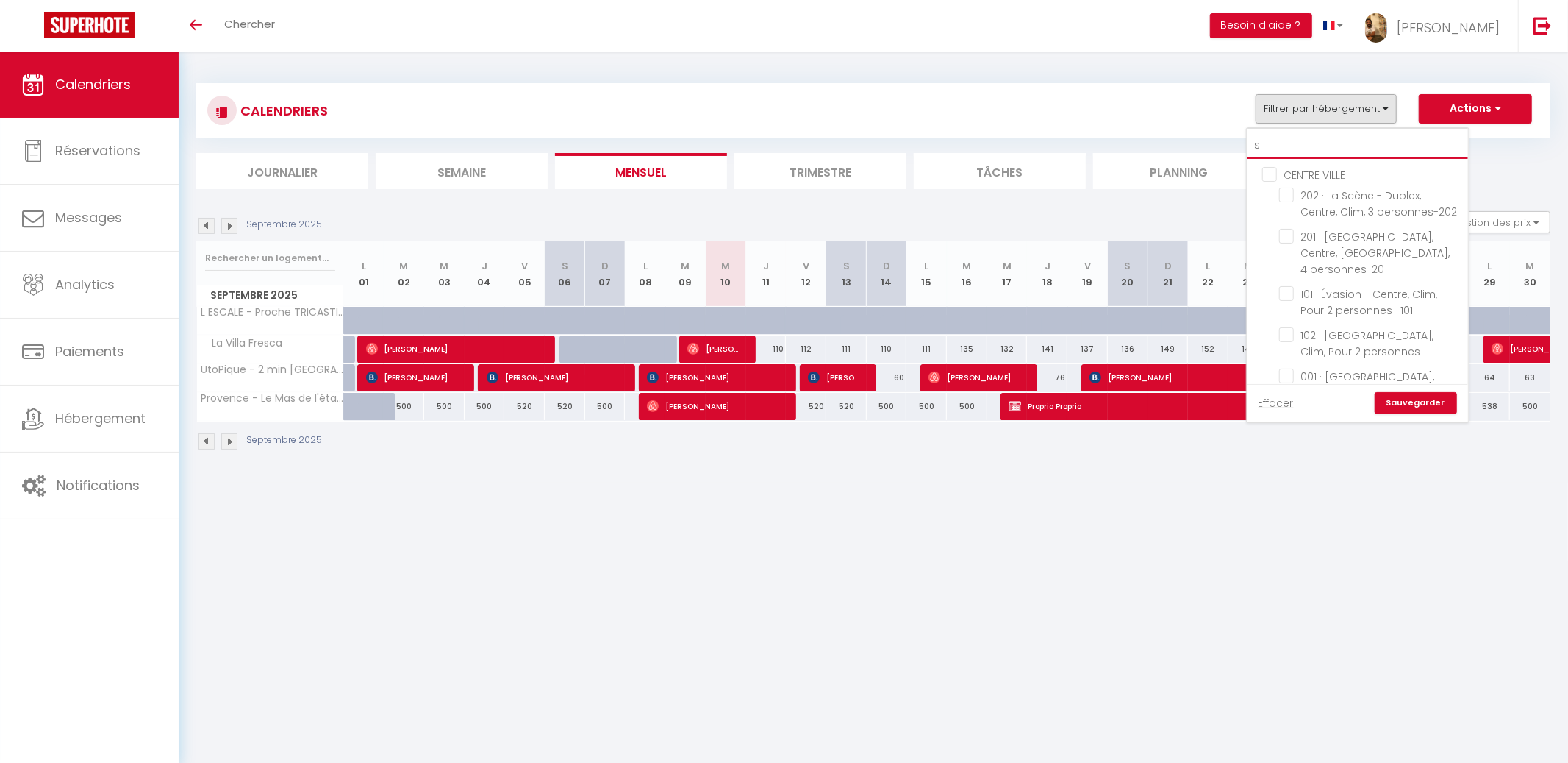
checkbox input "false"
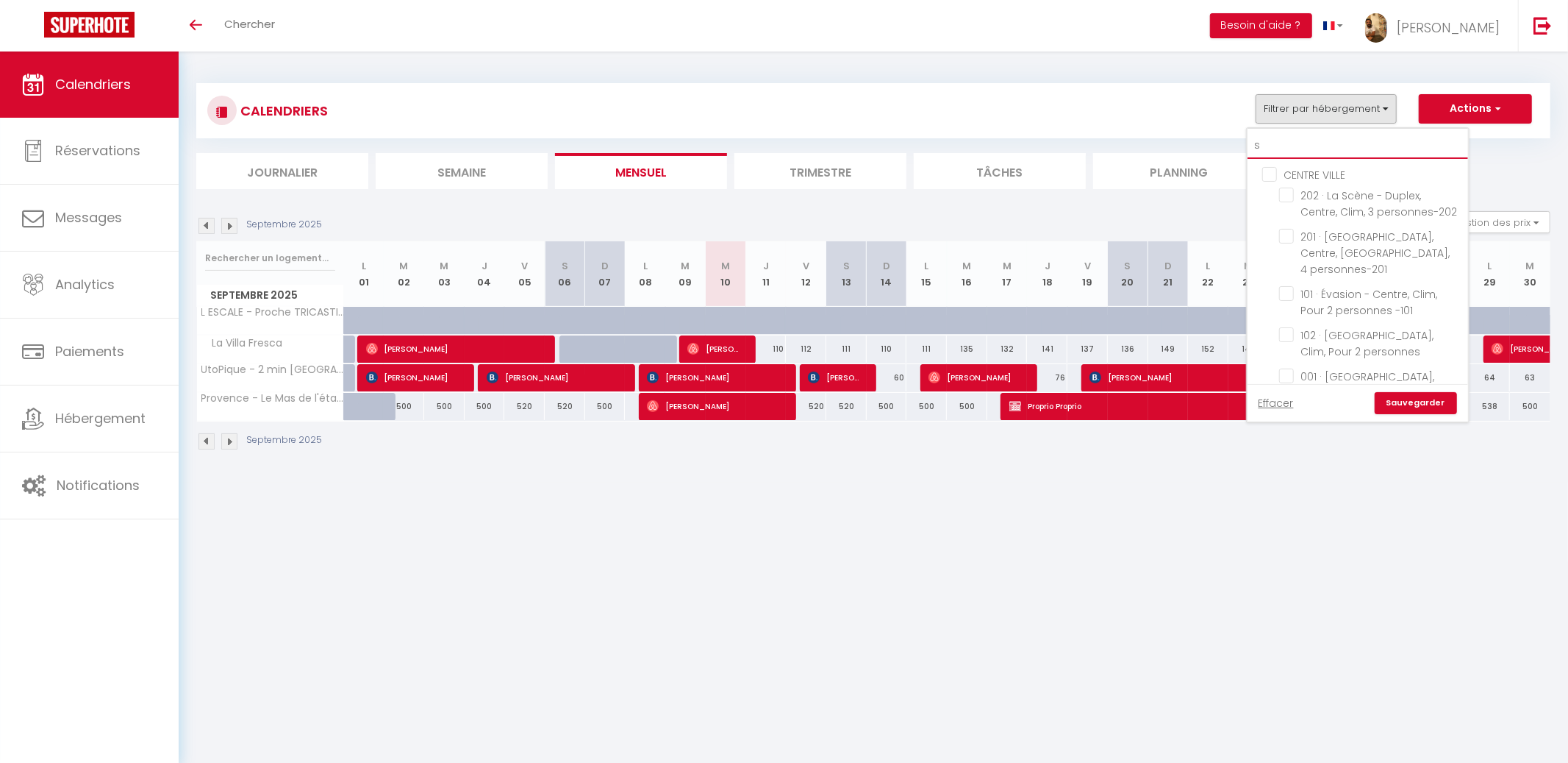
checkbox input "false"
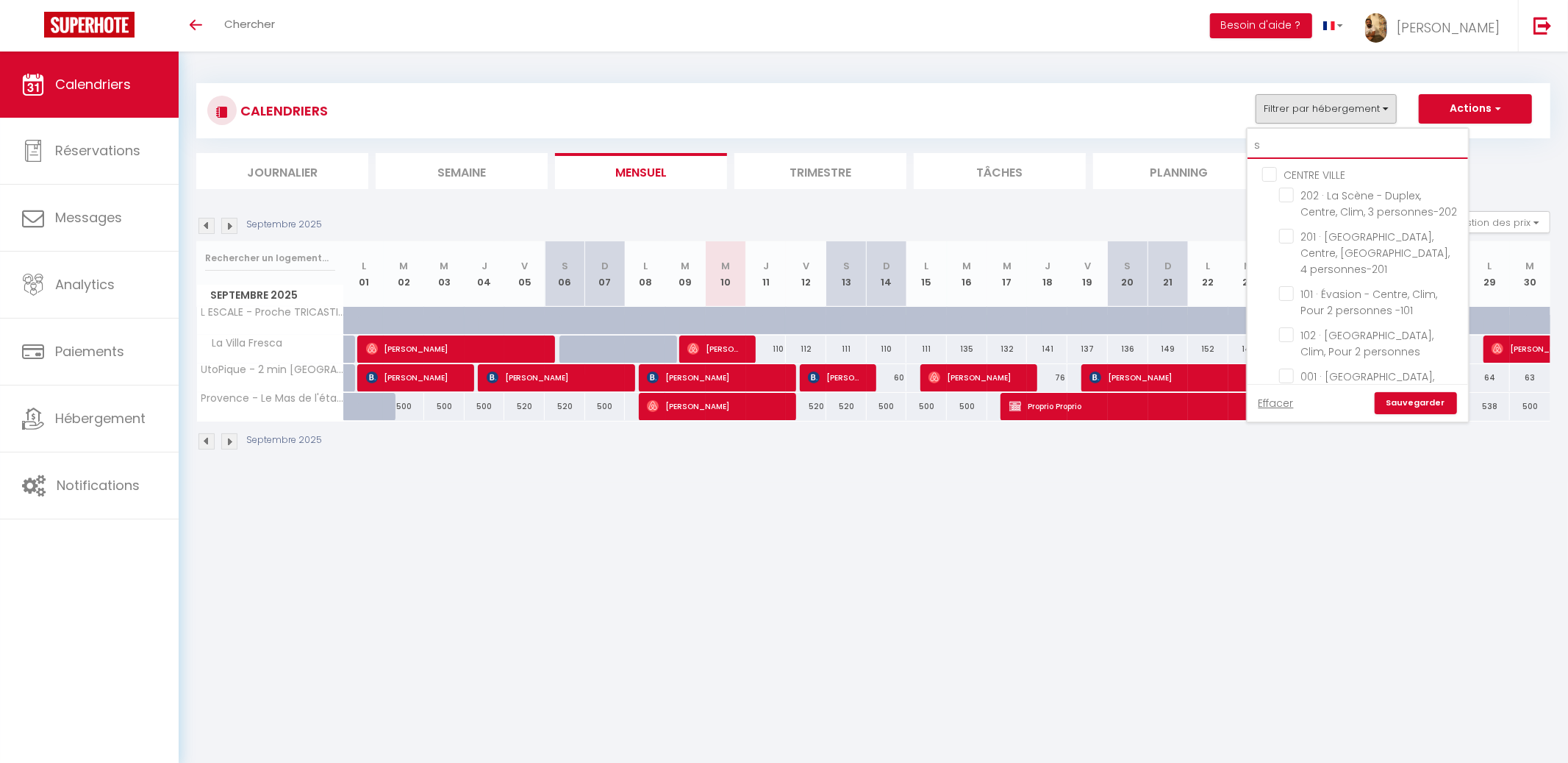
checkbox input "false"
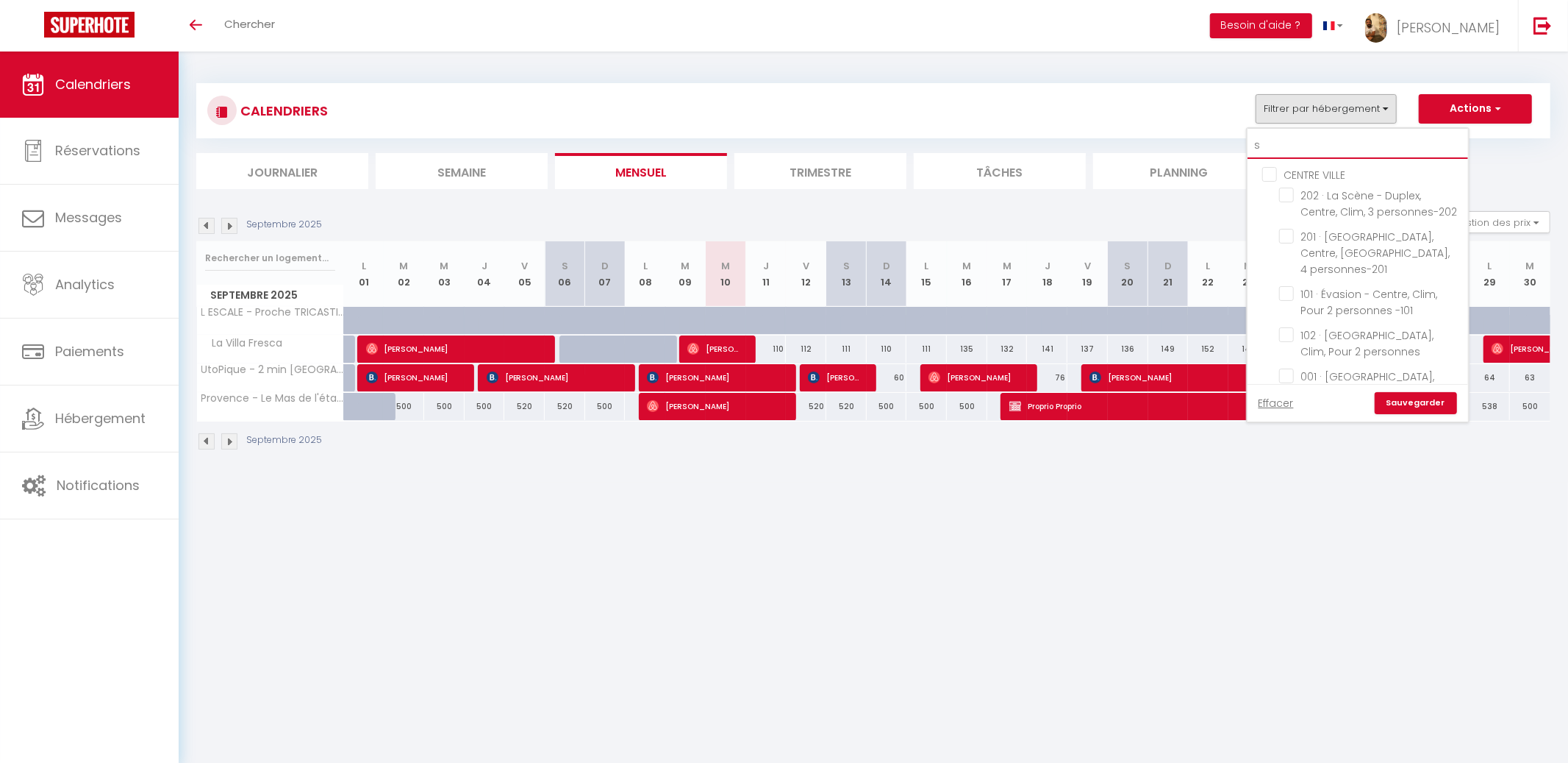
checkbox input "false"
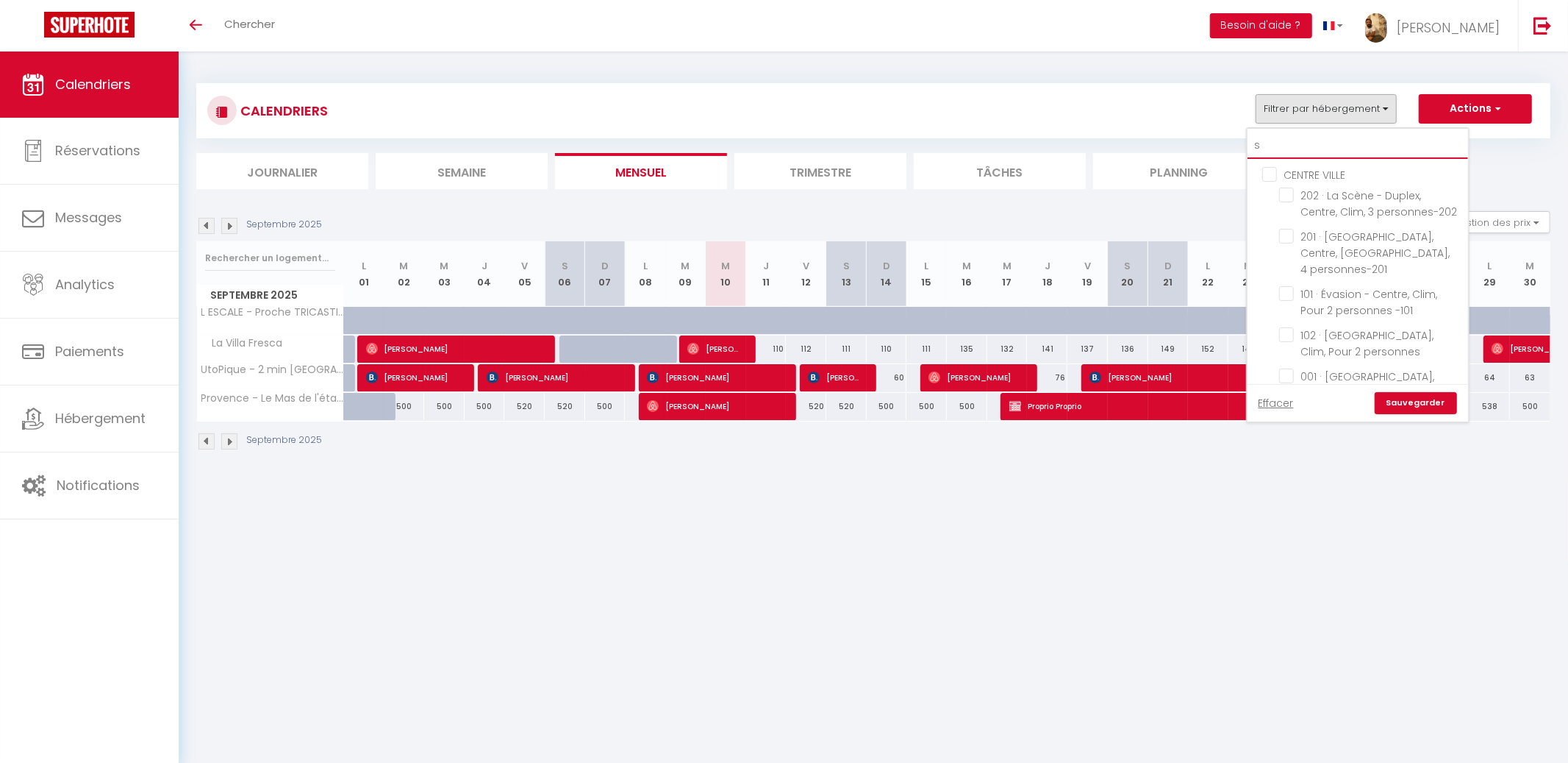
checkbox input "false"
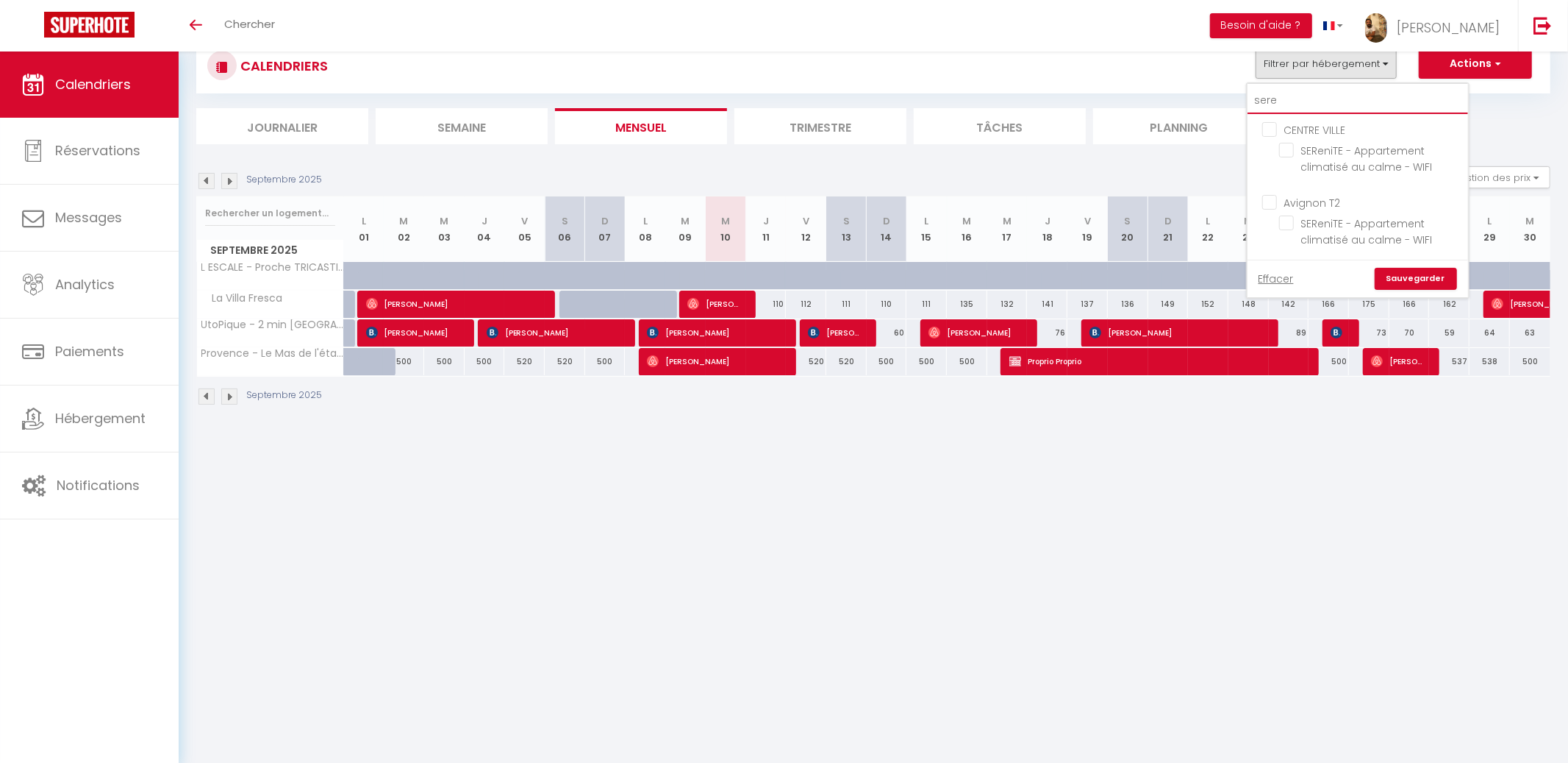
scroll to position [51, 0]
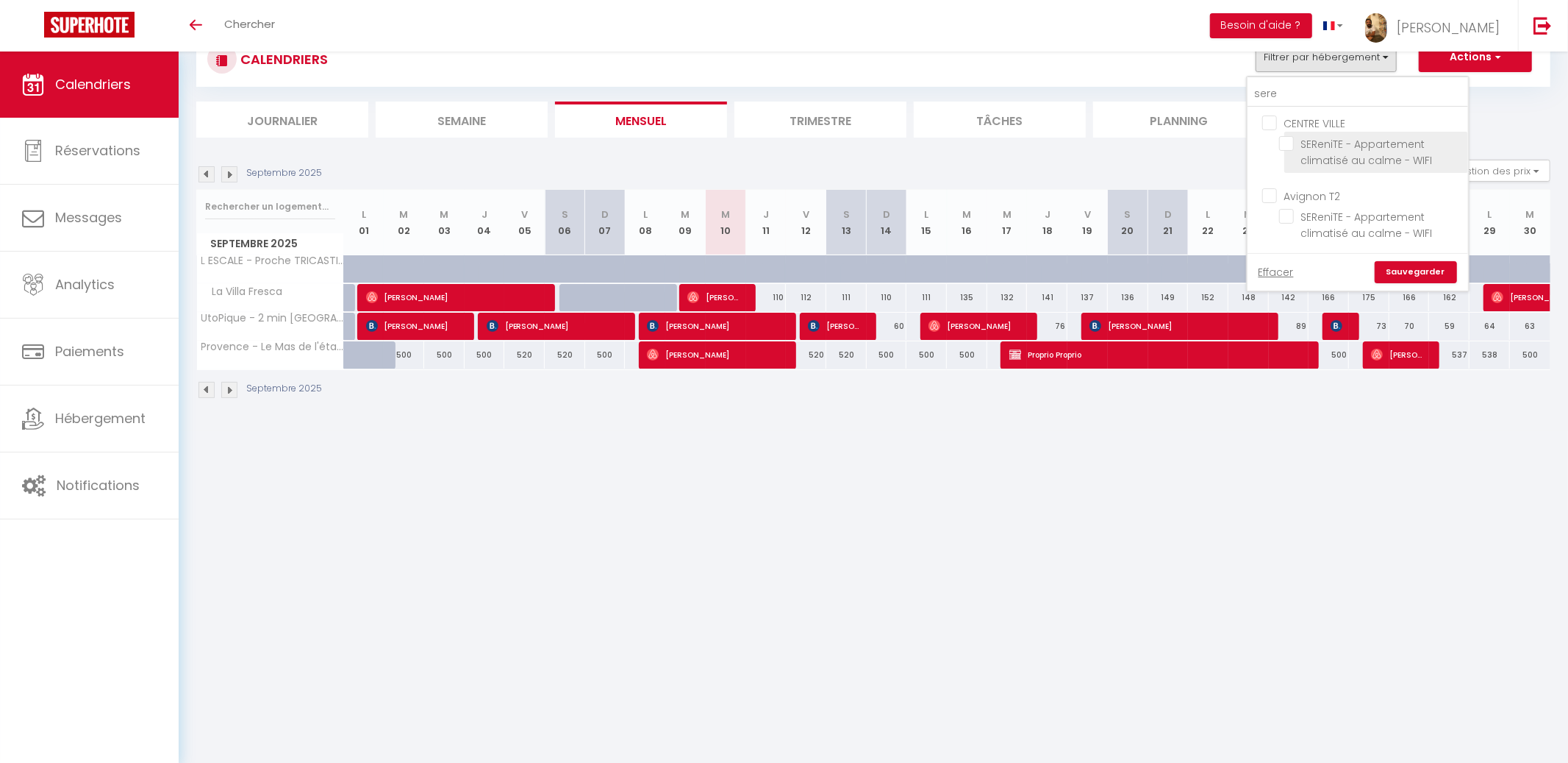
click at [1331, 145] on input "SEReniTE - Appartement climatisé au calme - WIFI" at bounding box center [1371, 143] width 183 height 14
click at [1338, 152] on label "SEReniTE - Appartement climatisé au calme - WIFI" at bounding box center [1376, 152] width 165 height 32
click at [1338, 151] on input "SEReniTE - Appartement climatisé au calme - WIFI" at bounding box center [1371, 143] width 183 height 14
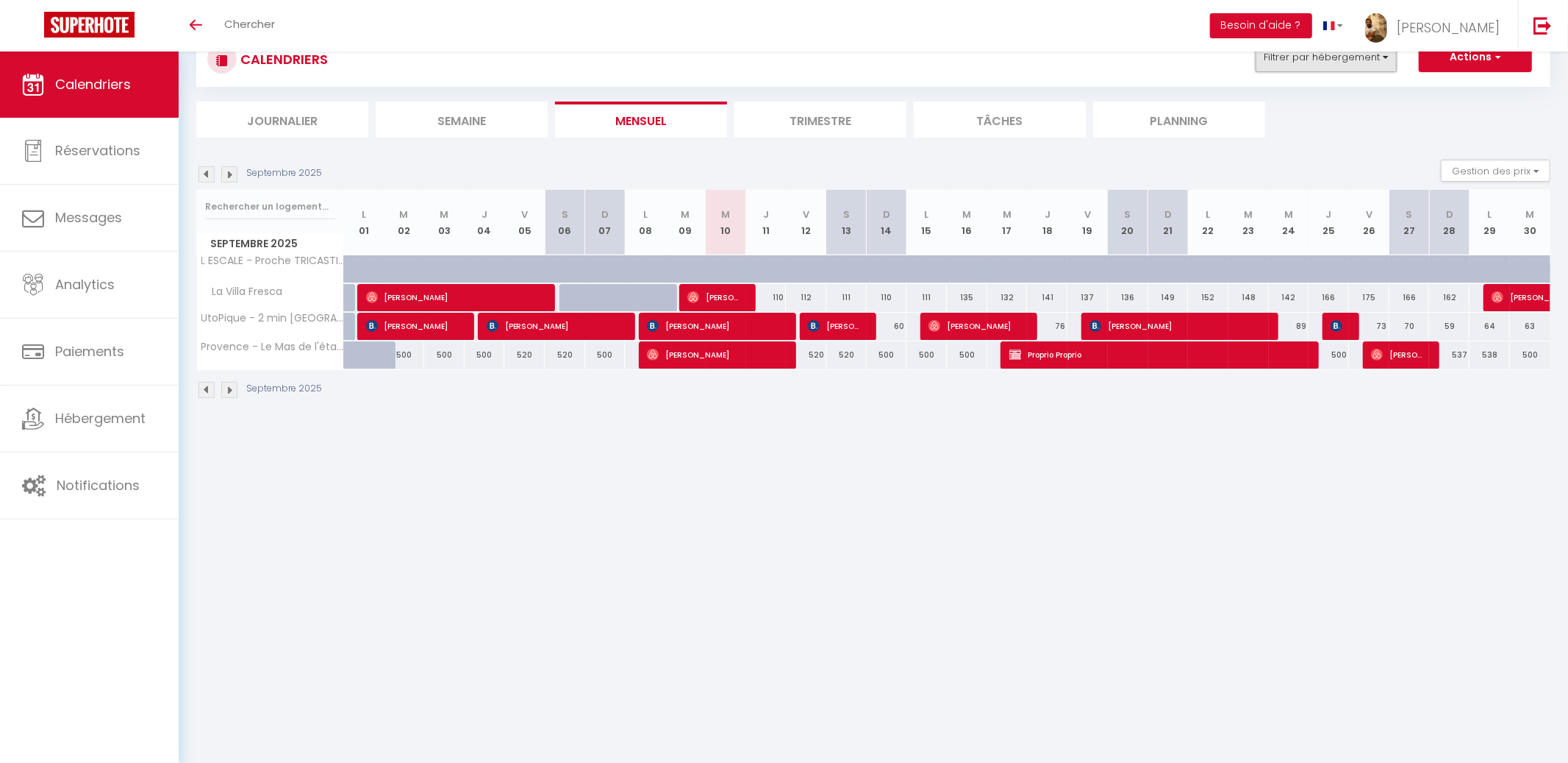
click at [1322, 63] on button "Filtrer par hébergement" at bounding box center [1326, 57] width 141 height 29
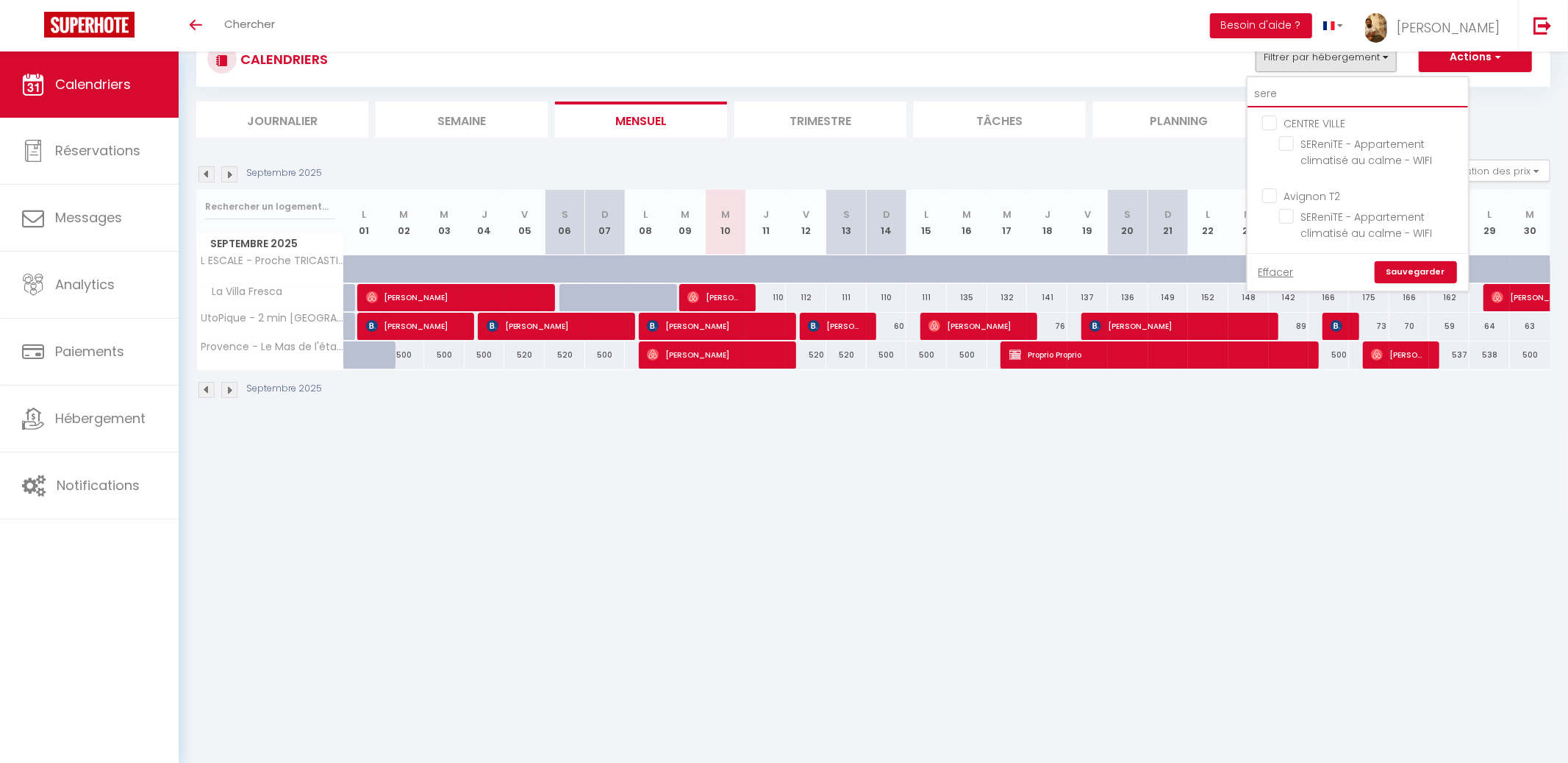
click at [1317, 91] on input "sere" at bounding box center [1358, 93] width 221 height 26
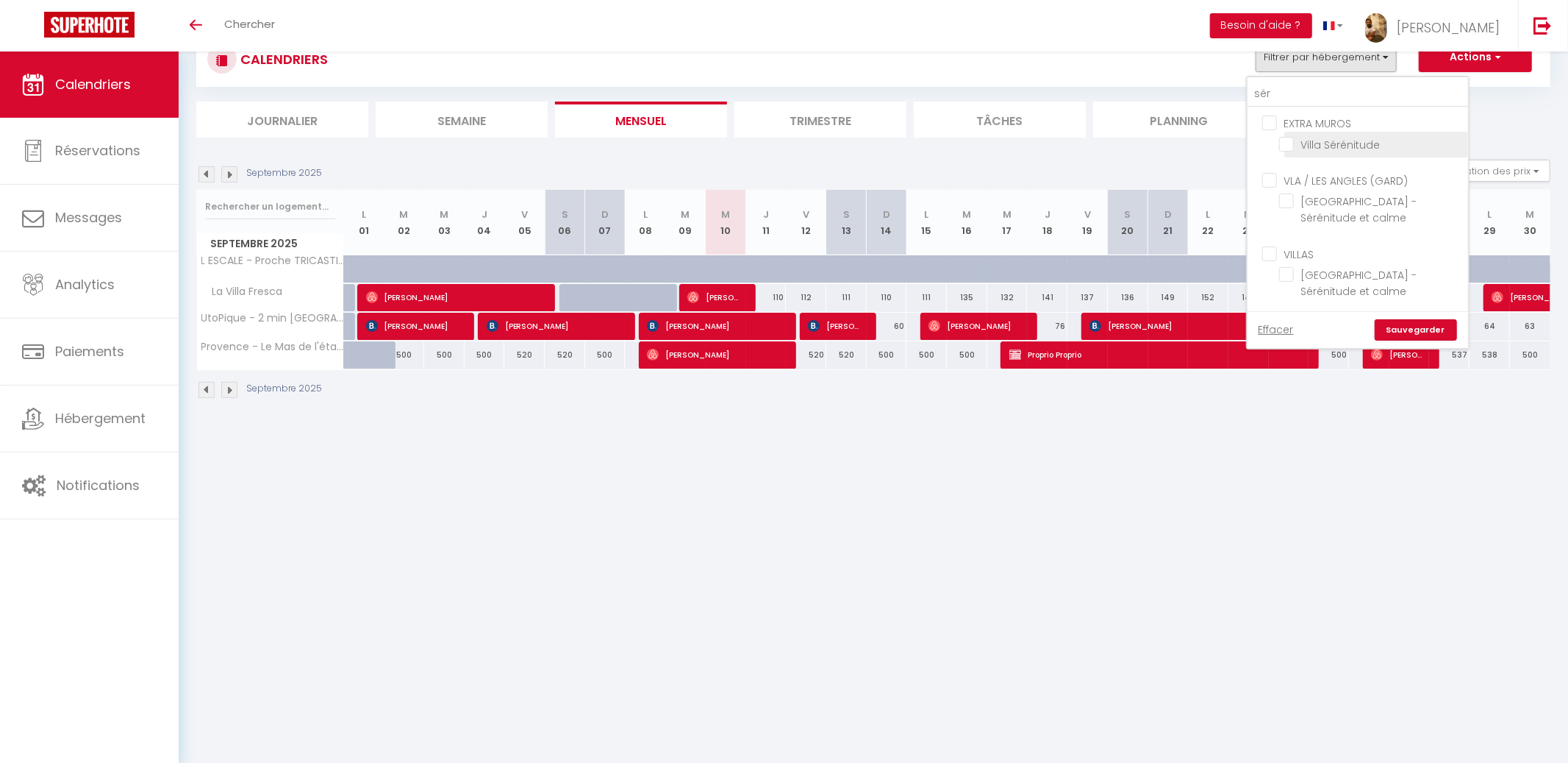
drag, startPoint x: 1316, startPoint y: 138, endPoint x: 1327, endPoint y: 149, distance: 15.6
click at [1318, 139] on input "Villa Sérénitude" at bounding box center [1371, 143] width 183 height 14
click at [1399, 331] on link "Sauvegarder" at bounding box center [1416, 330] width 82 height 22
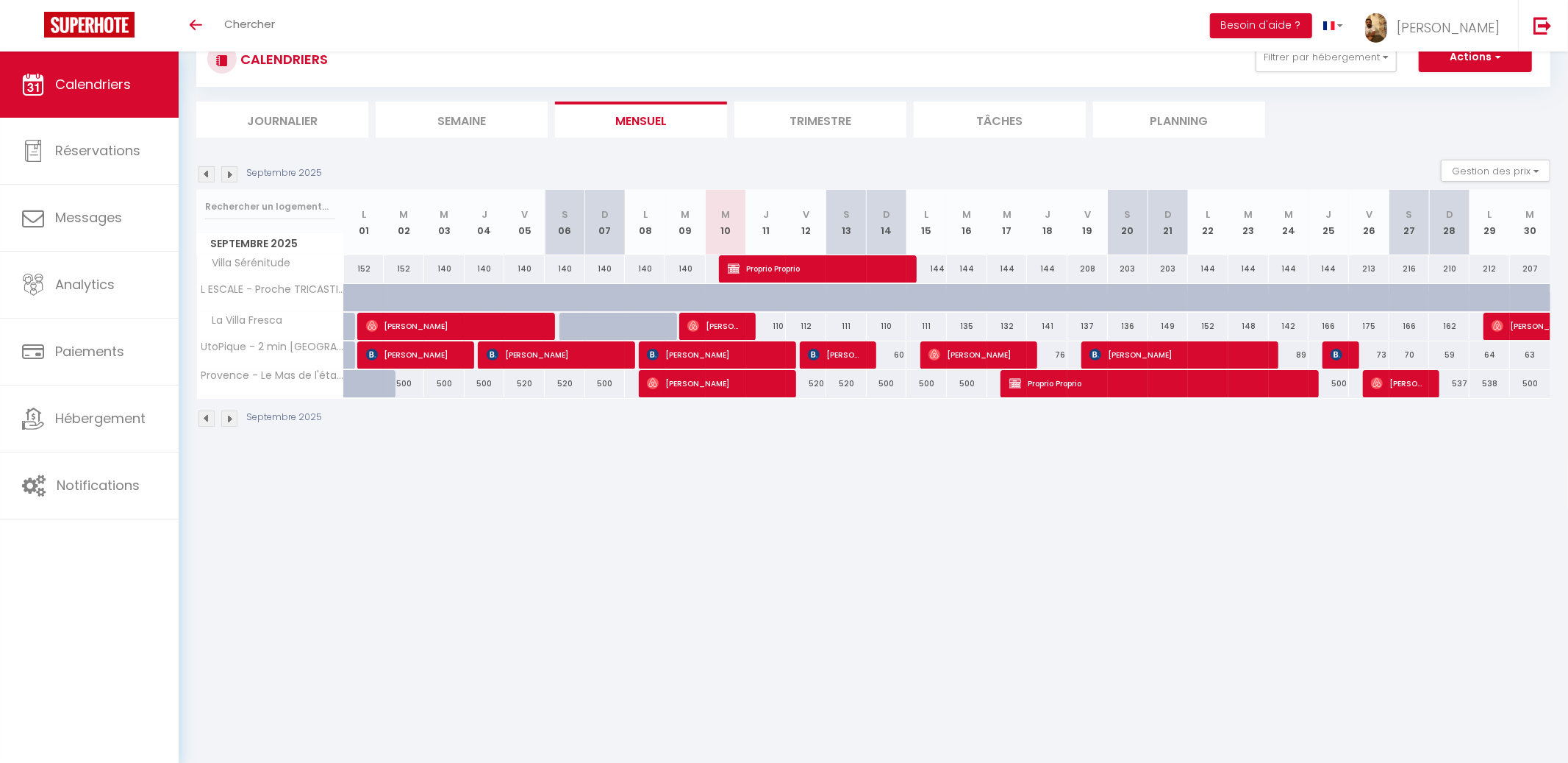
click at [237, 170] on img at bounding box center [229, 173] width 16 height 16
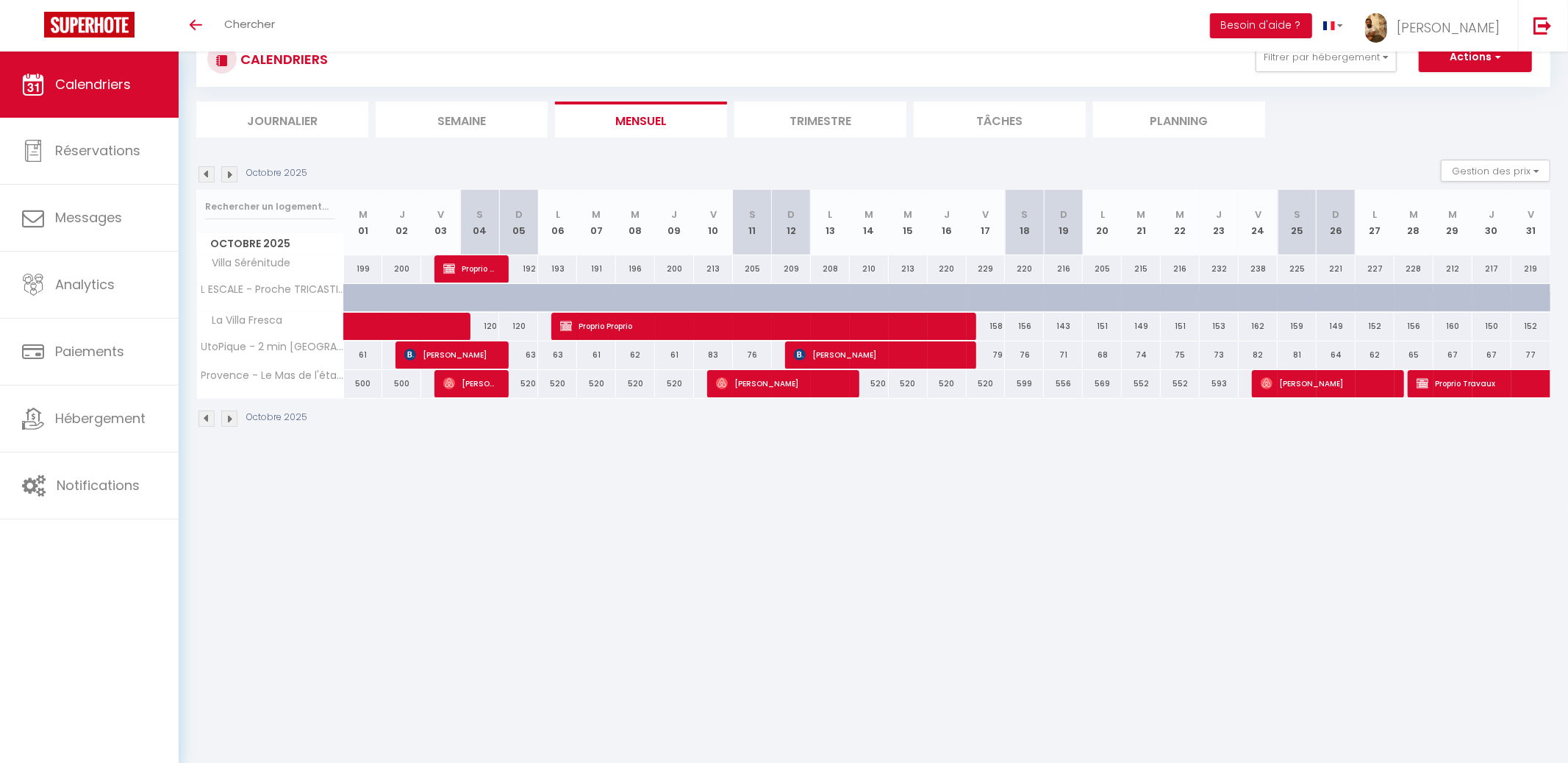
click at [214, 172] on img at bounding box center [206, 173] width 16 height 16
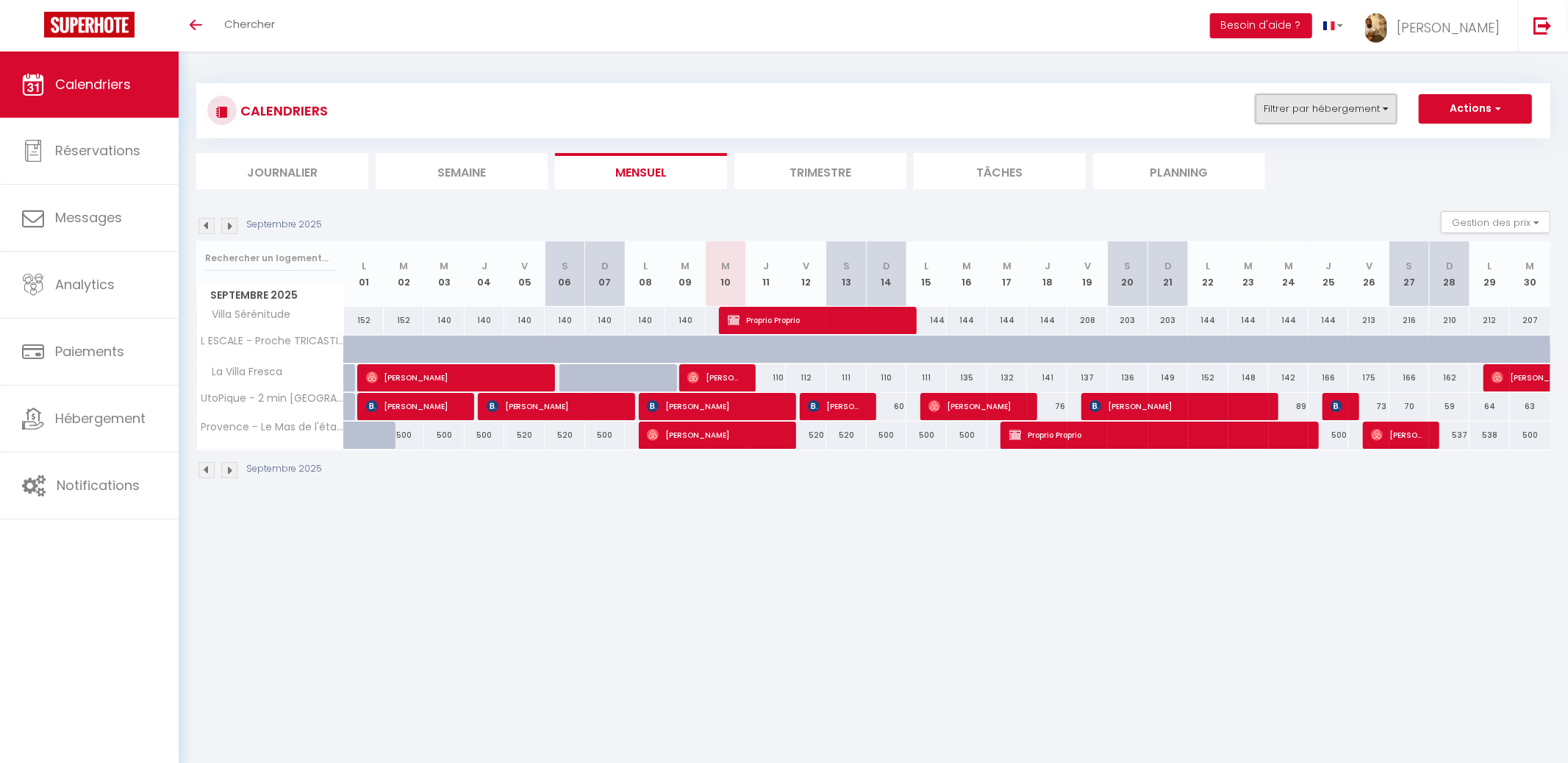
click at [1314, 119] on button "Filtrer par hébergement" at bounding box center [1326, 109] width 141 height 29
click at [1310, 136] on input "text" at bounding box center [1358, 145] width 221 height 26
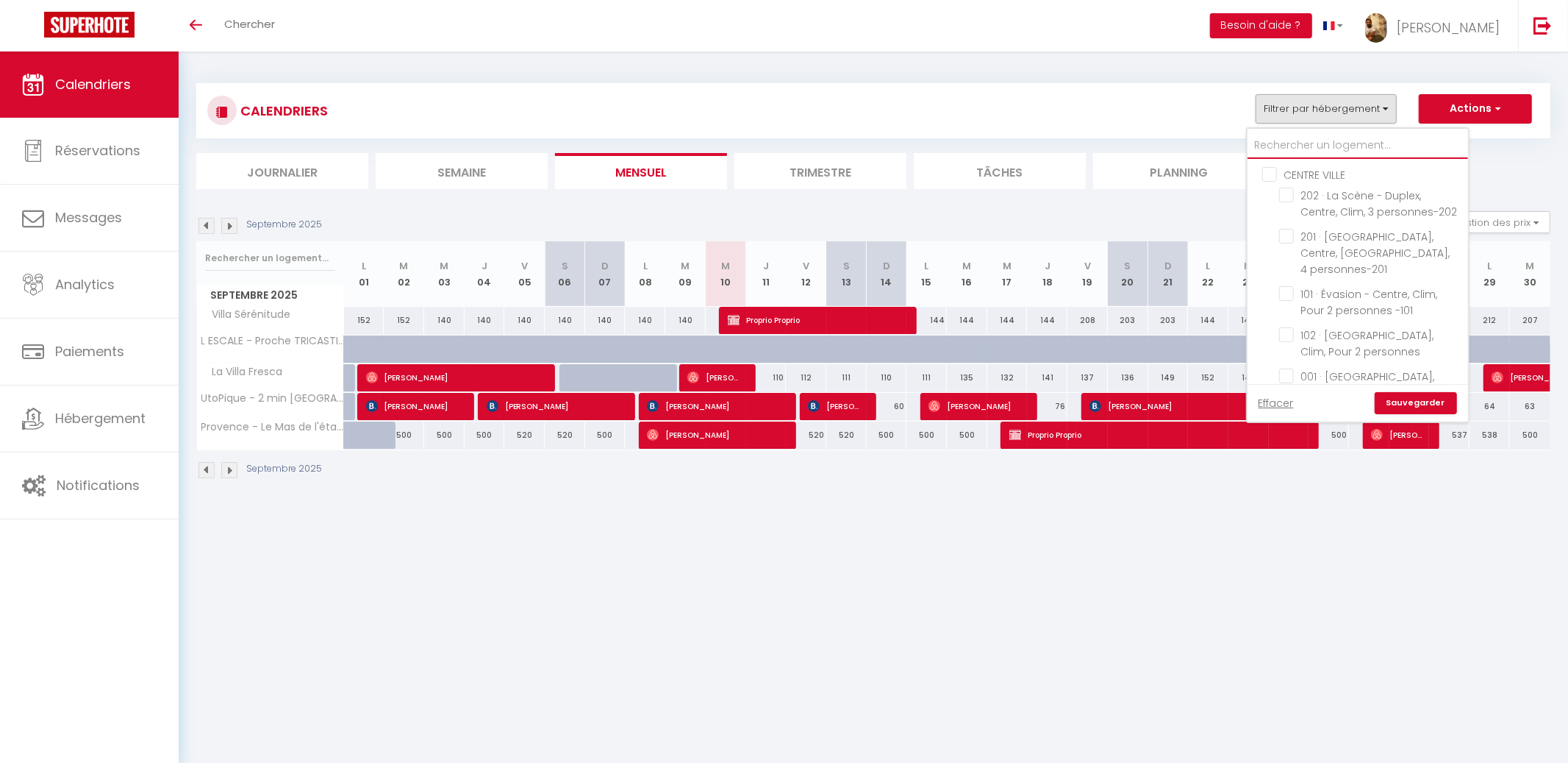
type input "m"
checkbox input "false"
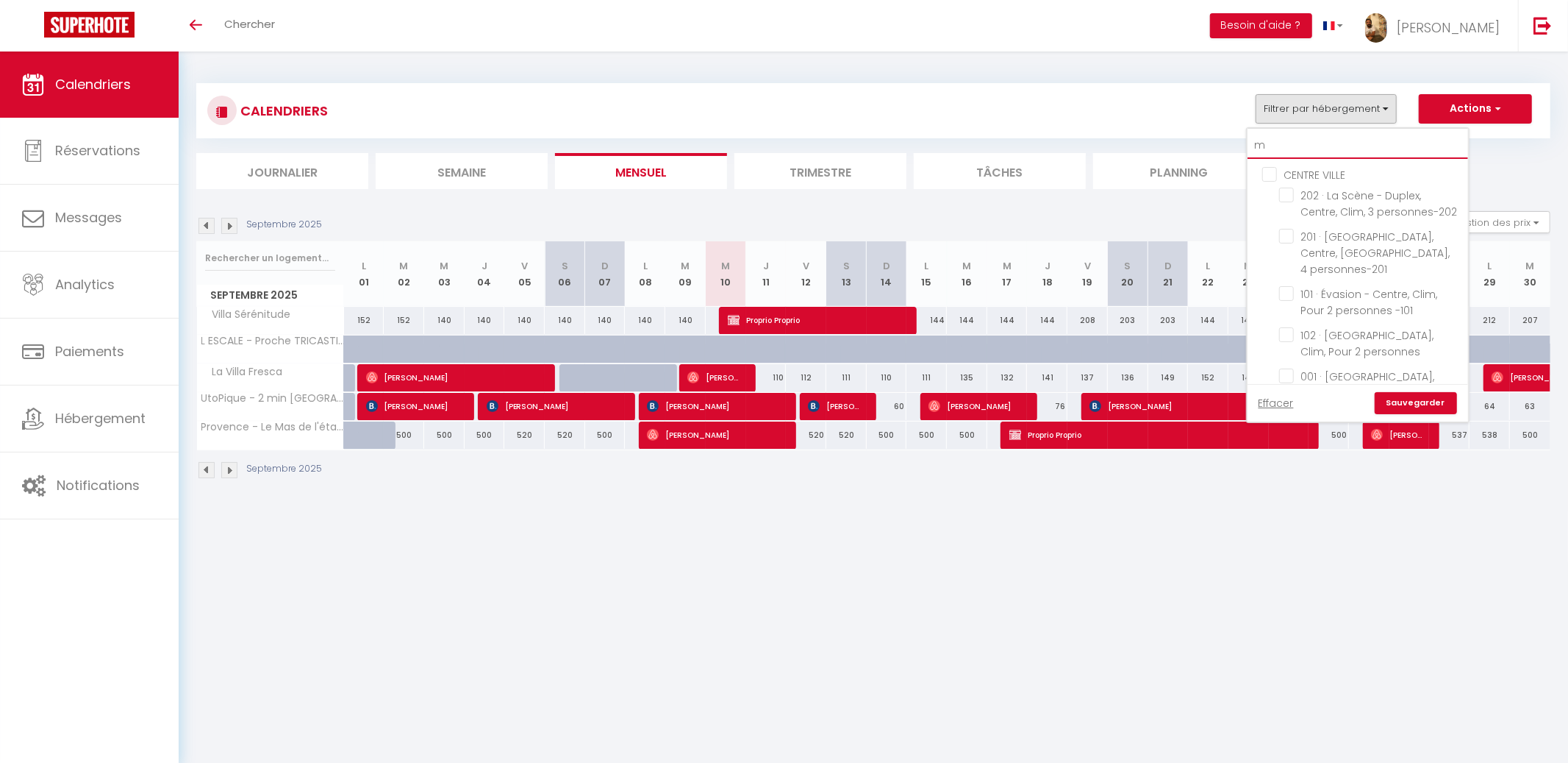
checkbox input "false"
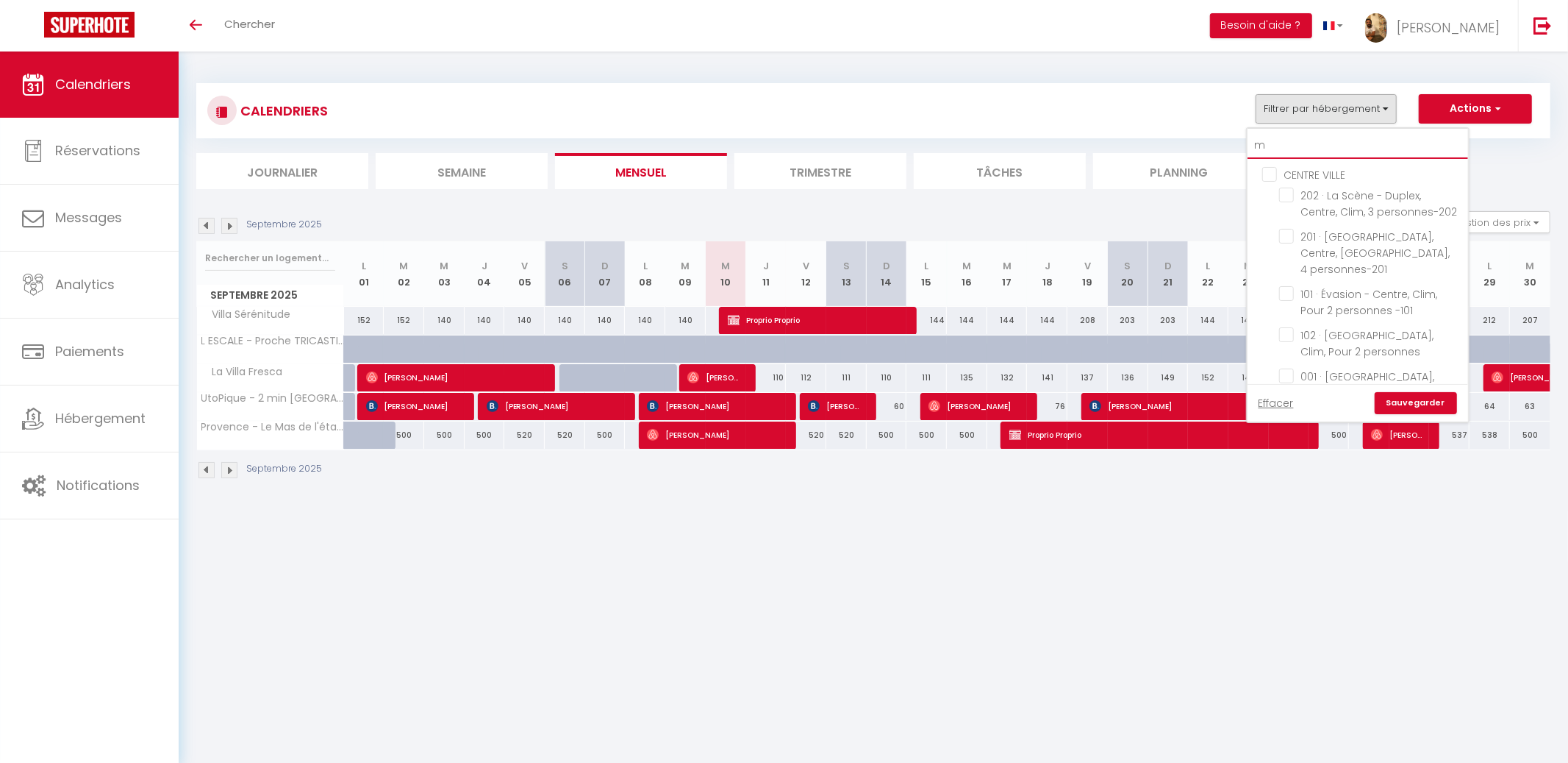
checkbox input "false"
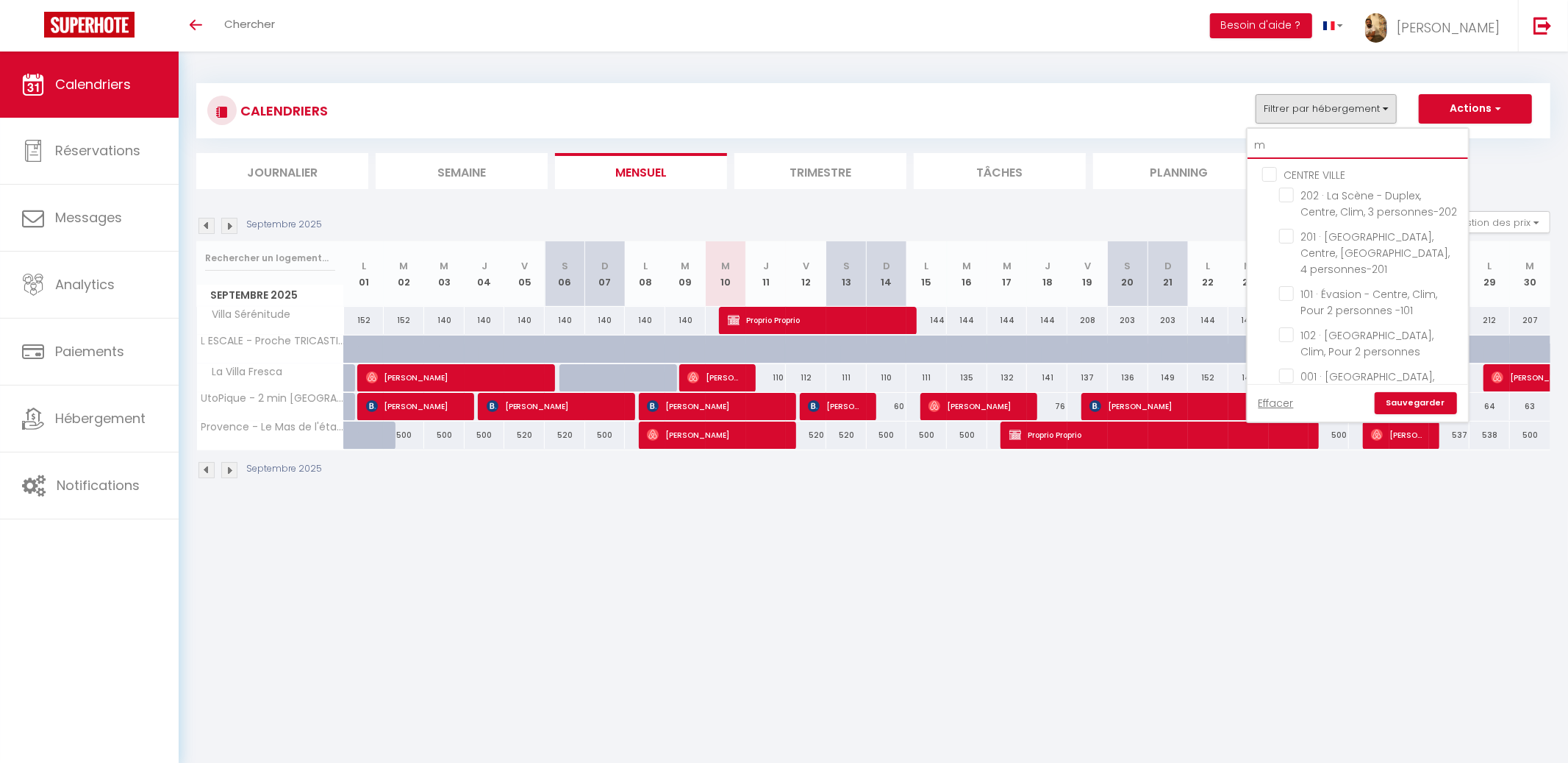
checkbox input "false"
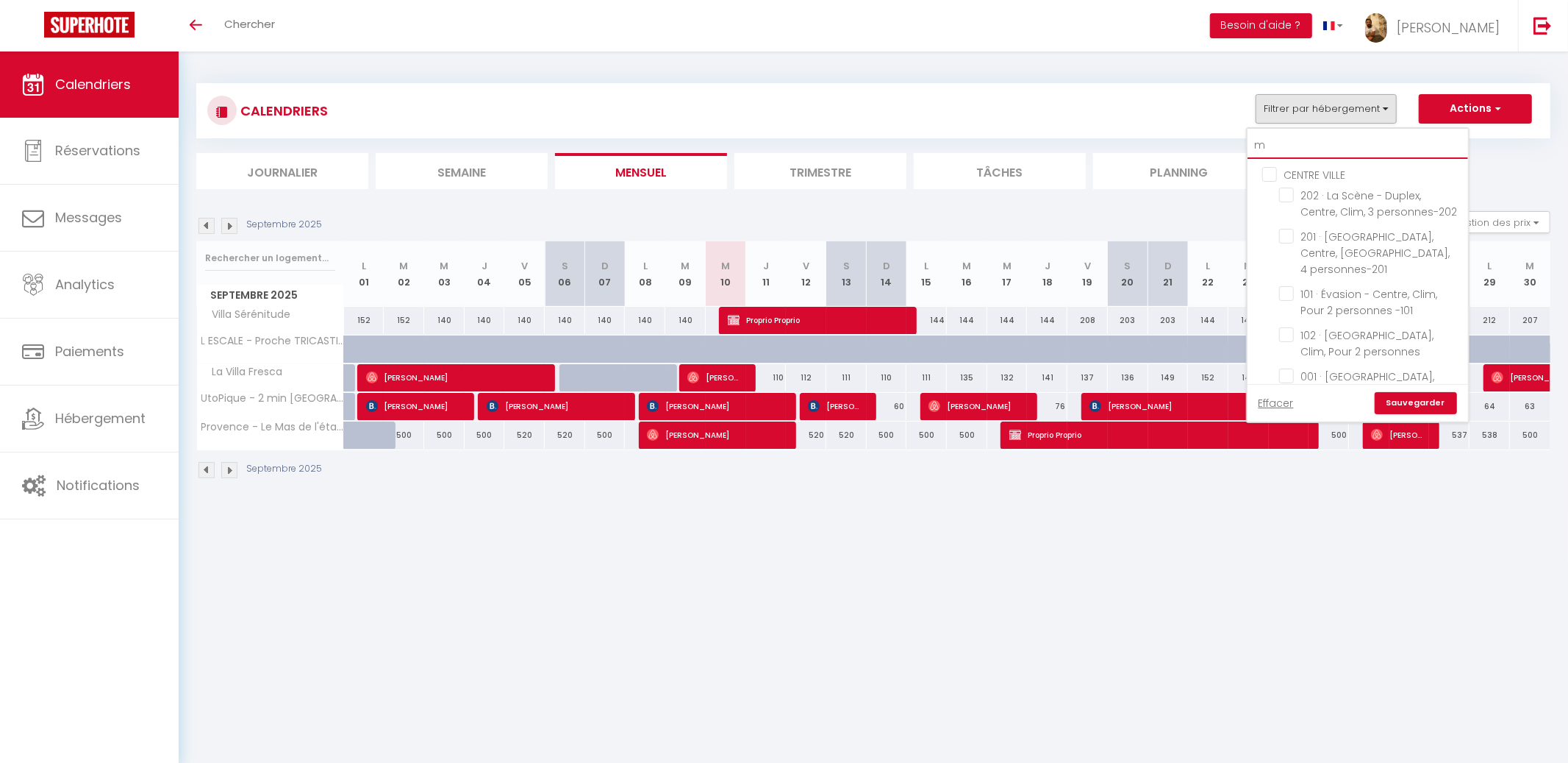
checkbox input "false"
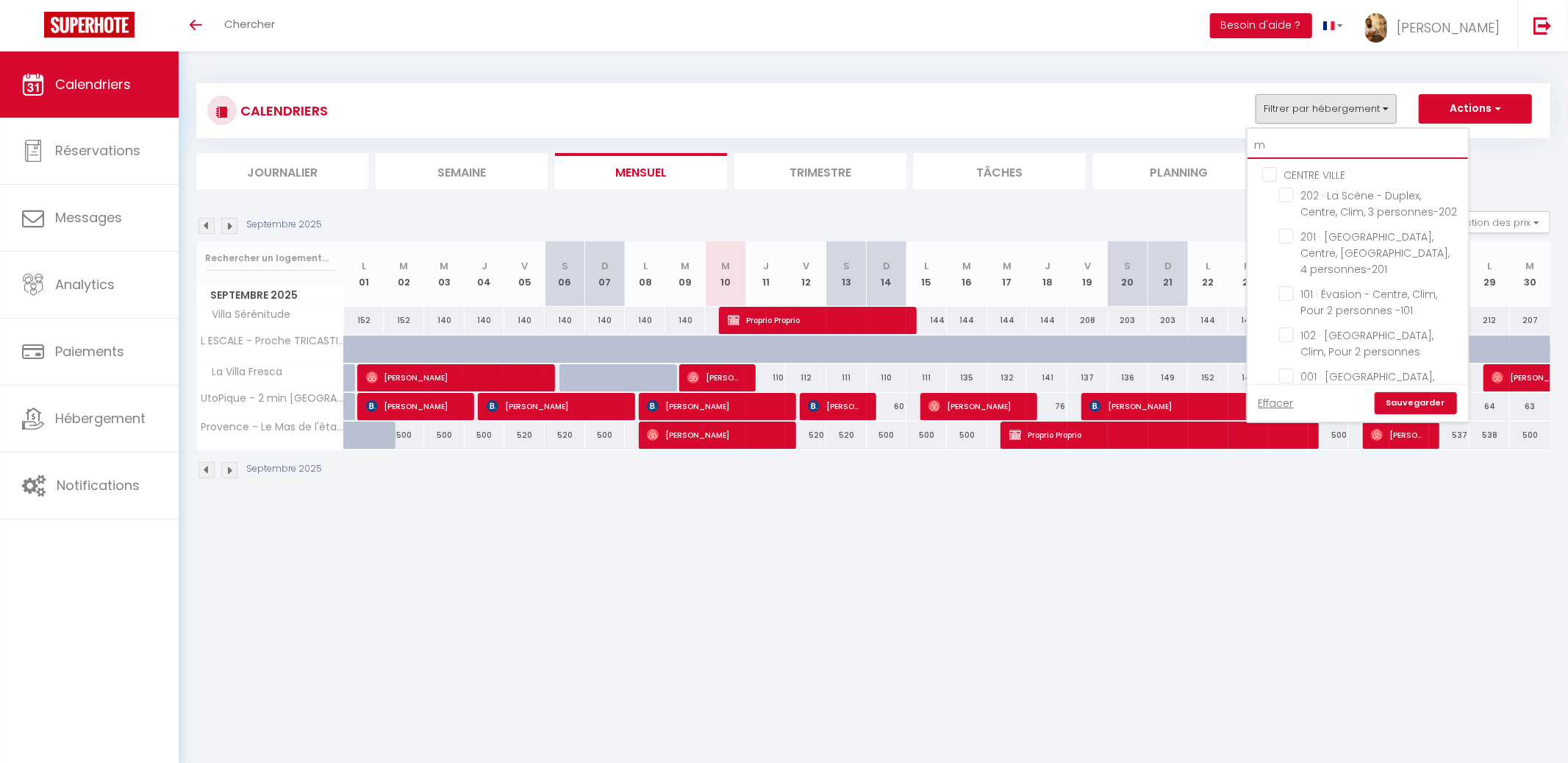
checkbox input "false"
checkbox input "true"
checkbox input "false"
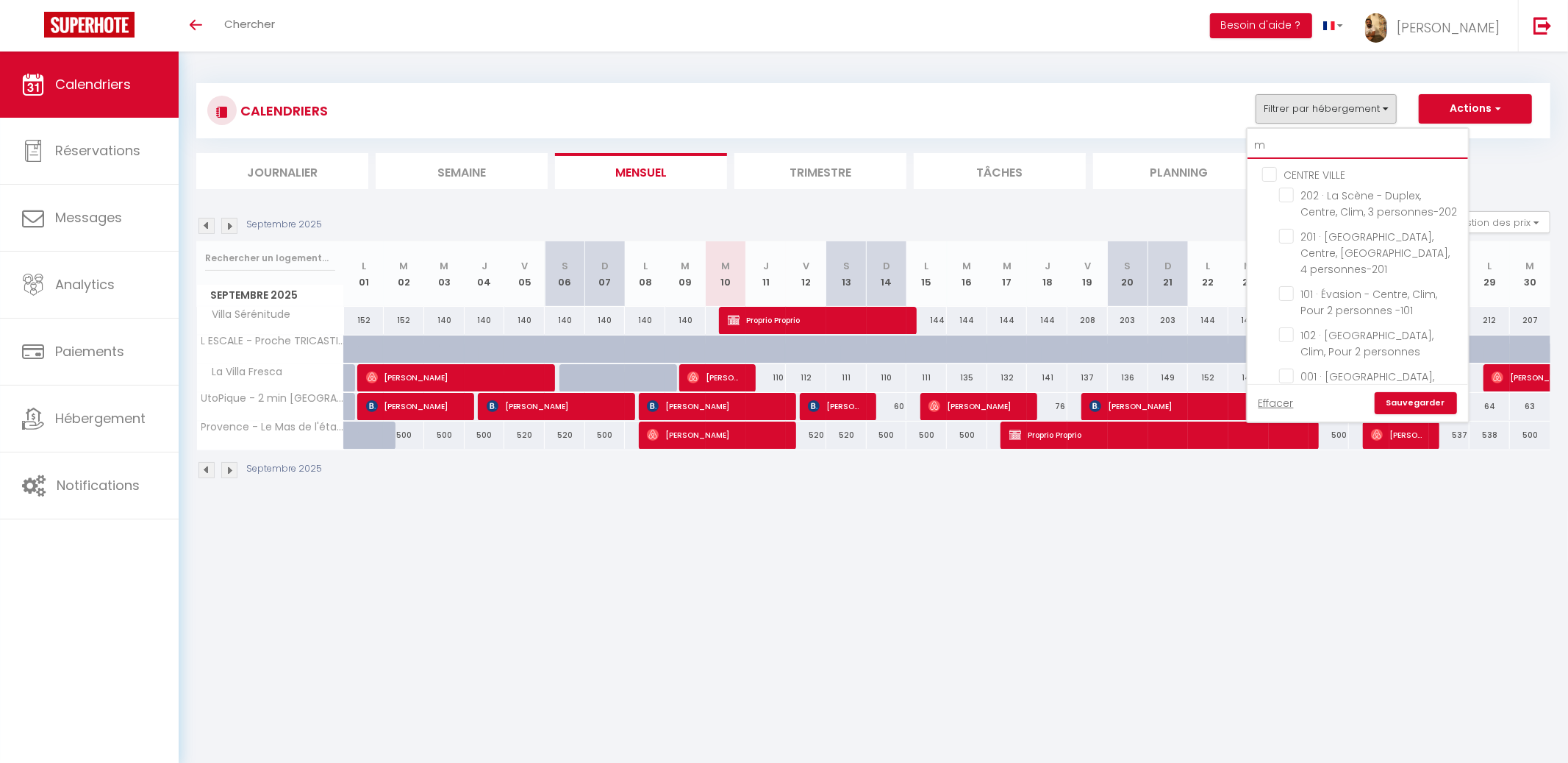
checkbox input "false"
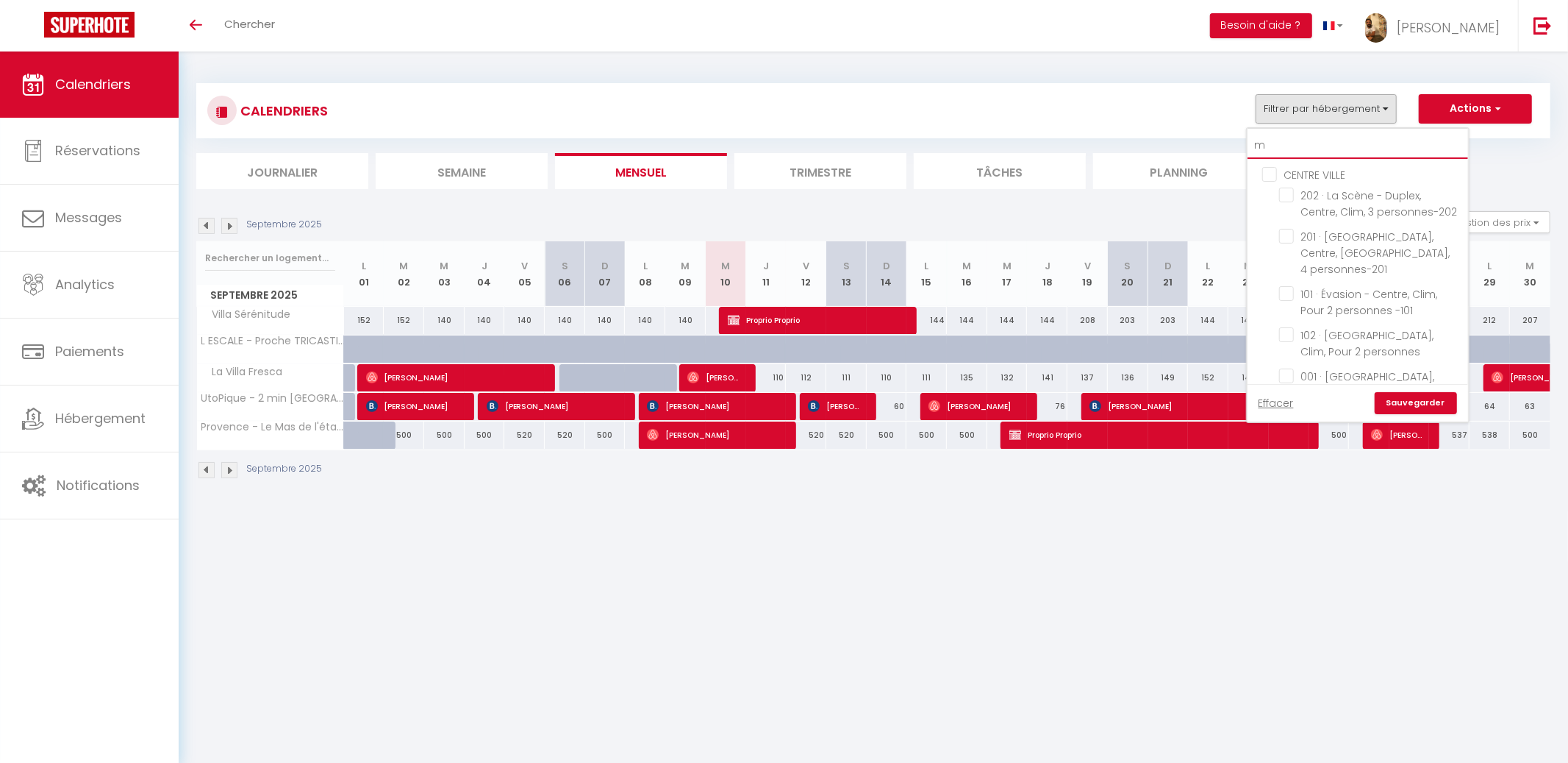
checkbox input "false"
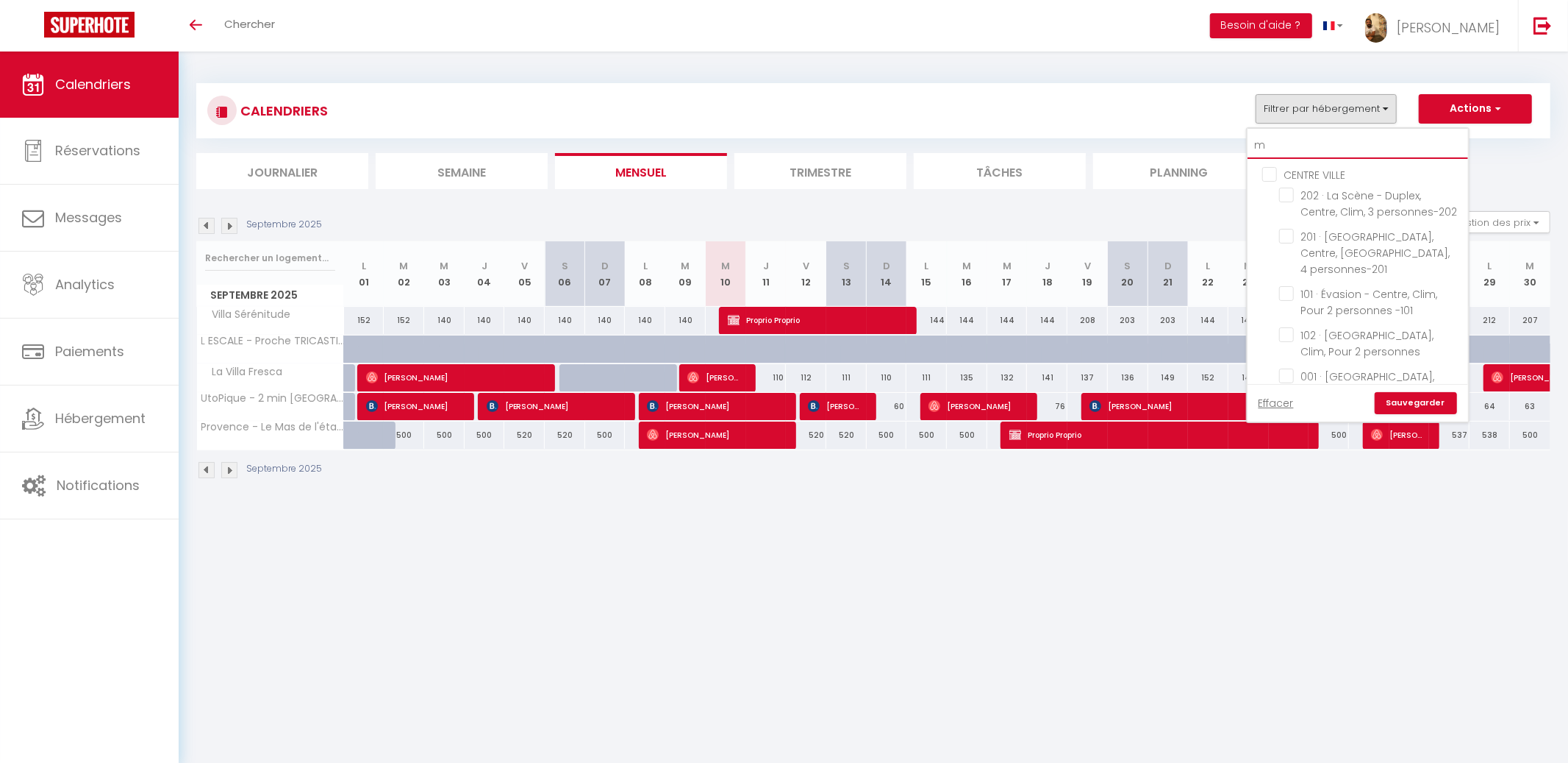
checkbox input "false"
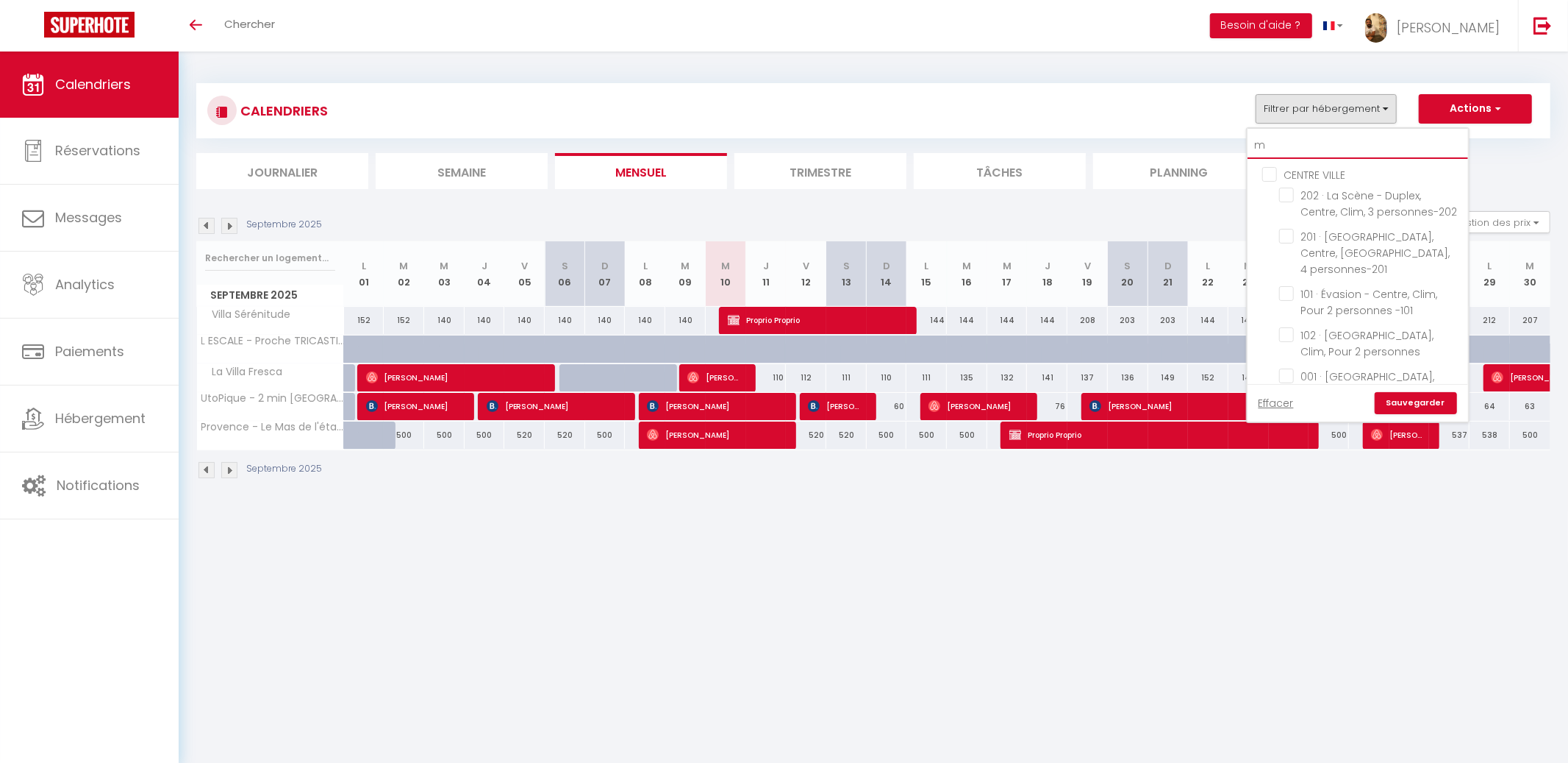
checkbox input "false"
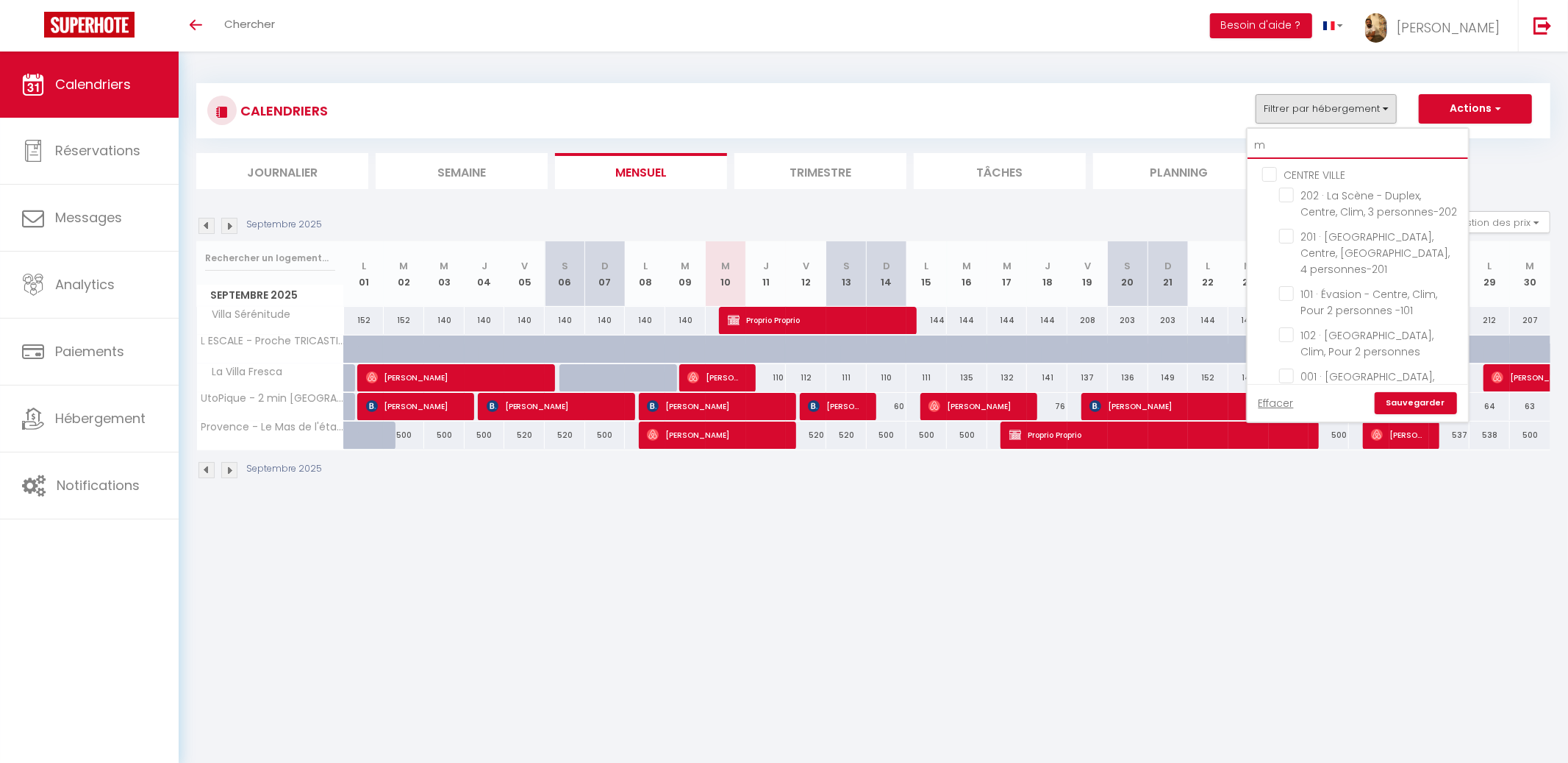
checkbox input "false"
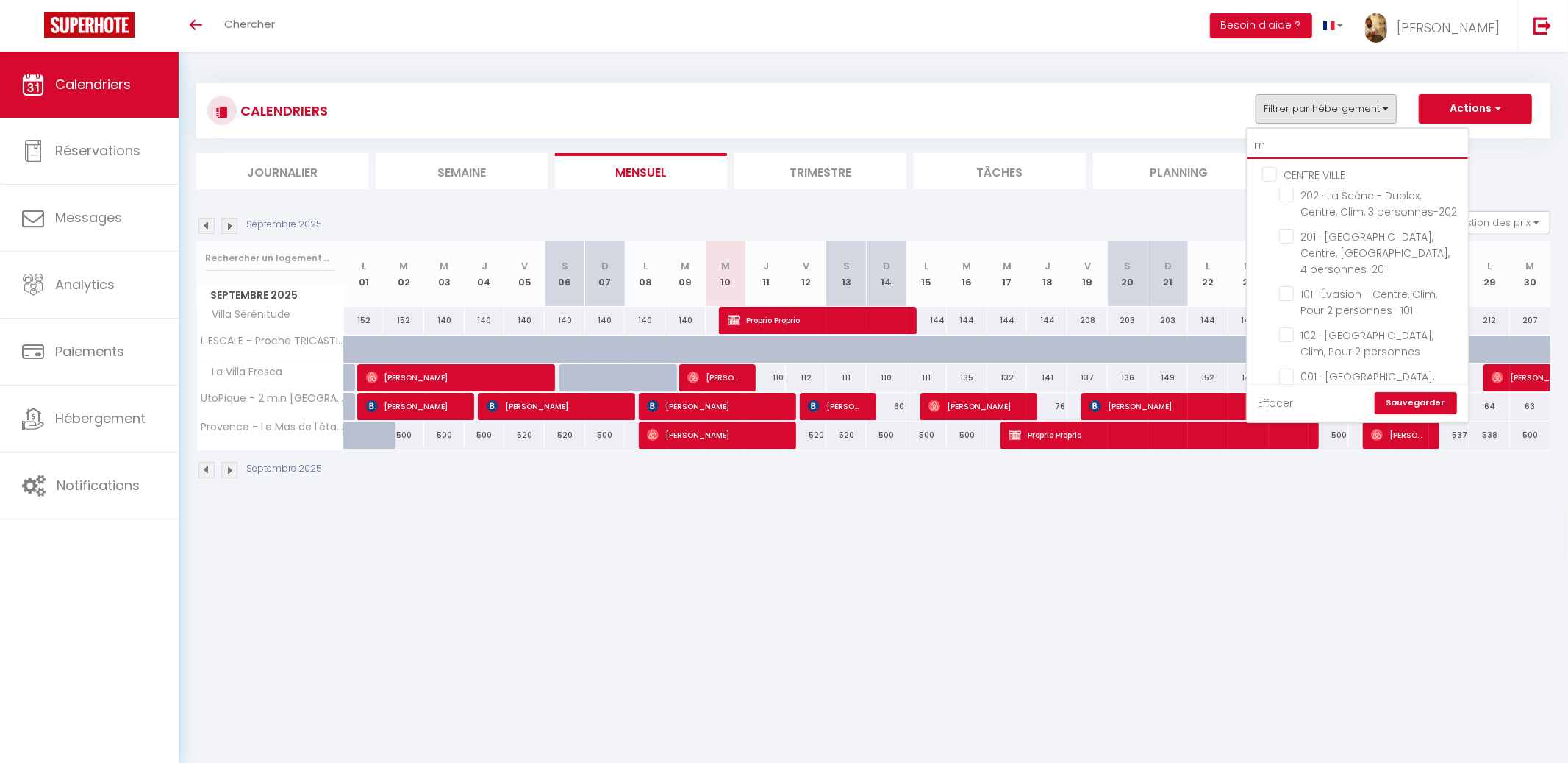
checkbox input "false"
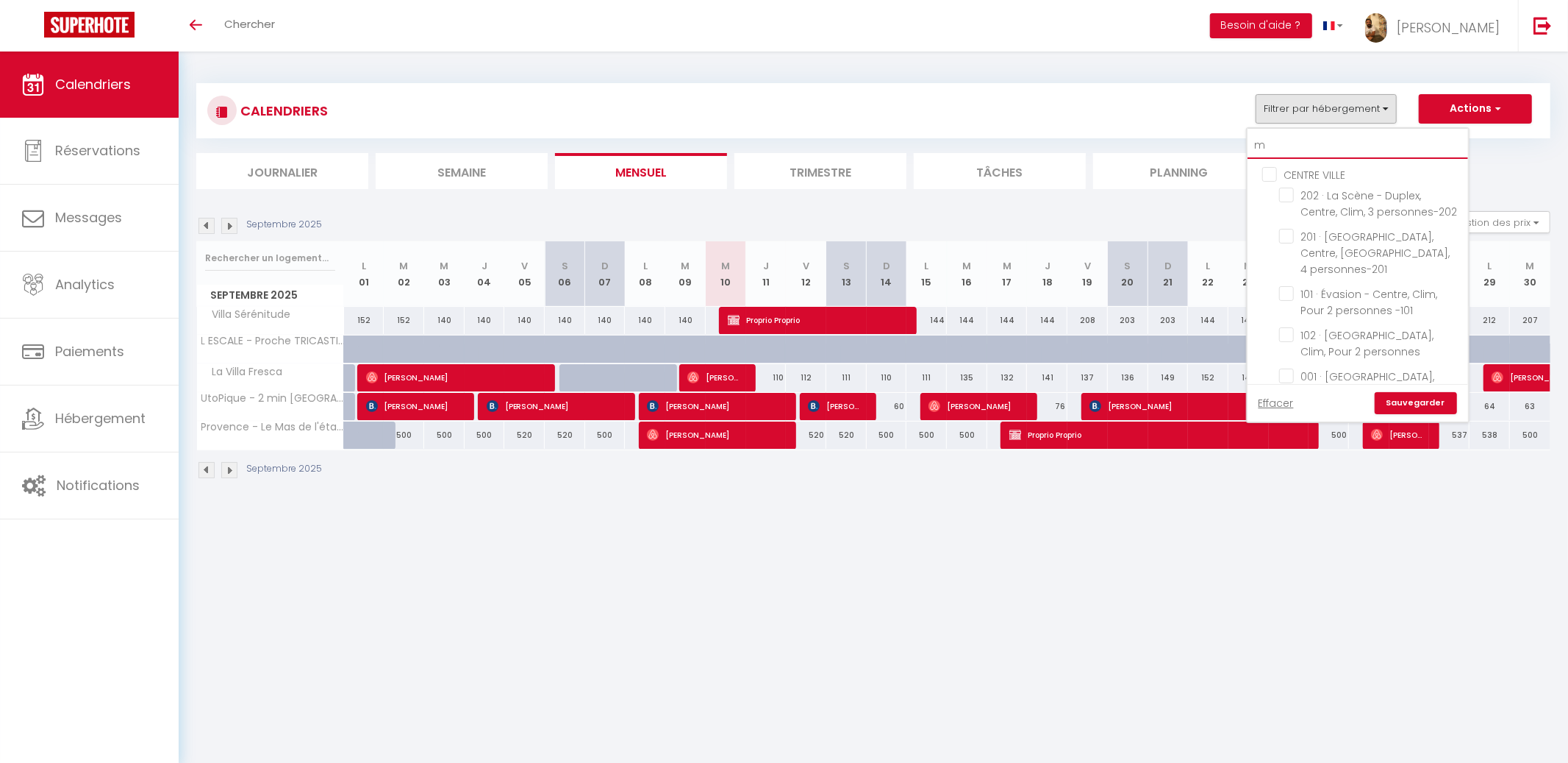
checkbox input "false"
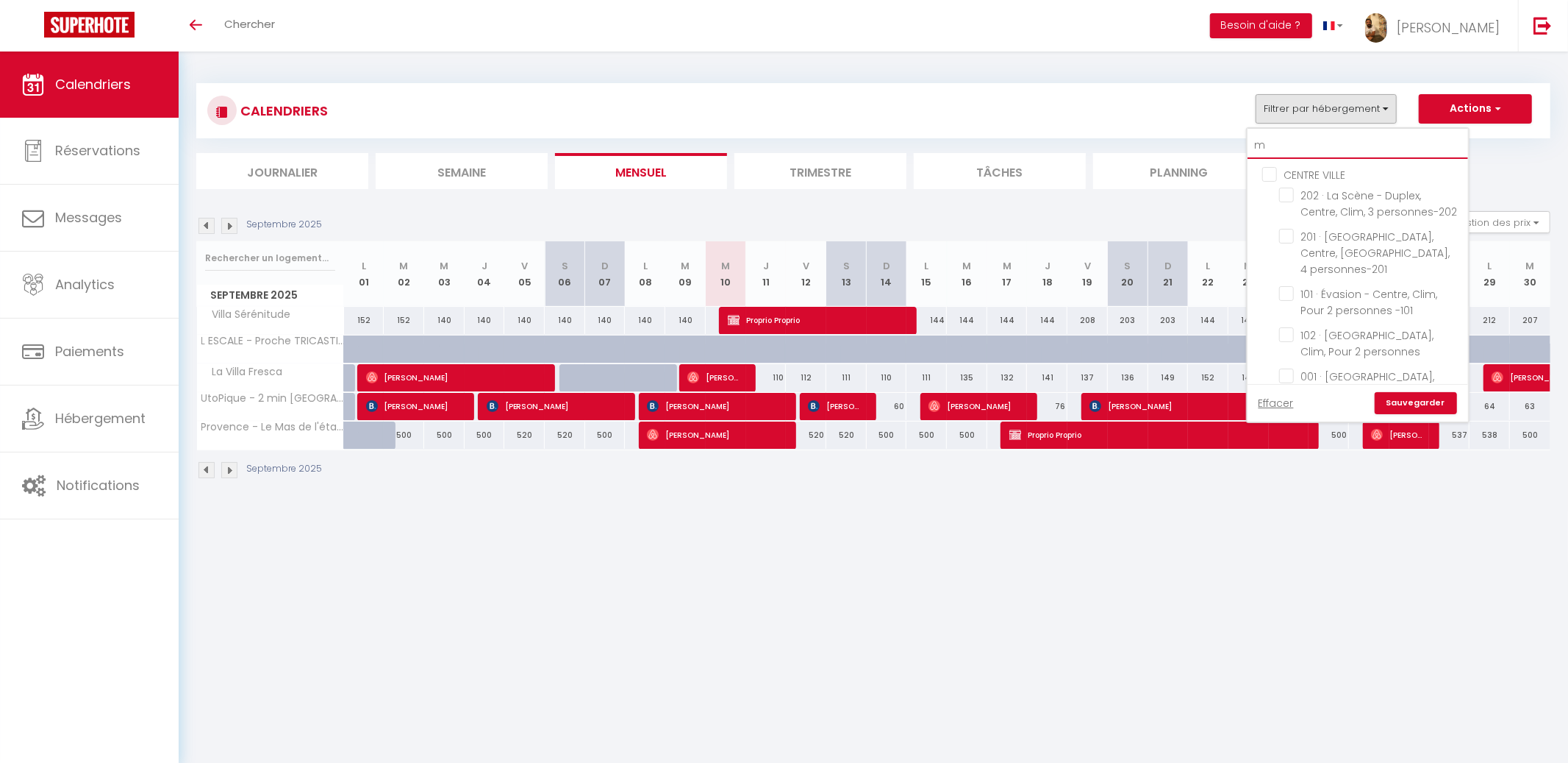
checkbox input "false"
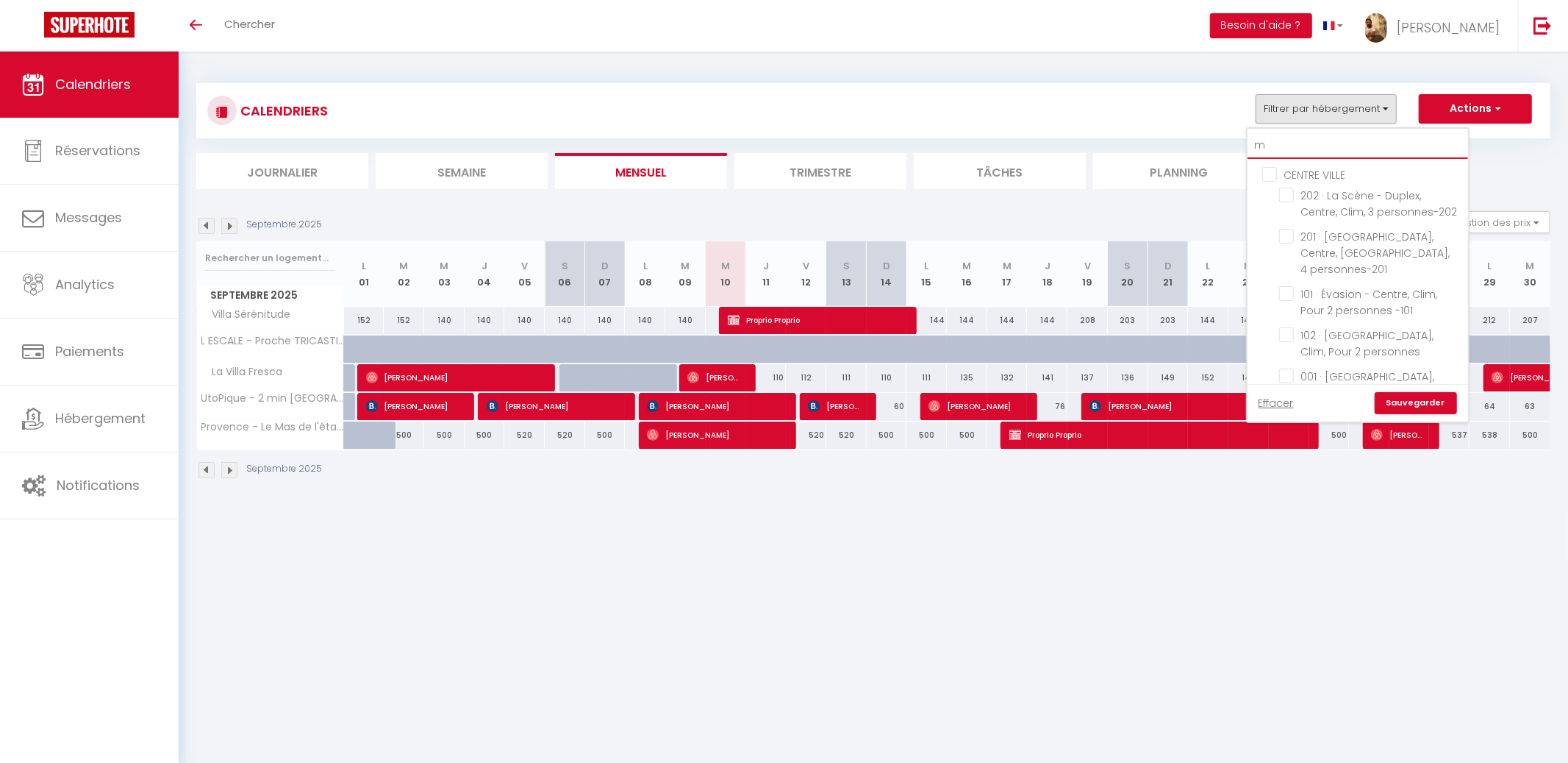
checkbox input "false"
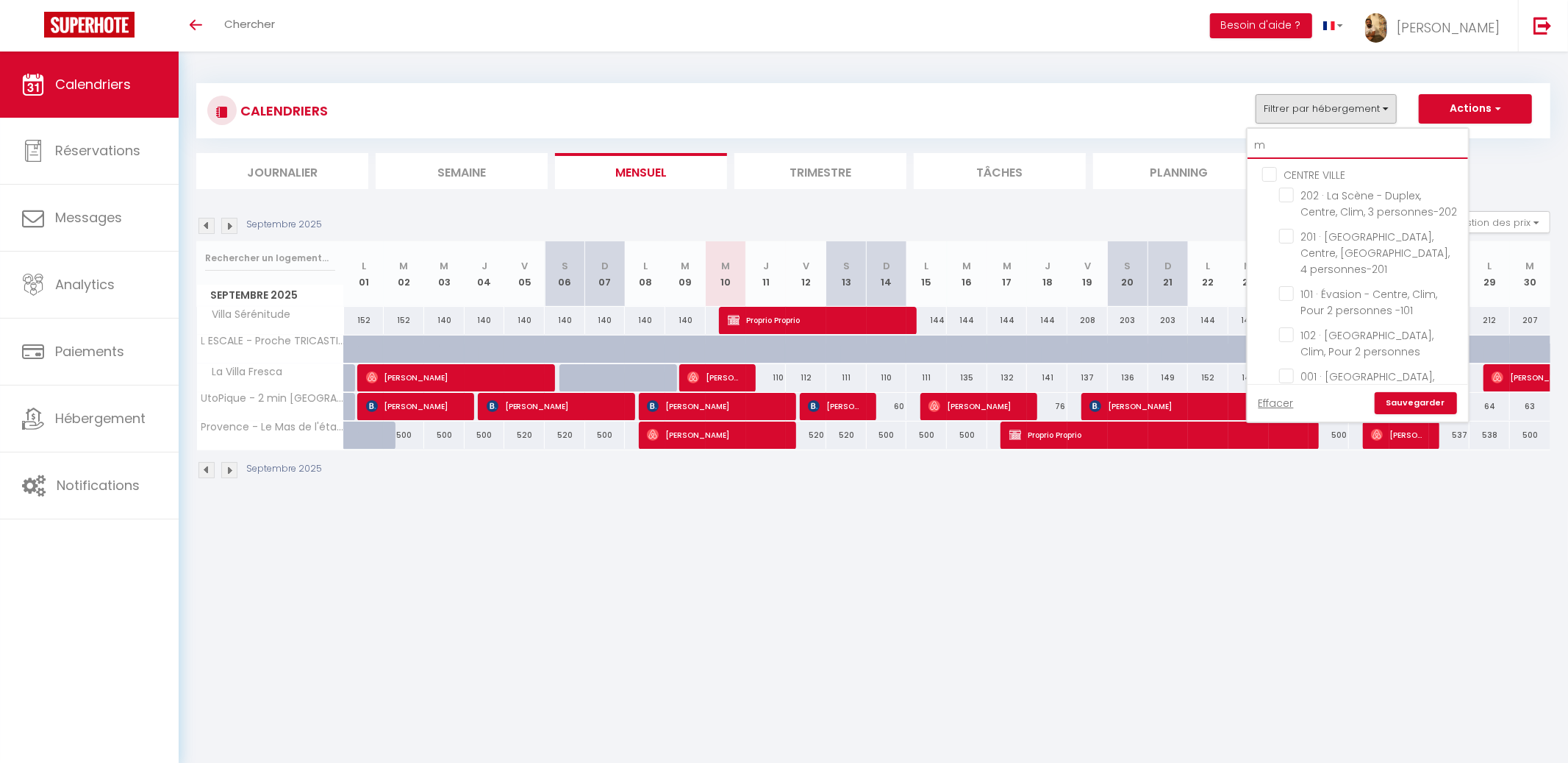
checkbox input "true"
checkbox input "false"
checkbox input "true"
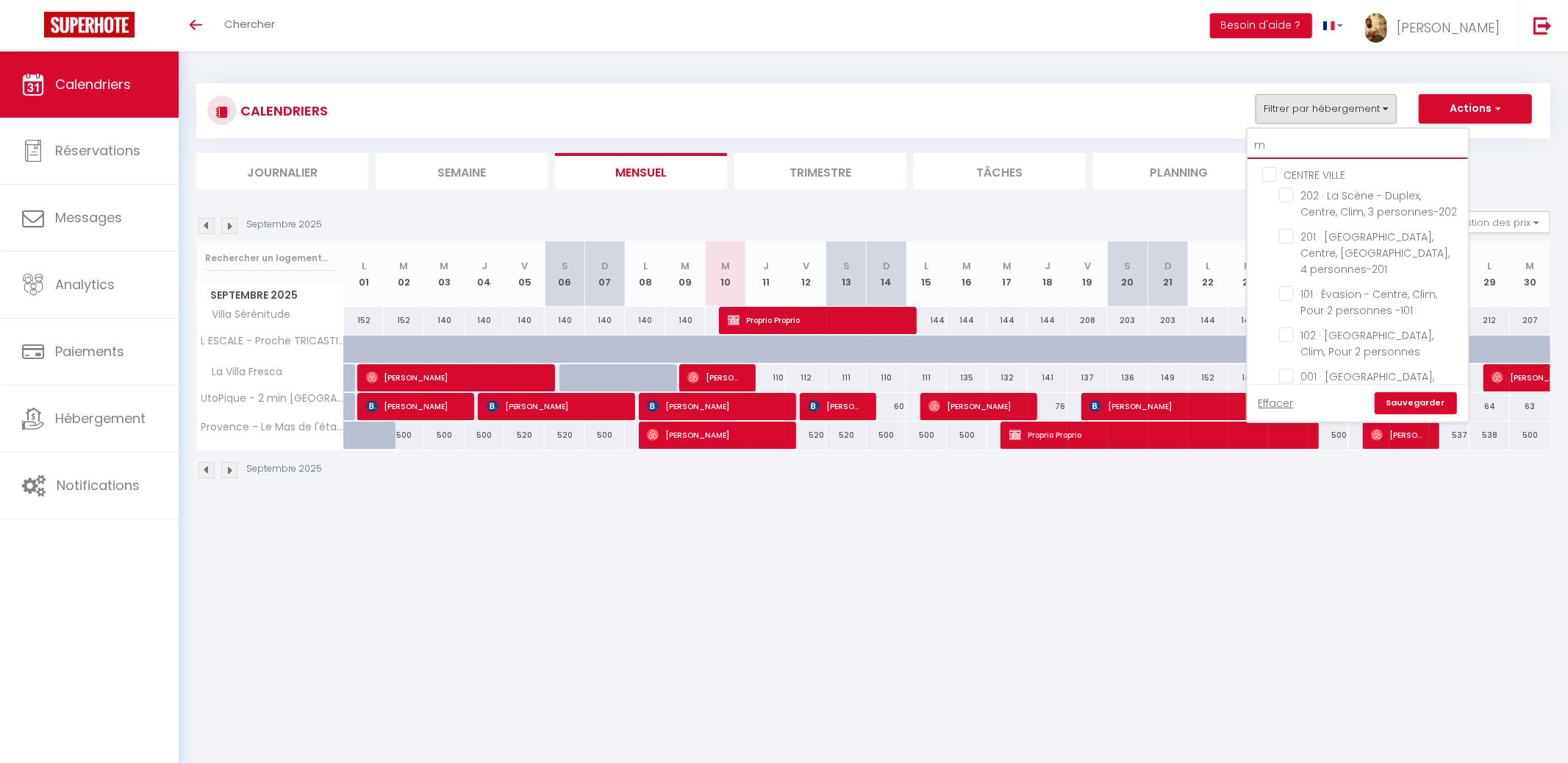
checkbox input "false"
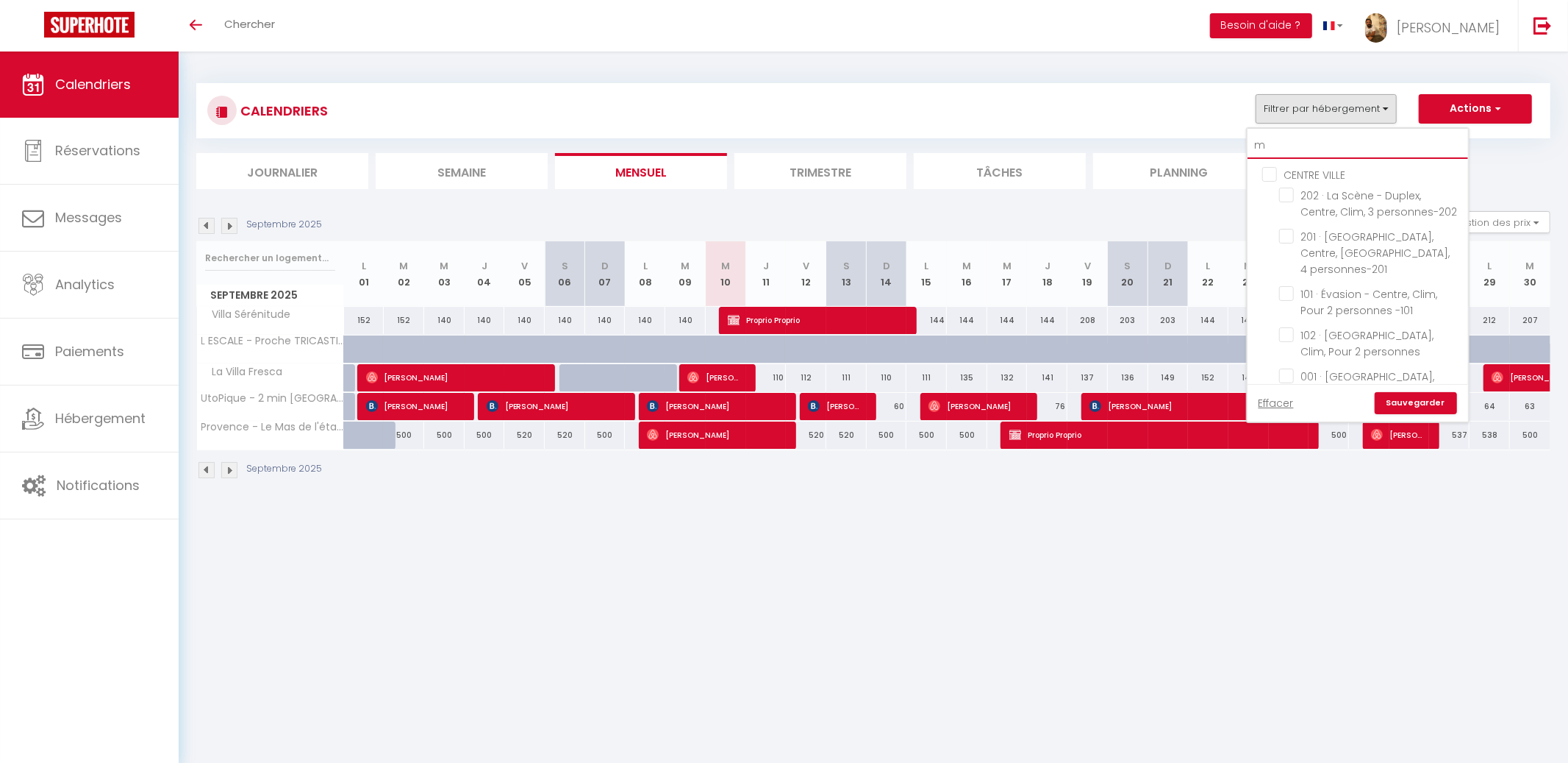
checkbox input "false"
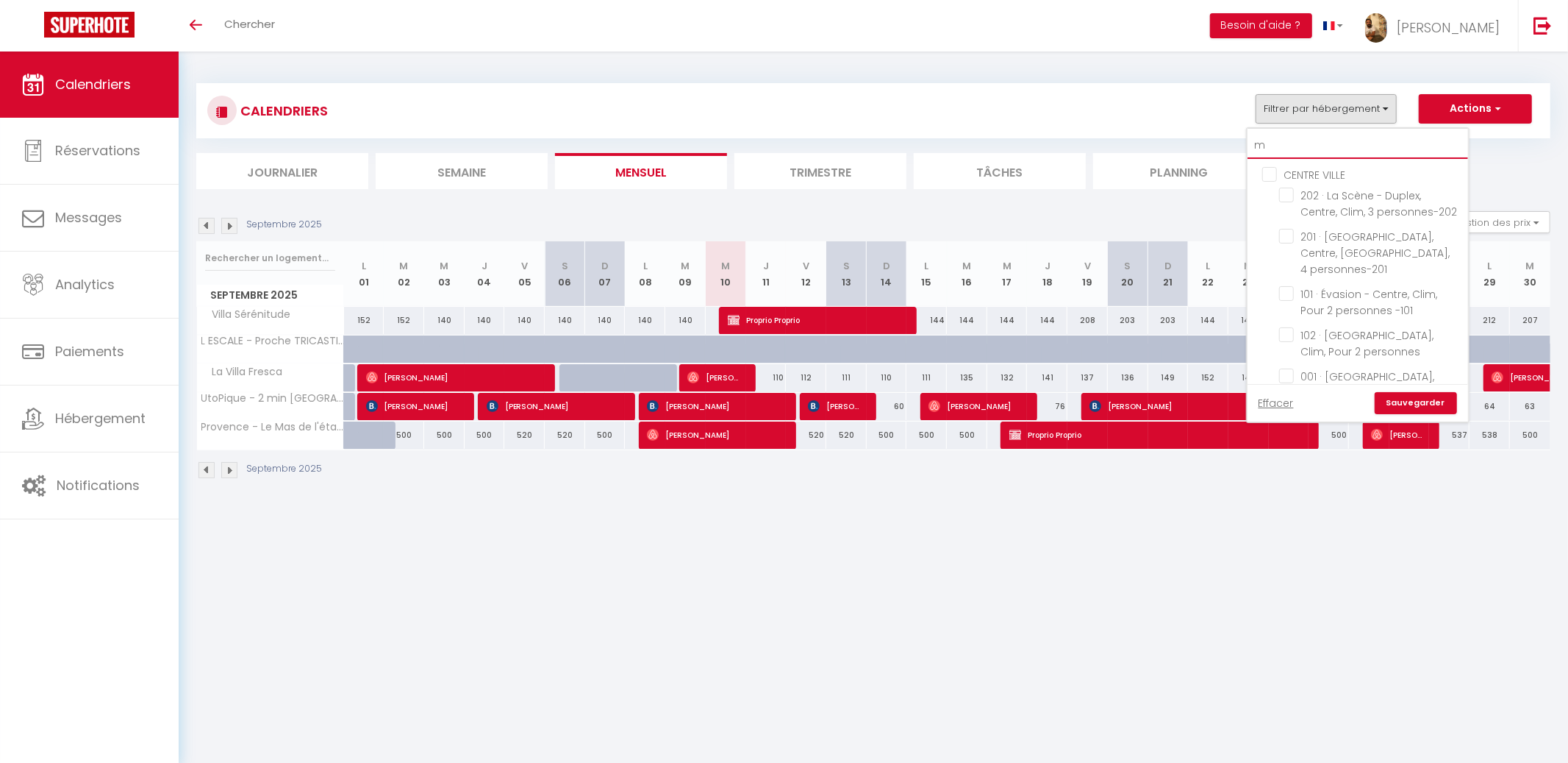
checkbox input "false"
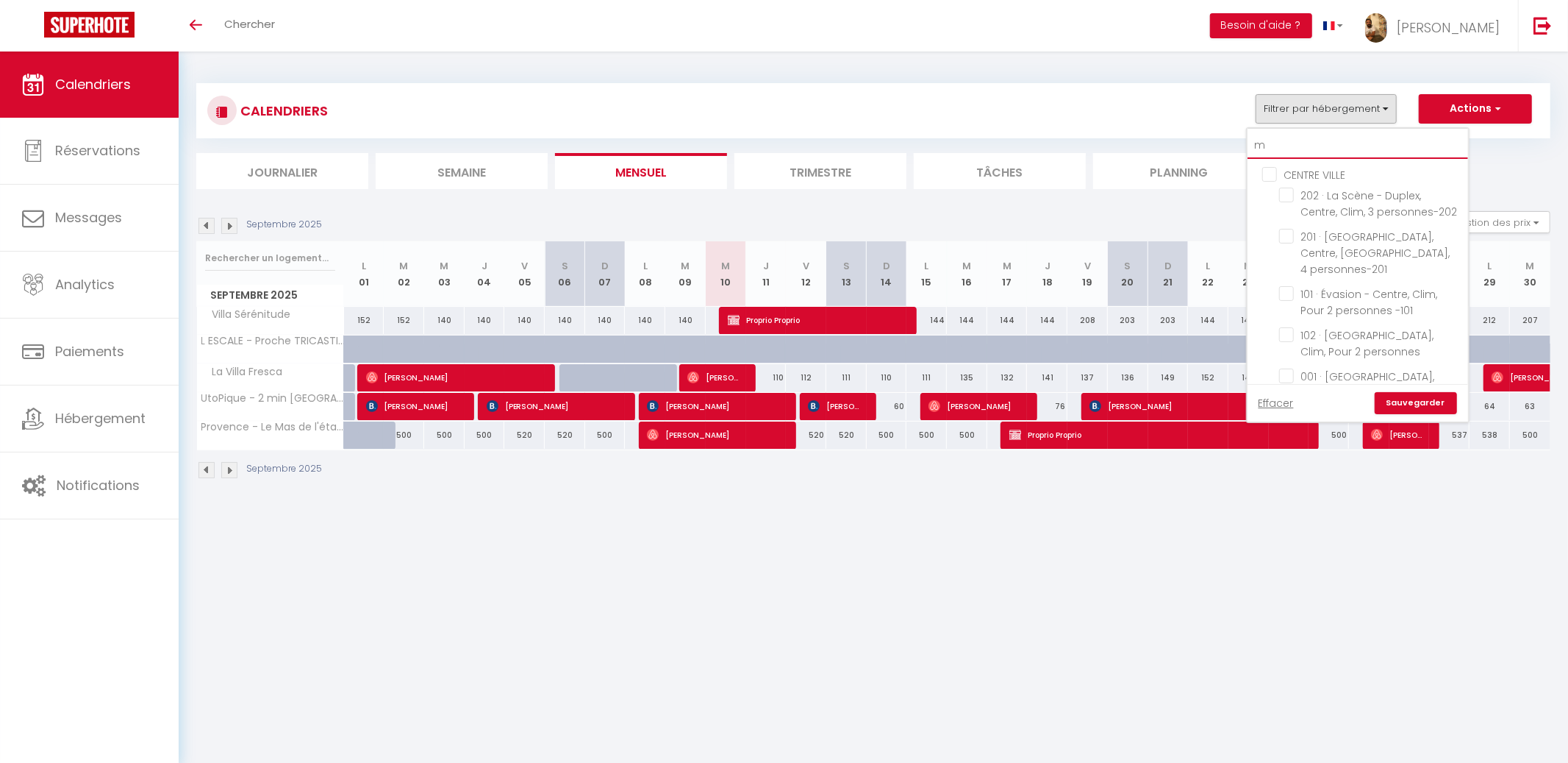
checkbox input "false"
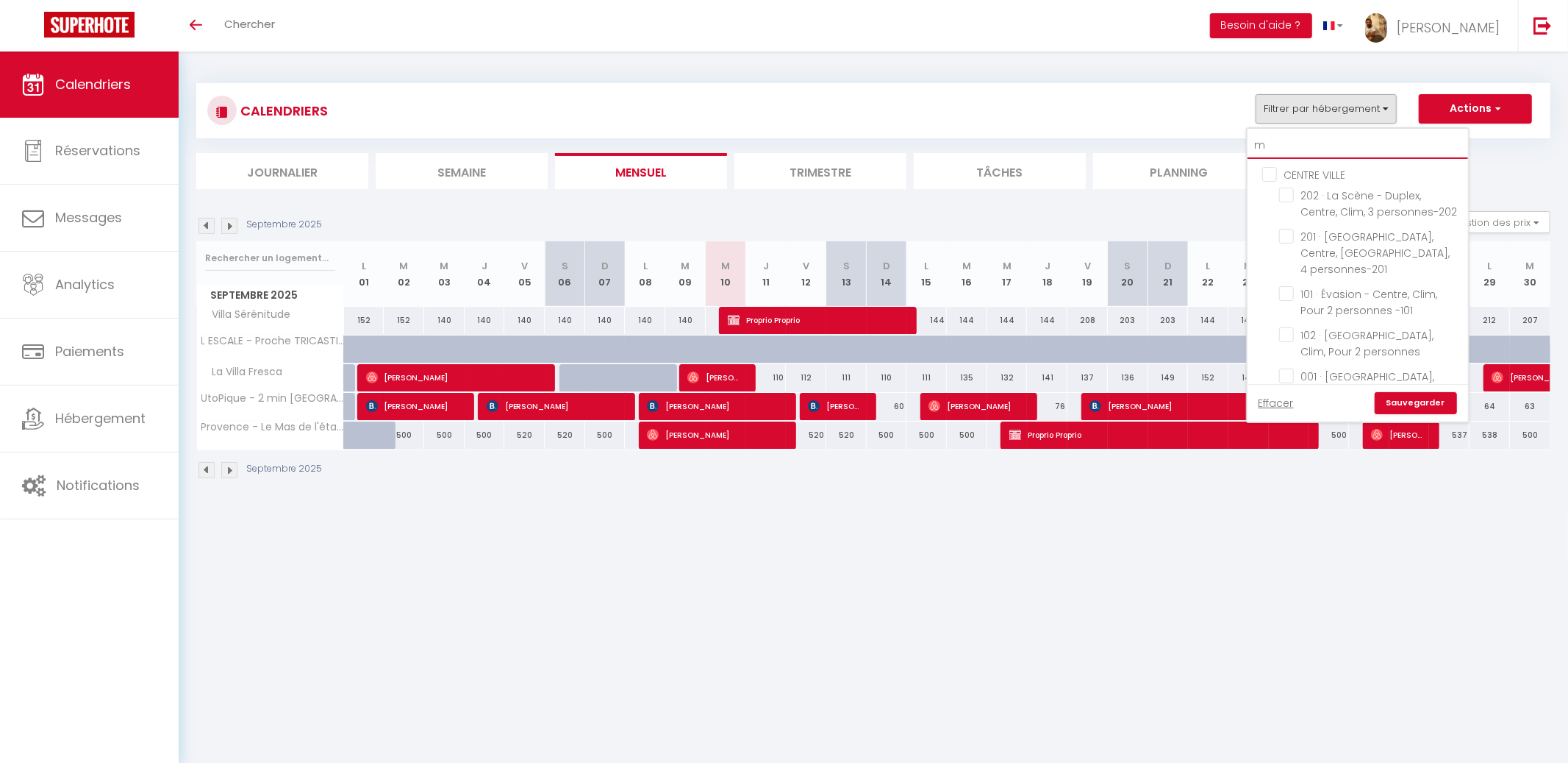
checkbox input "false"
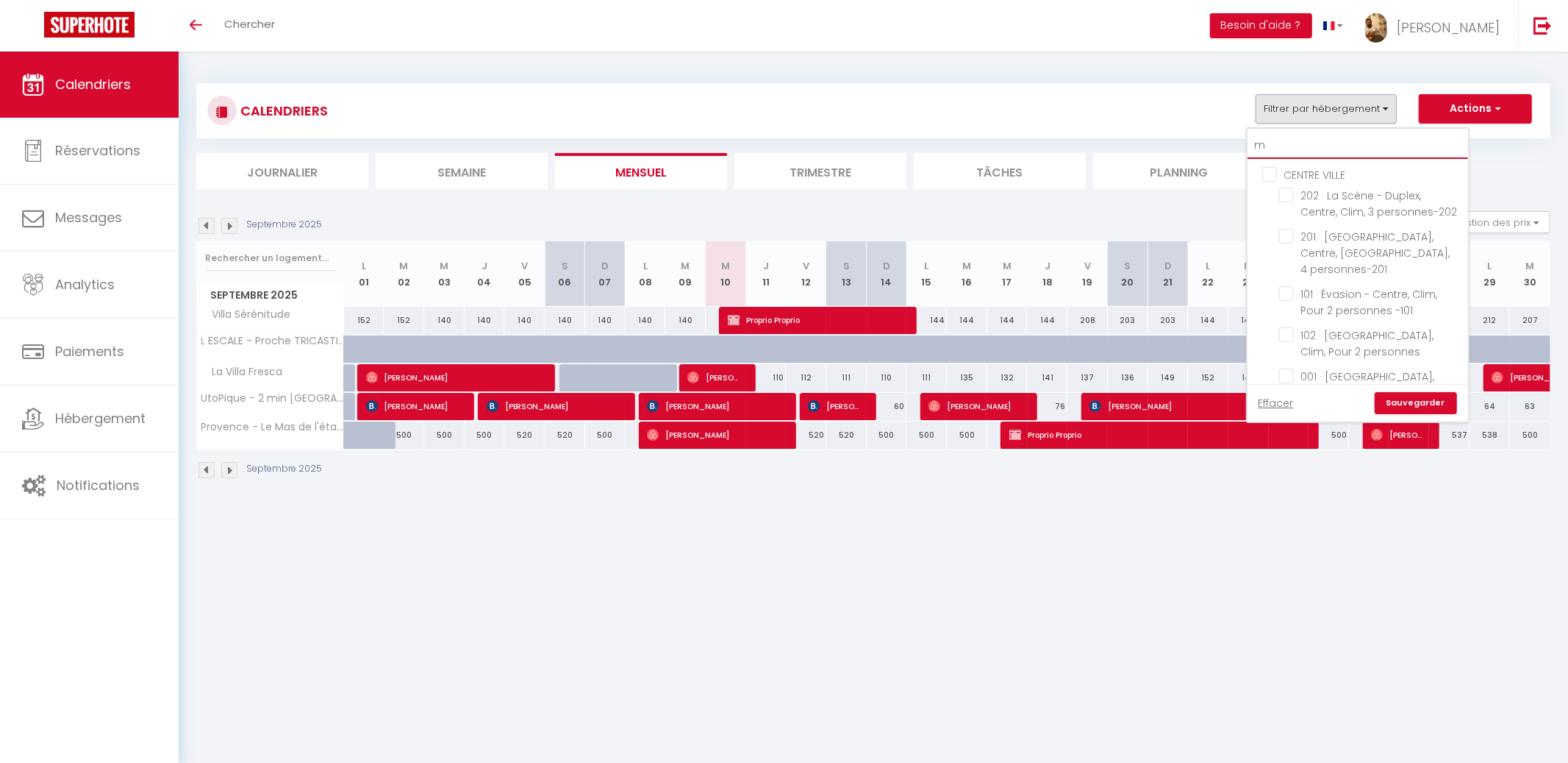
checkbox input "false"
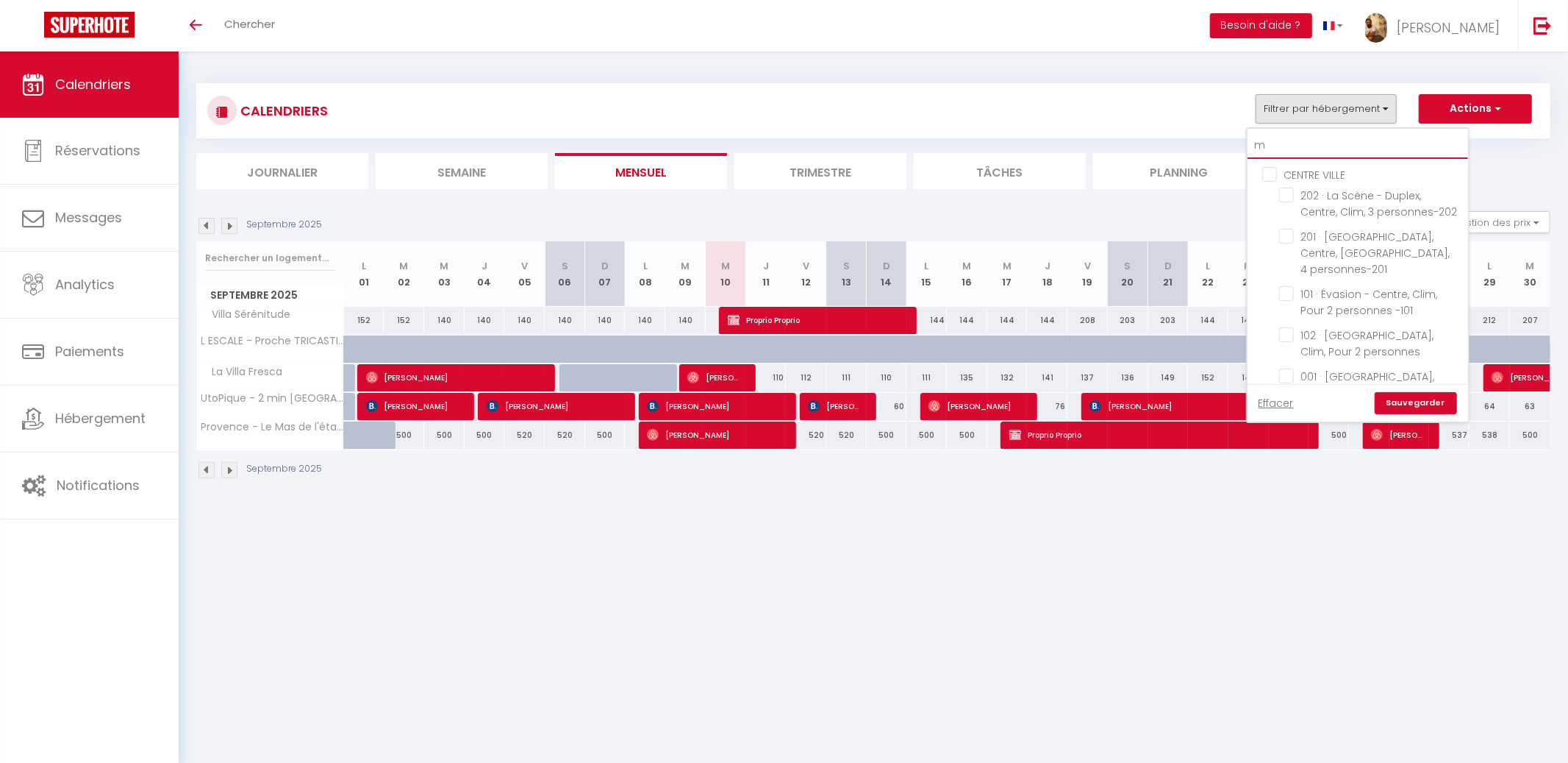
checkbox input "false"
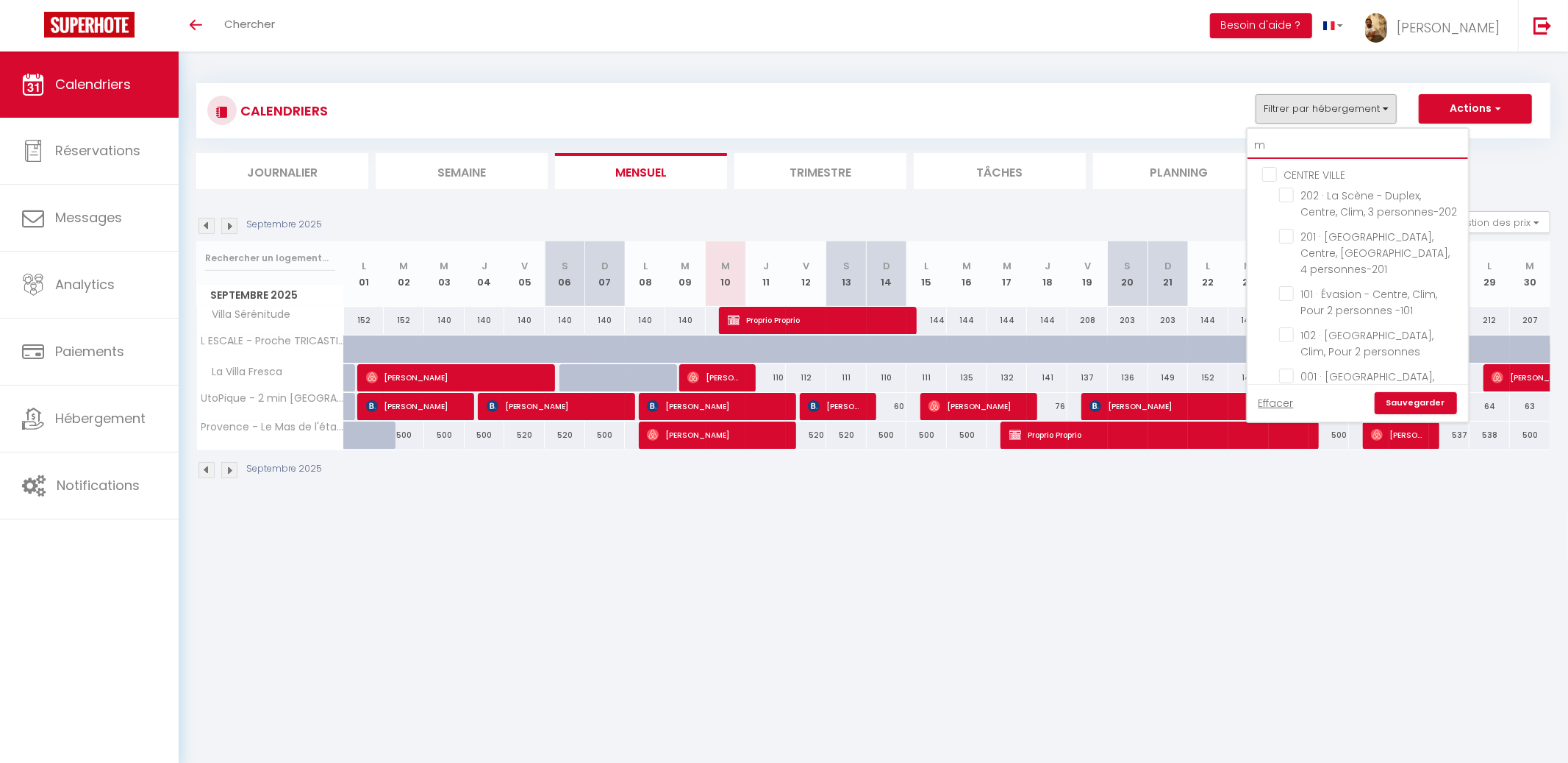
checkbox input "false"
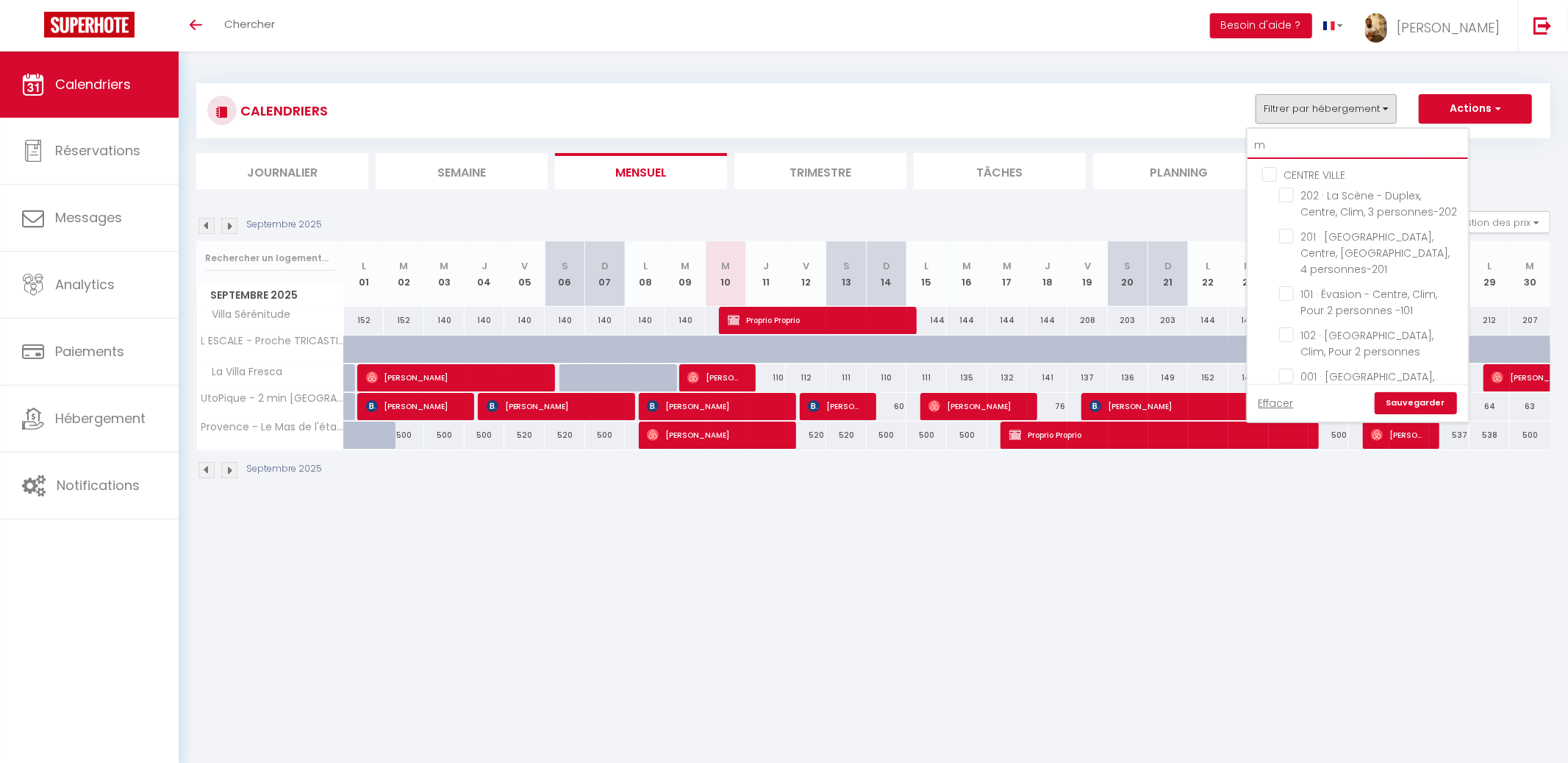
checkbox input "false"
checkbox input "true"
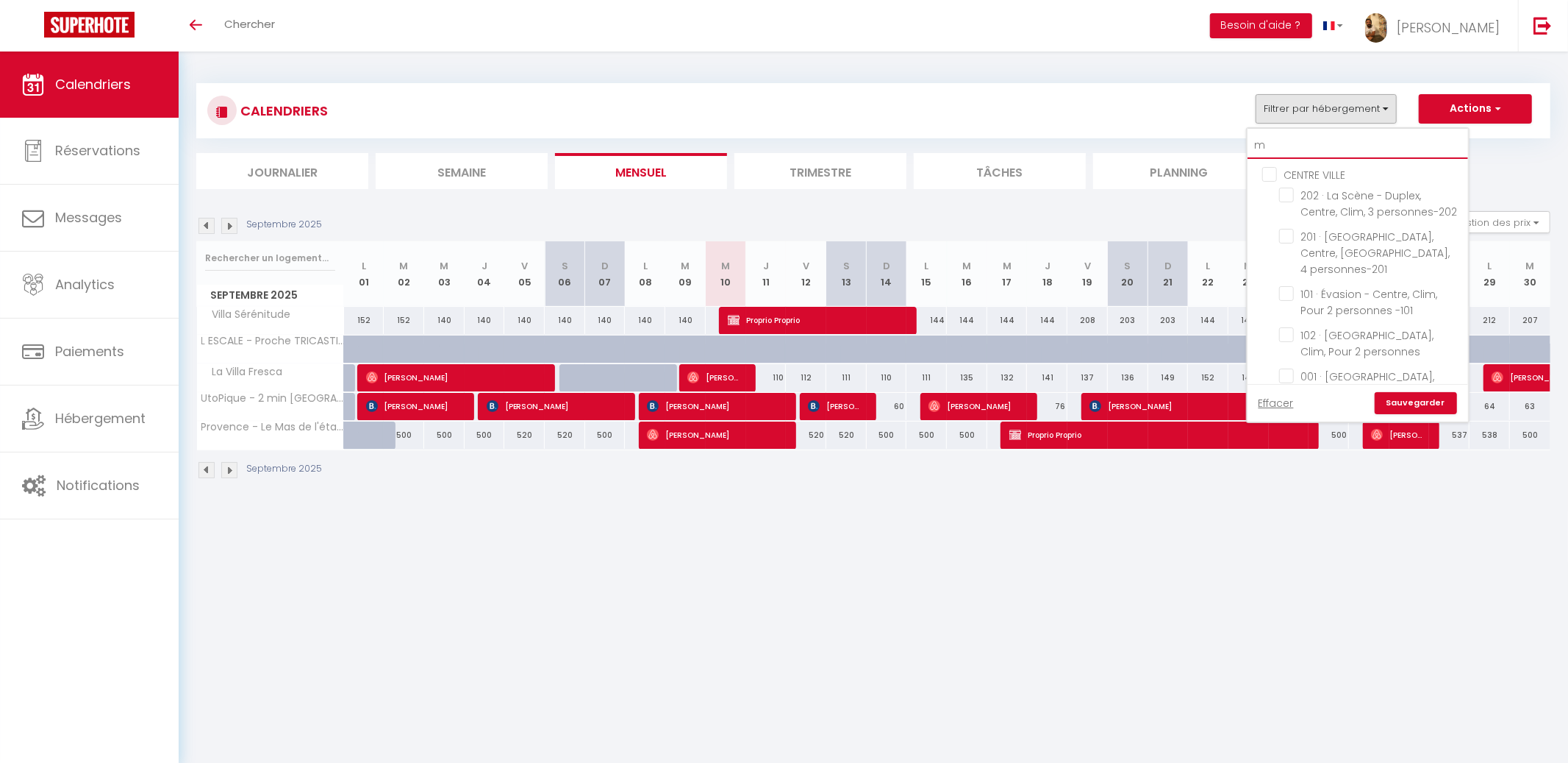
checkbox input "false"
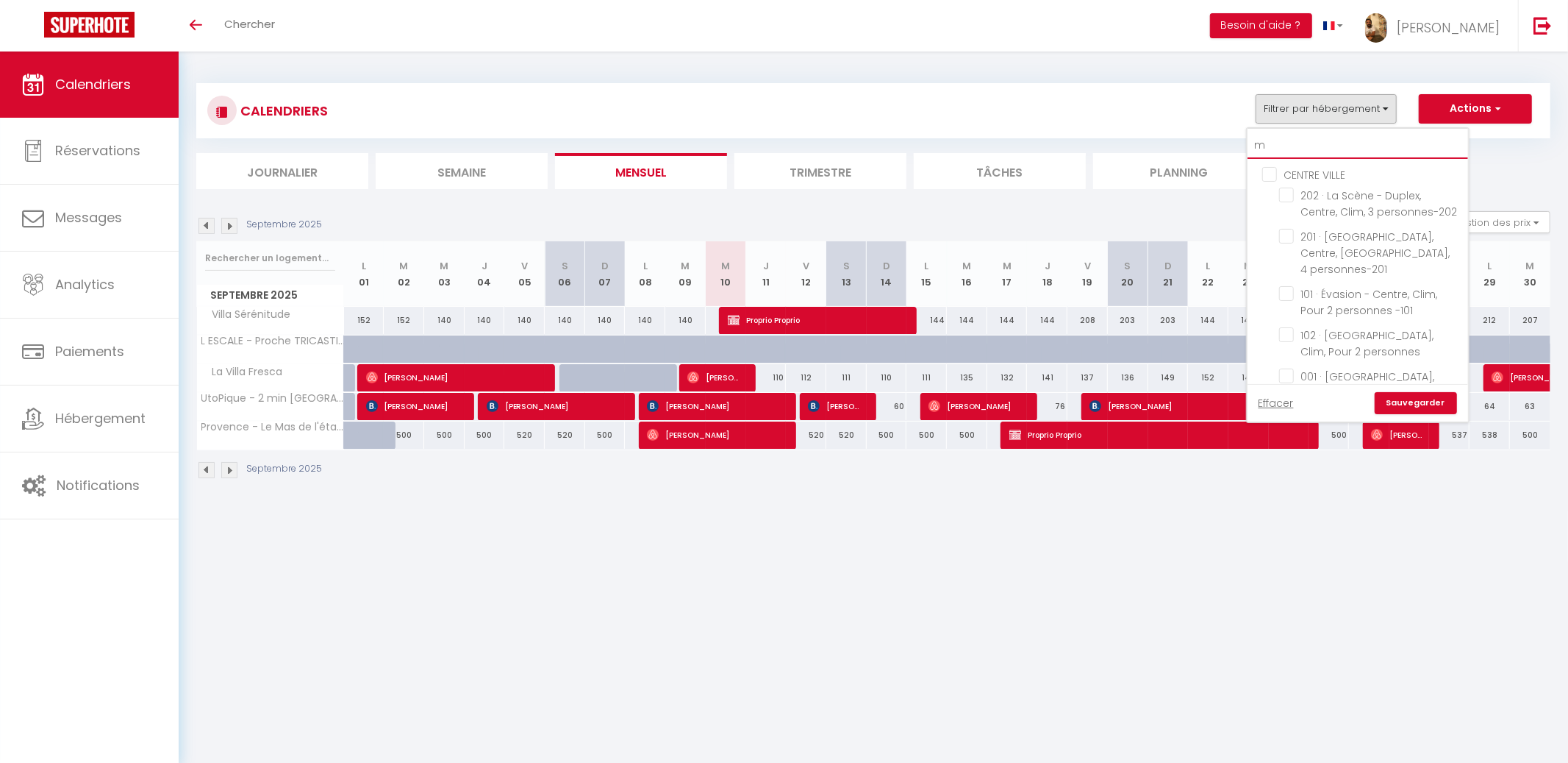
checkbox input "false"
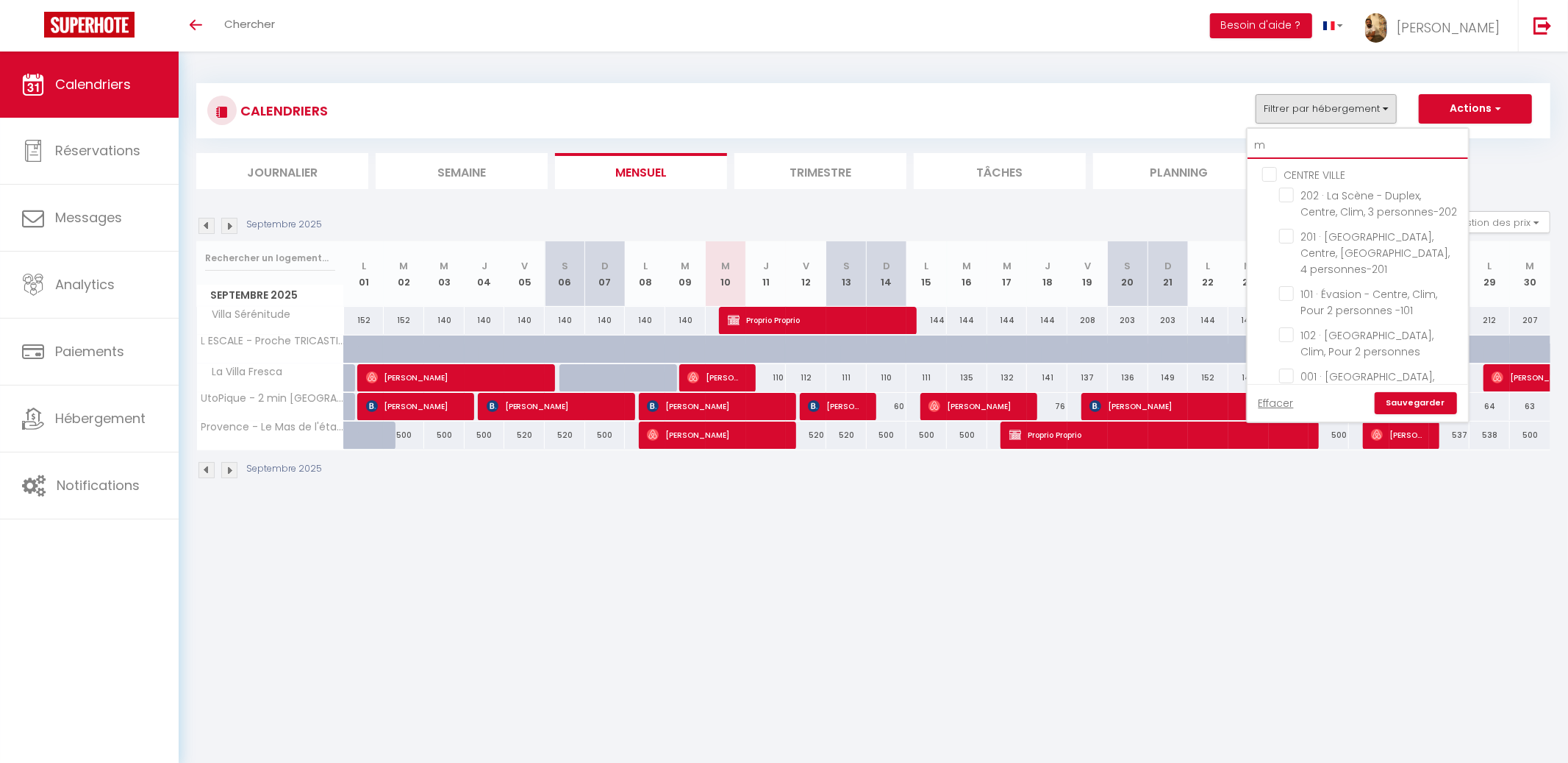
checkbox input "false"
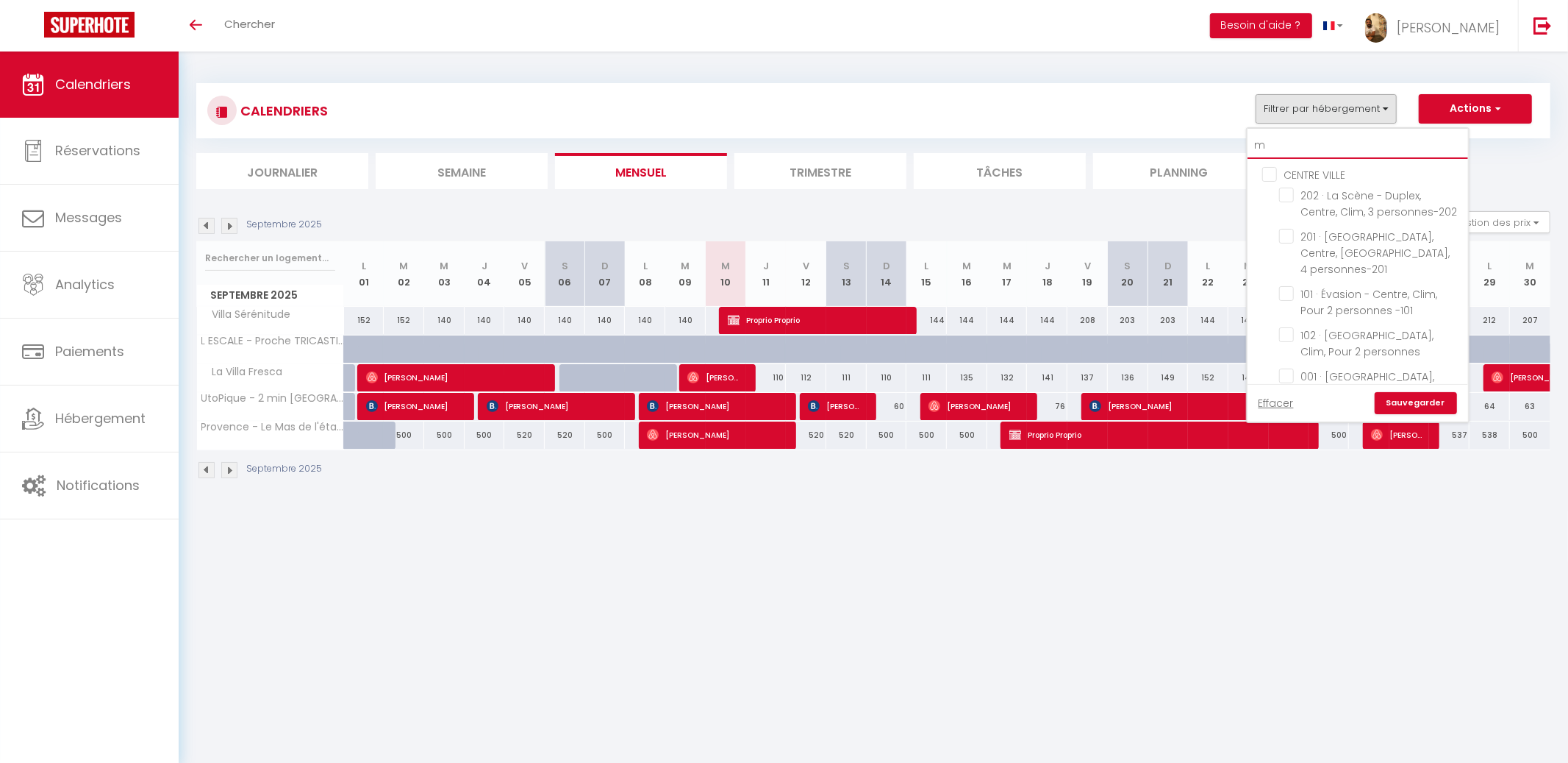
checkbox input "false"
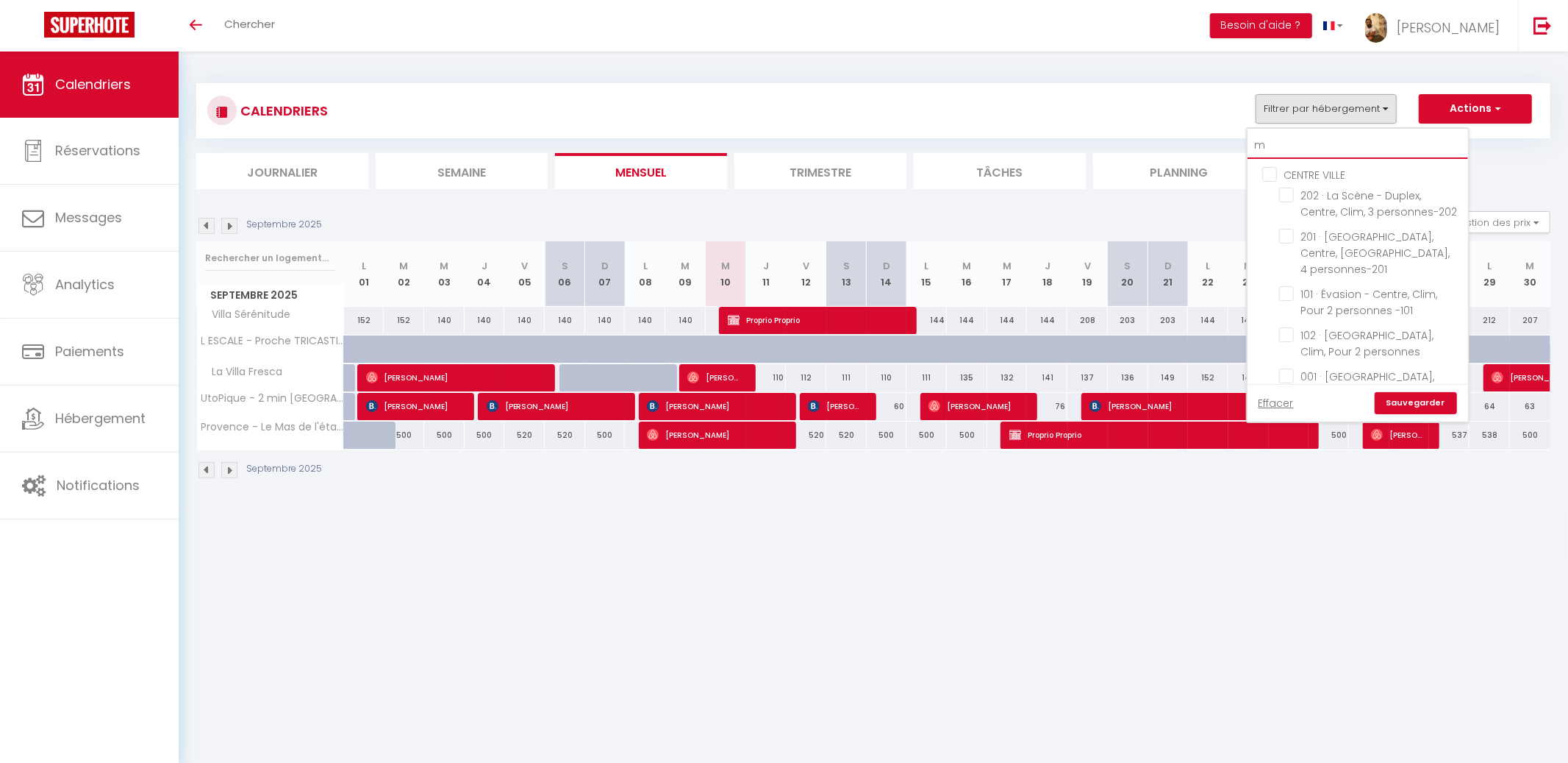
checkbox input "false"
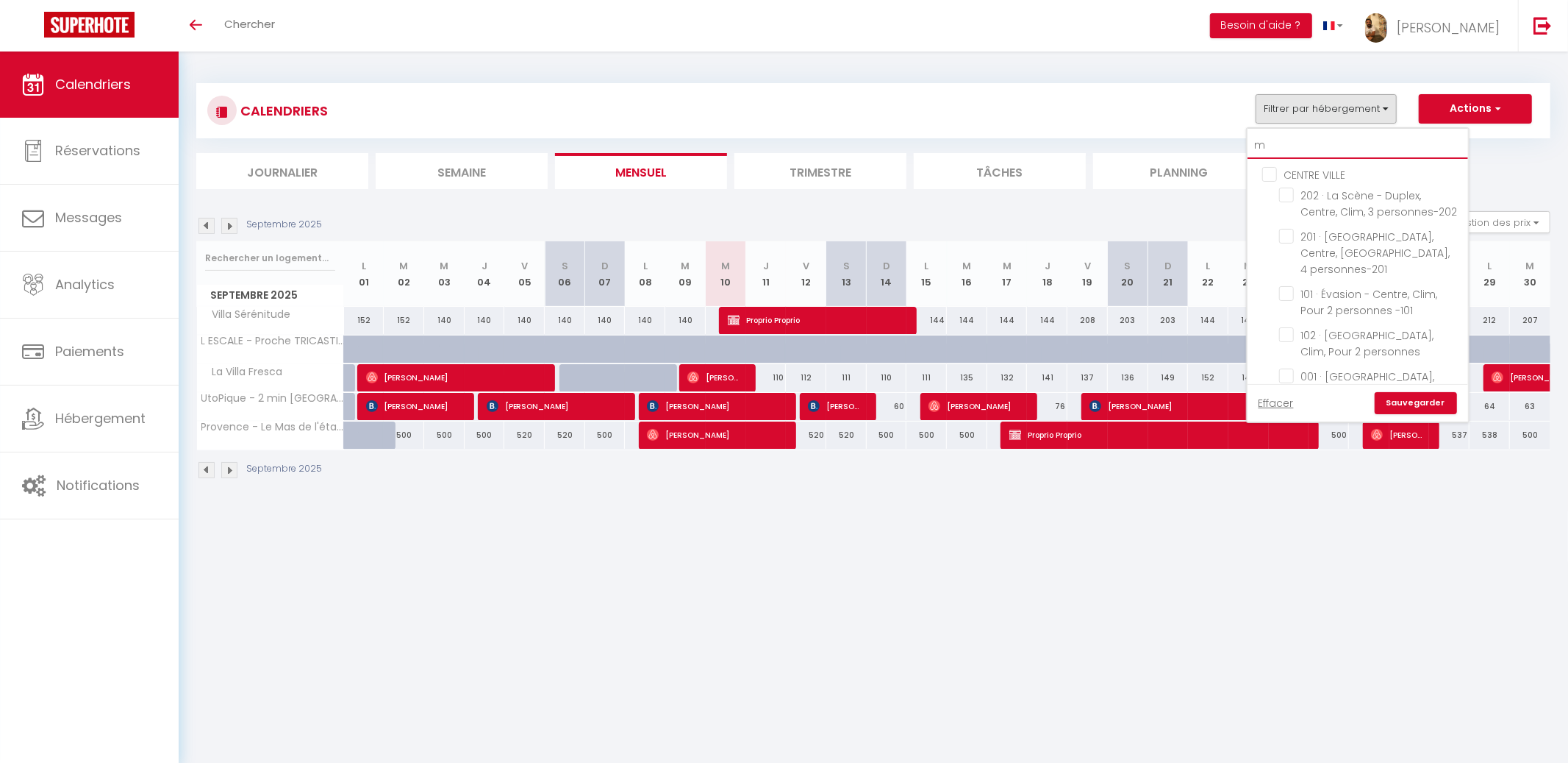
checkbox input "false"
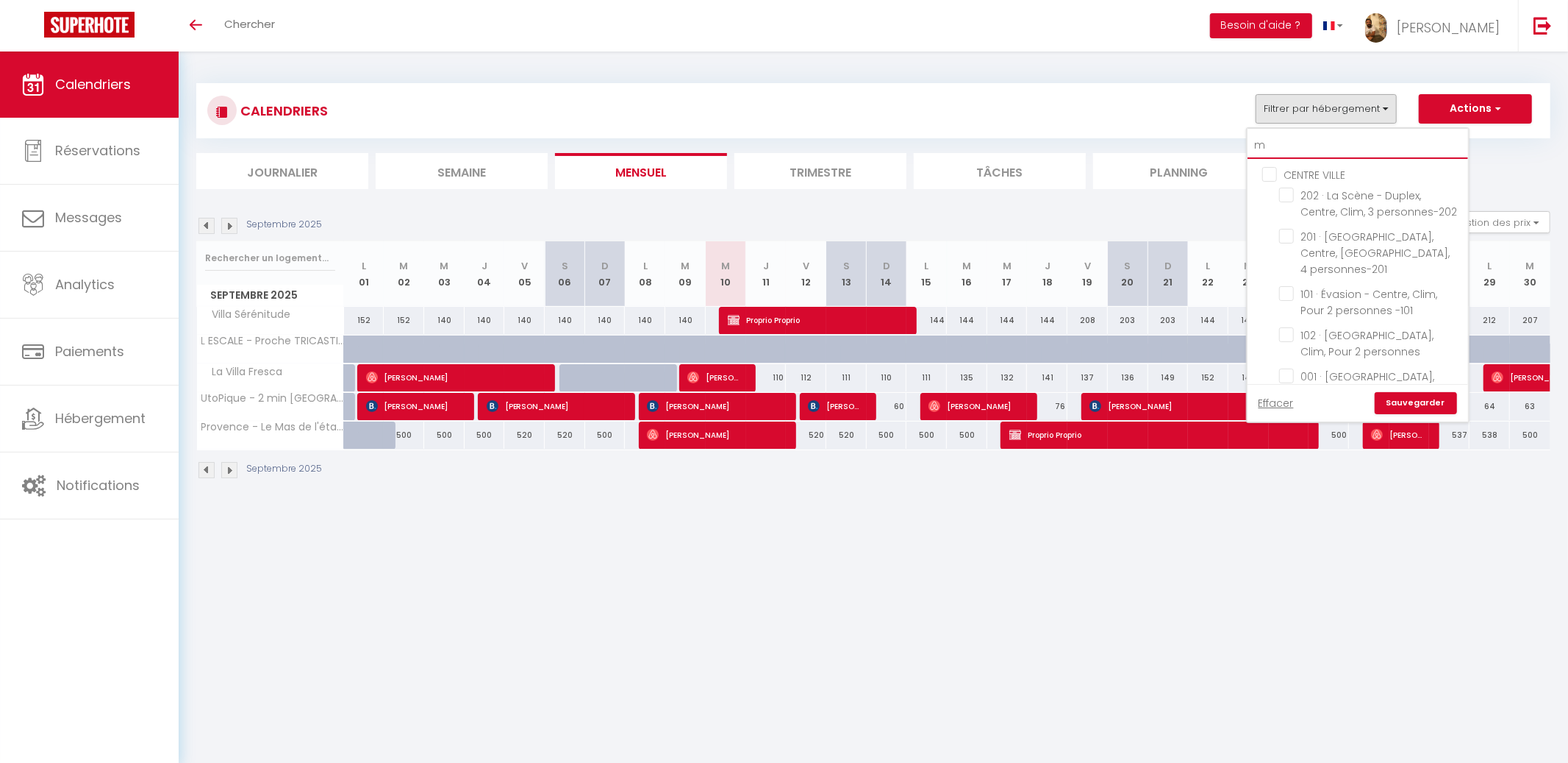
checkbox input "false"
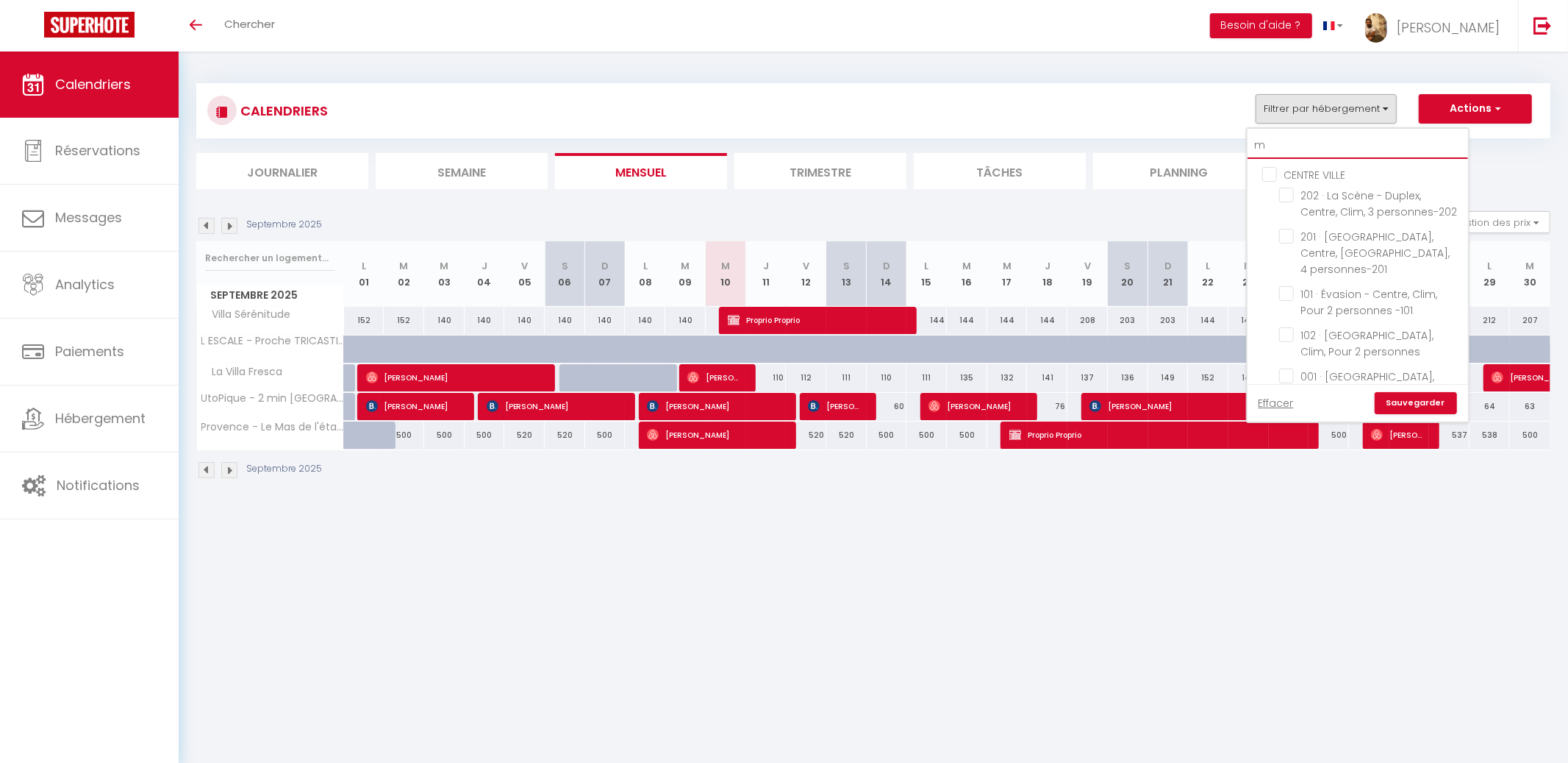
checkbox input "false"
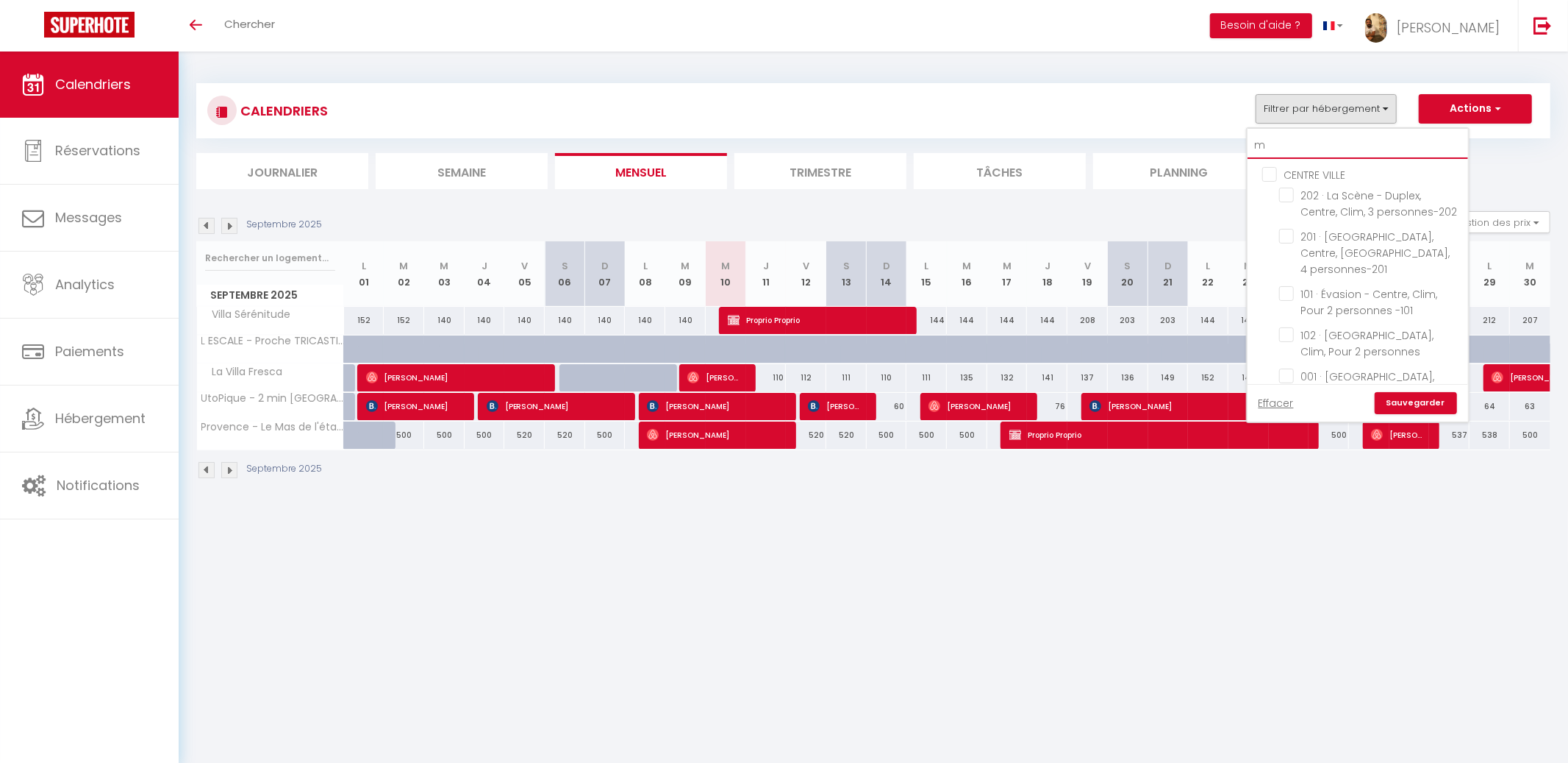
checkbox input "false"
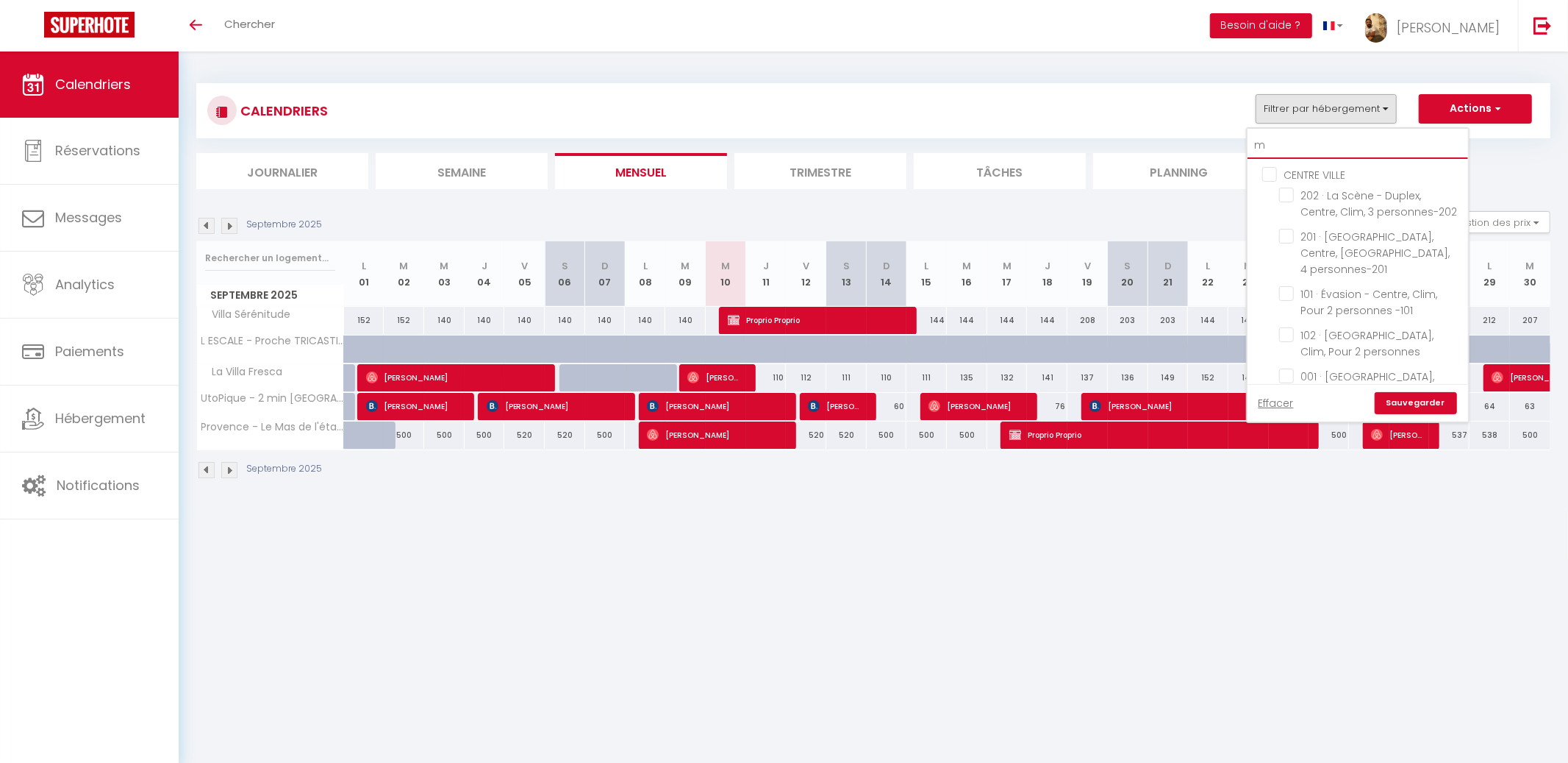
checkbox input "false"
checkbox input "true"
checkbox input "false"
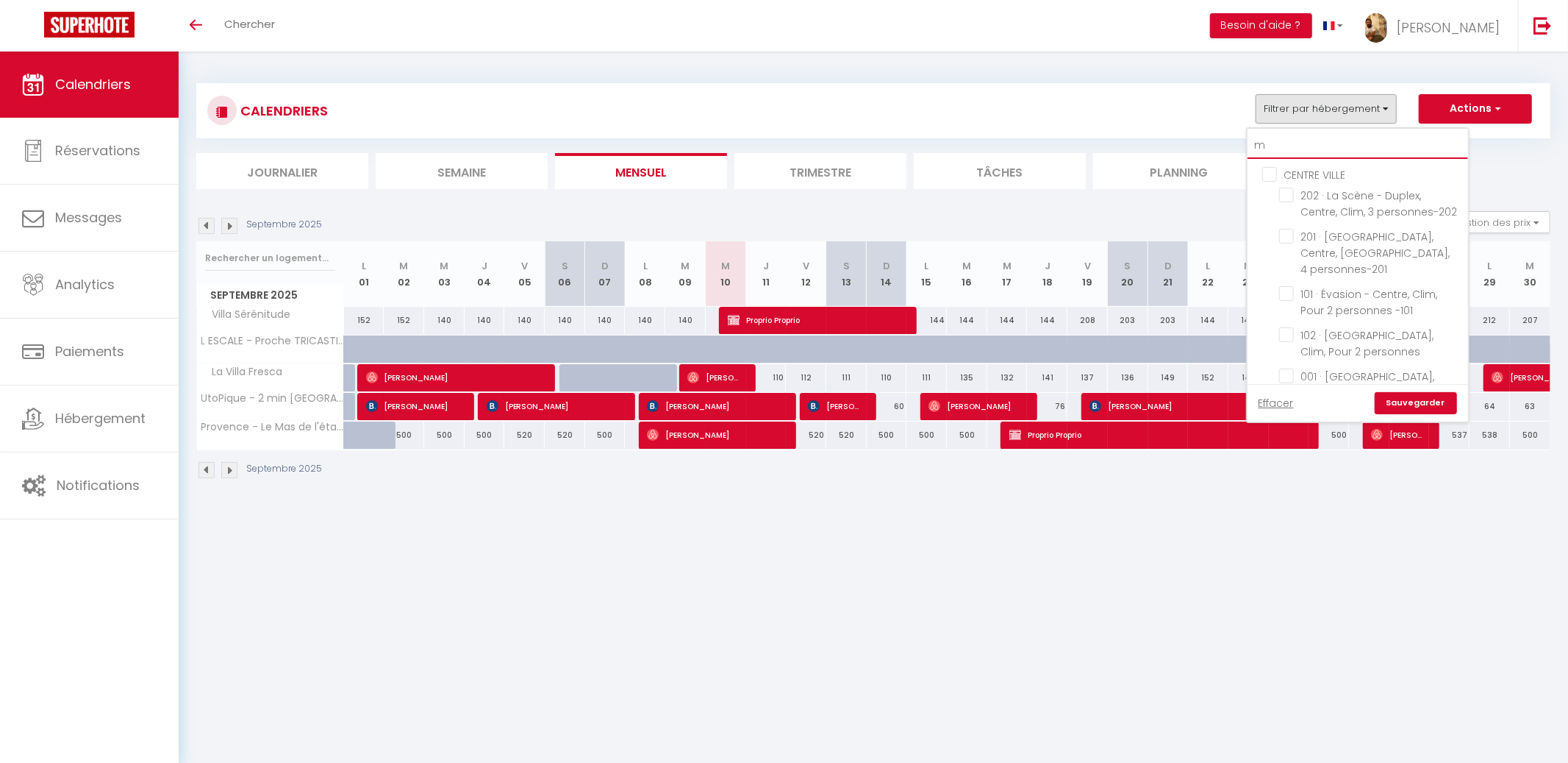
checkbox input "false"
checkbox input "true"
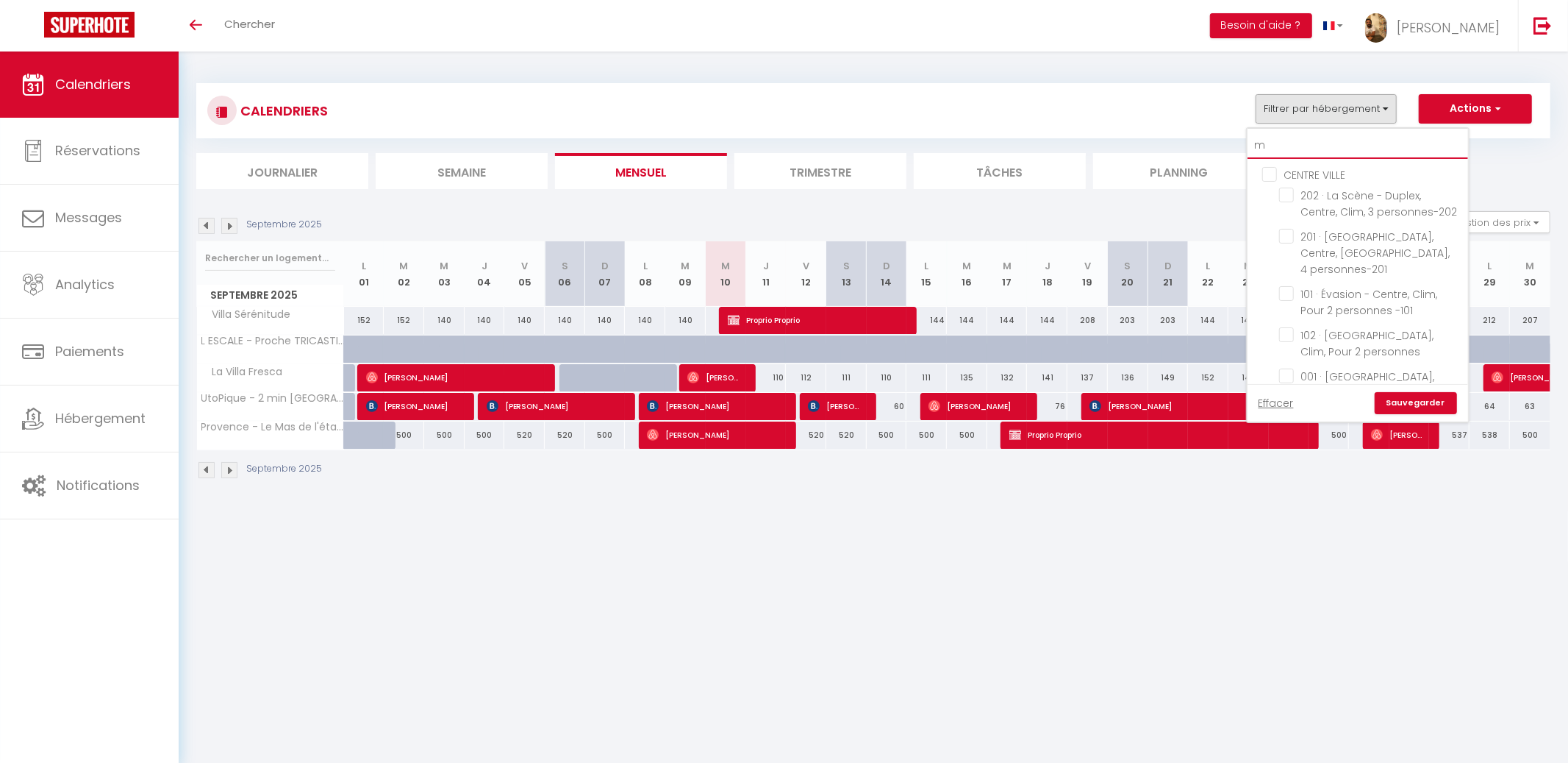
checkbox input "false"
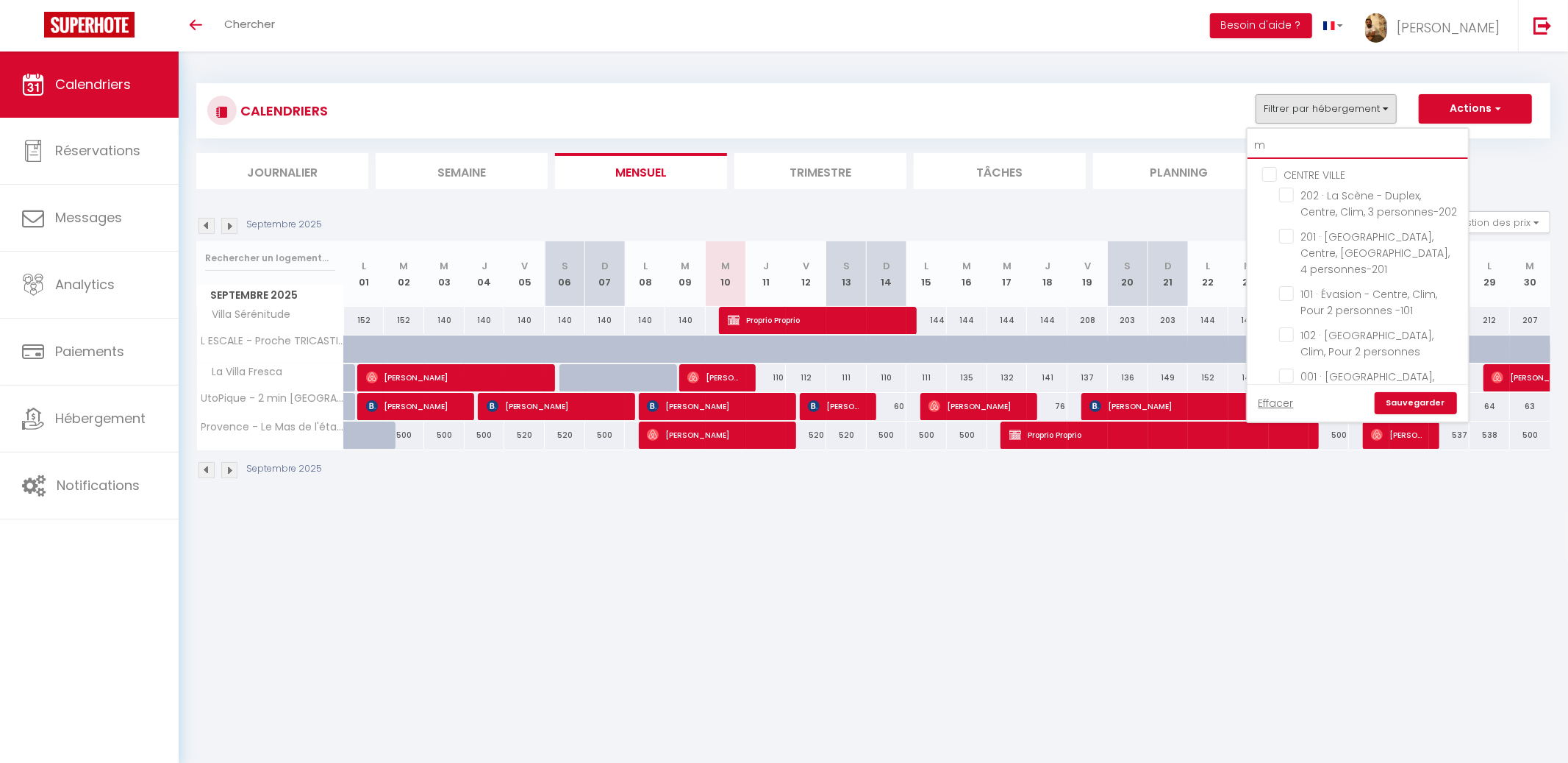
checkbox input "false"
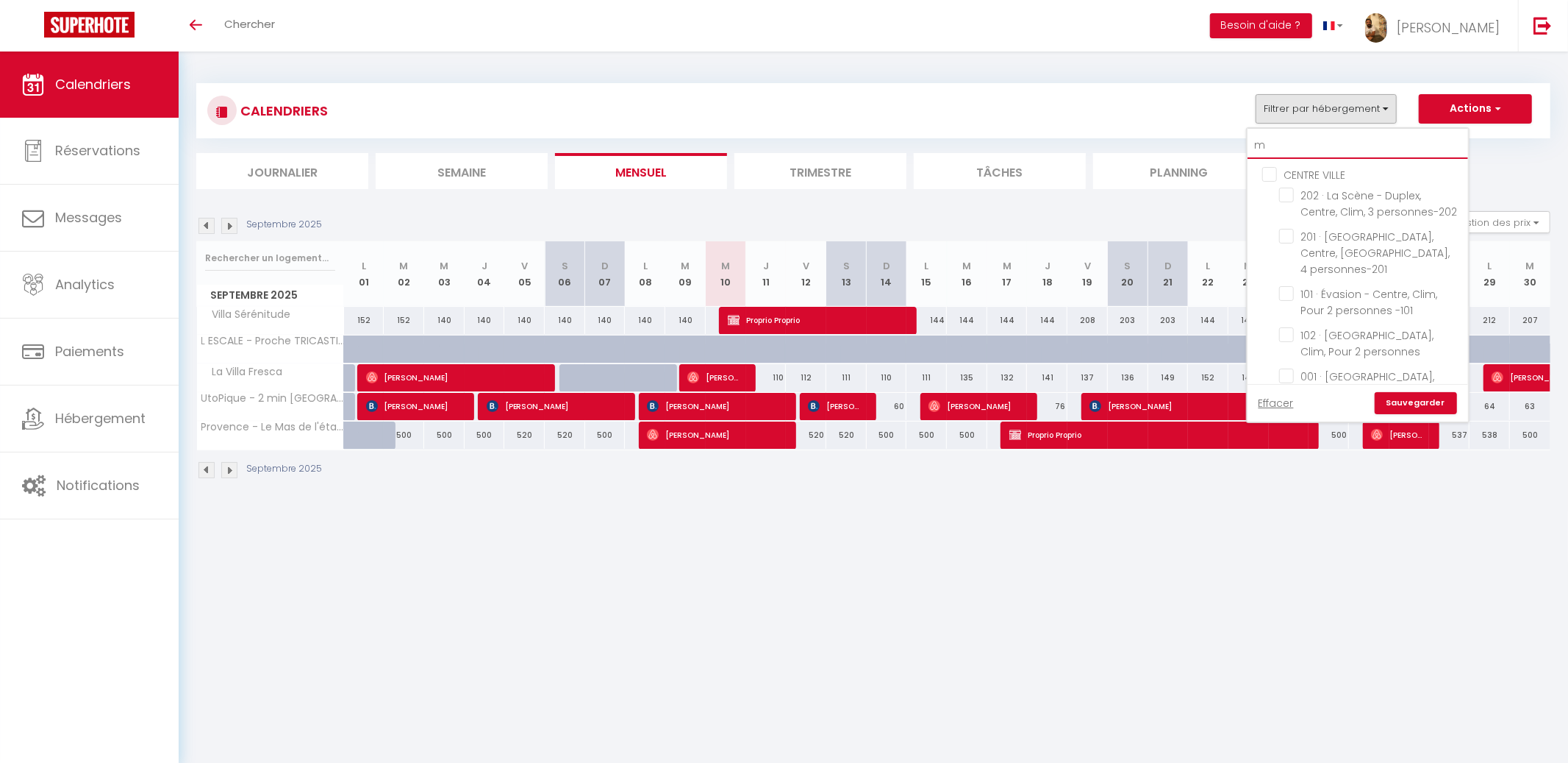
checkbox input "false"
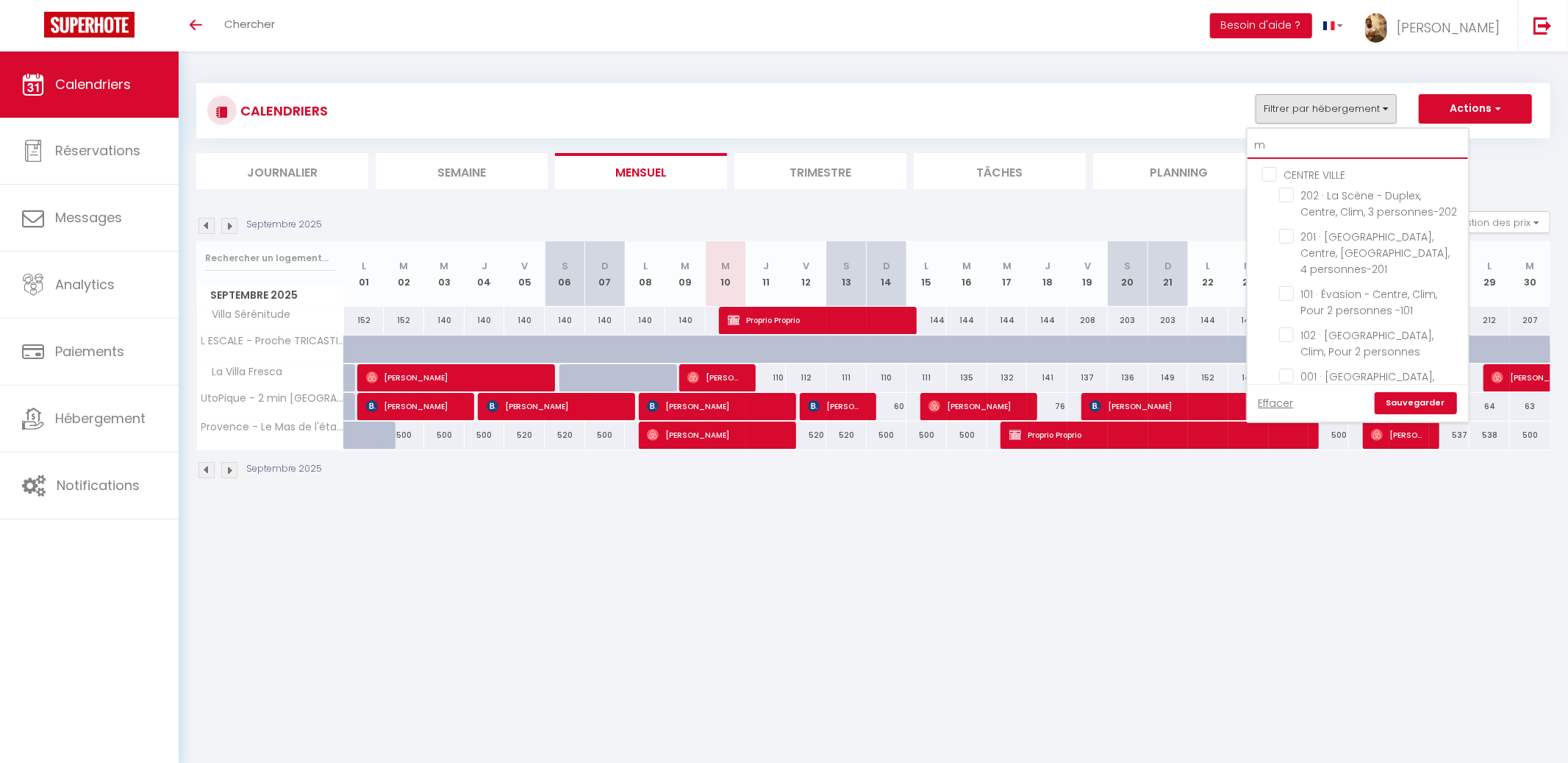
checkbox input "false"
type input "ma"
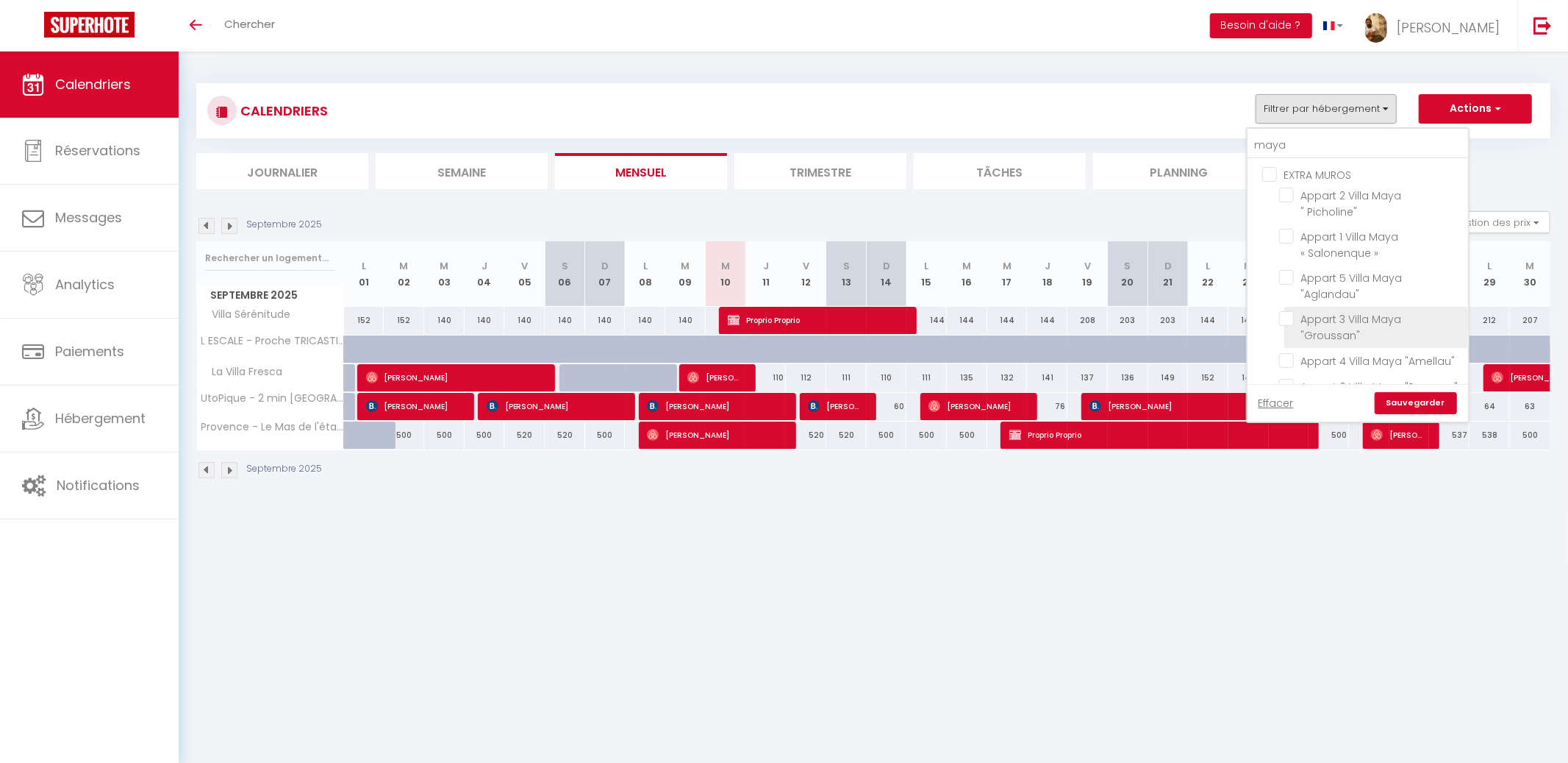
drag, startPoint x: 1293, startPoint y: 220, endPoint x: 1339, endPoint y: 276, distance: 72.5
click at [1293, 229] on input "Appart 1 Villa Maya « Salonenque »" at bounding box center [1371, 236] width 183 height 14
click at [1427, 403] on link "Sauvegarder" at bounding box center [1416, 403] width 82 height 22
